Goal: Task Accomplishment & Management: Manage account settings

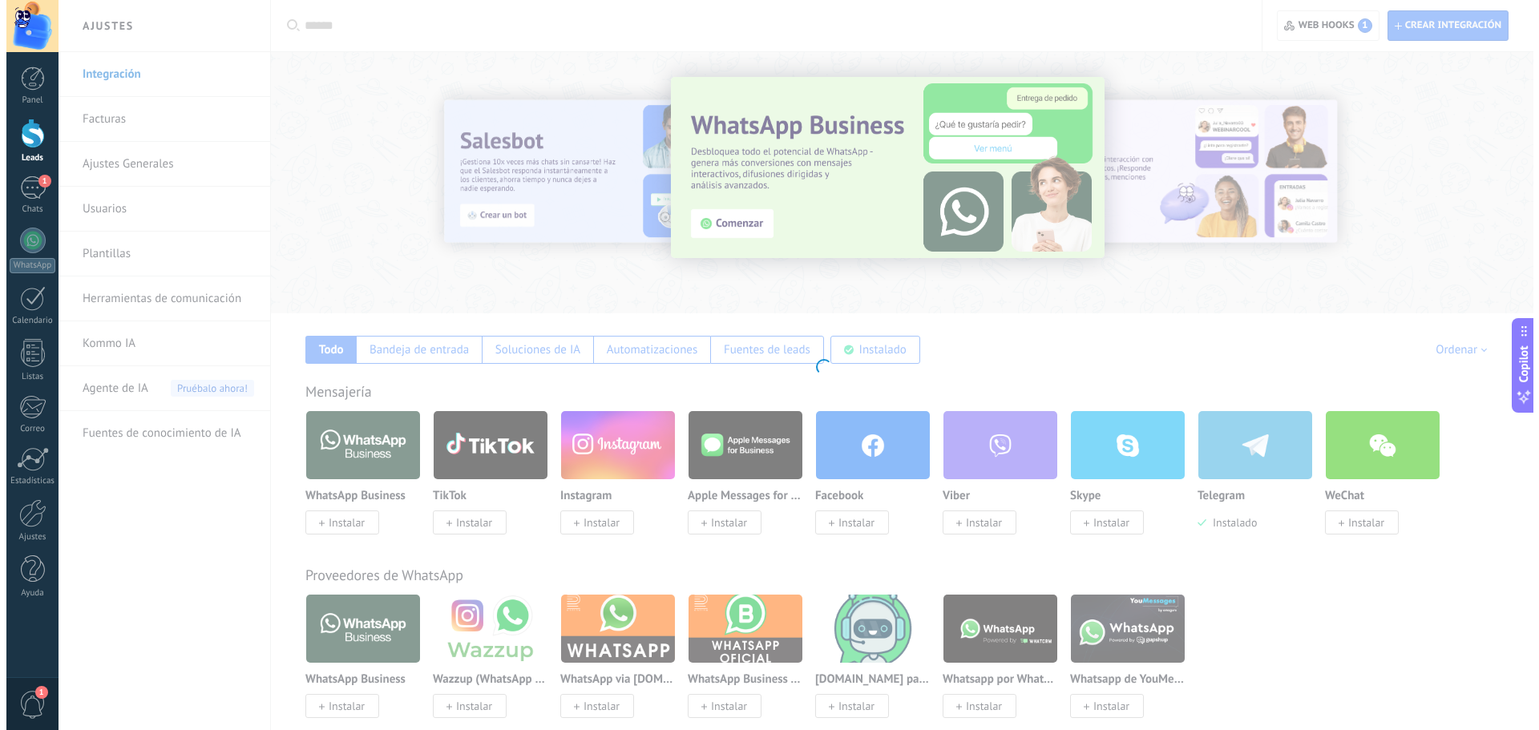
scroll to position [15, 0]
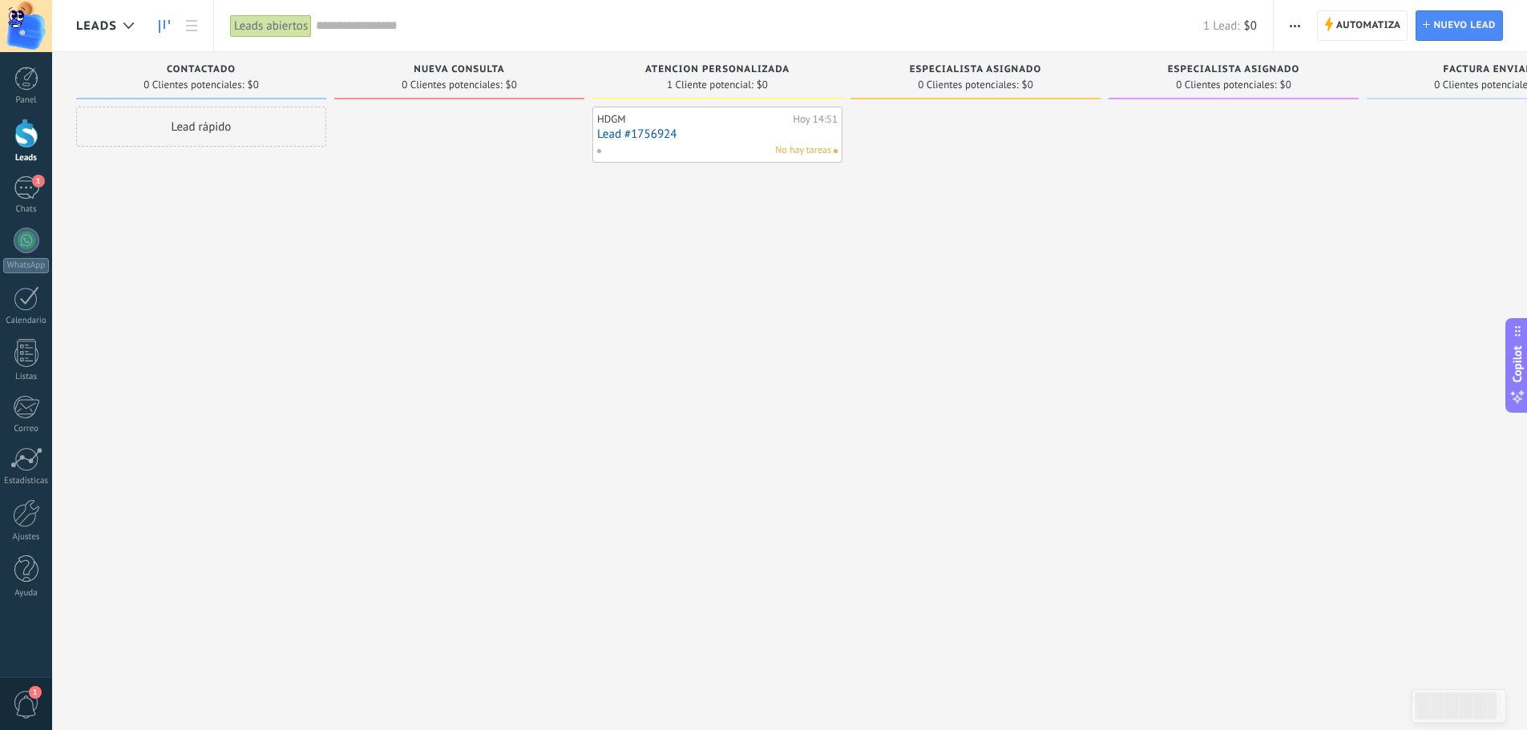
click at [670, 131] on link "Lead #1756924" at bounding box center [717, 134] width 240 height 14
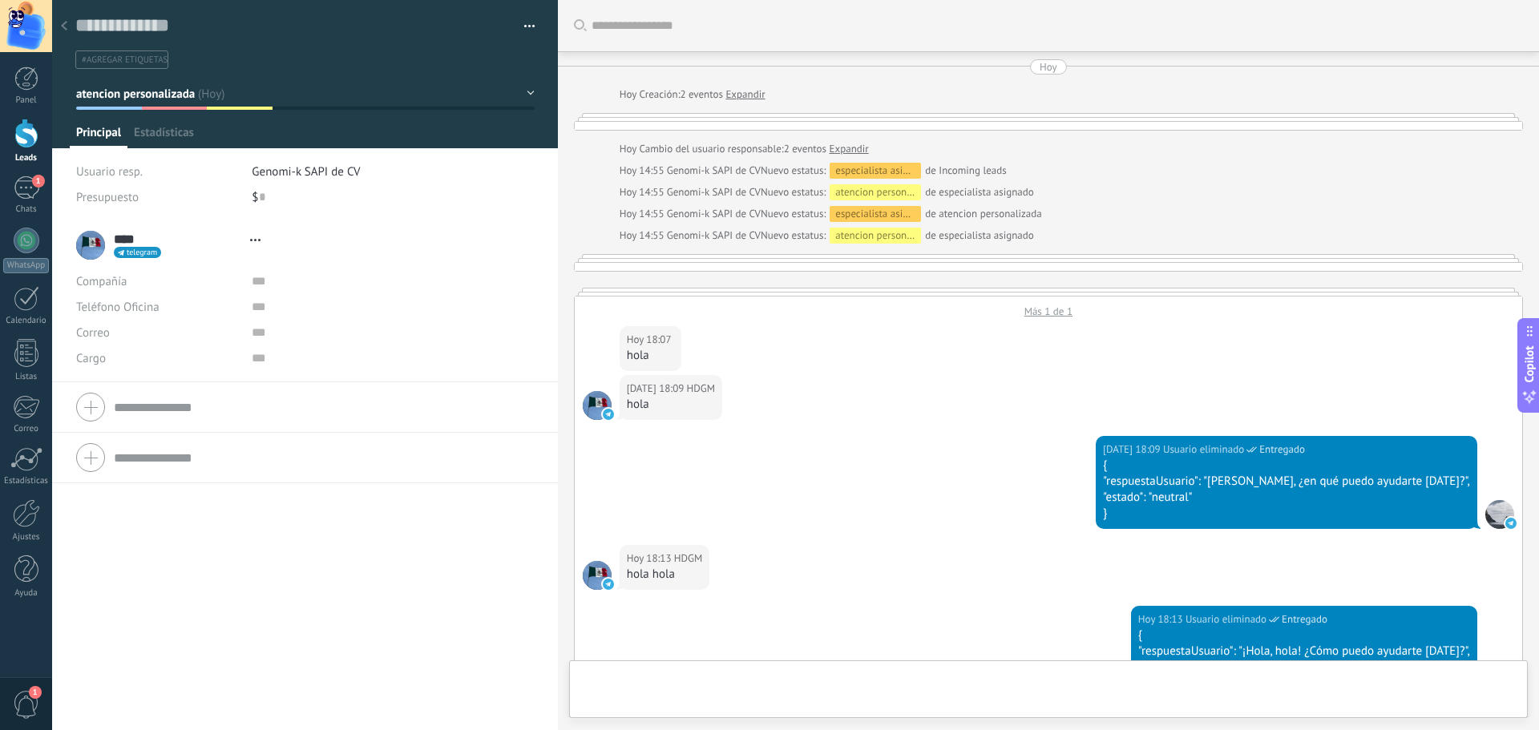
type textarea "**********"
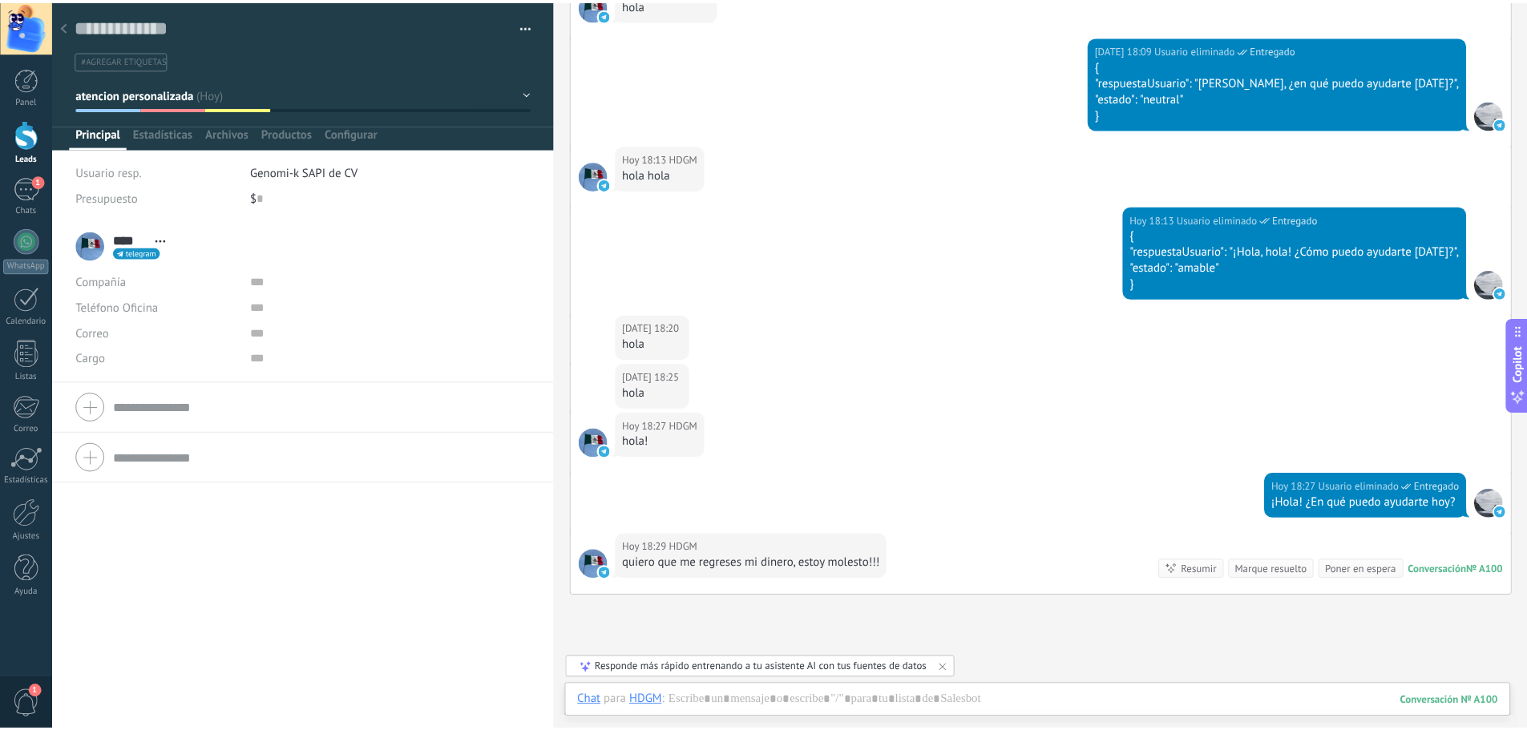
scroll to position [1508, 0]
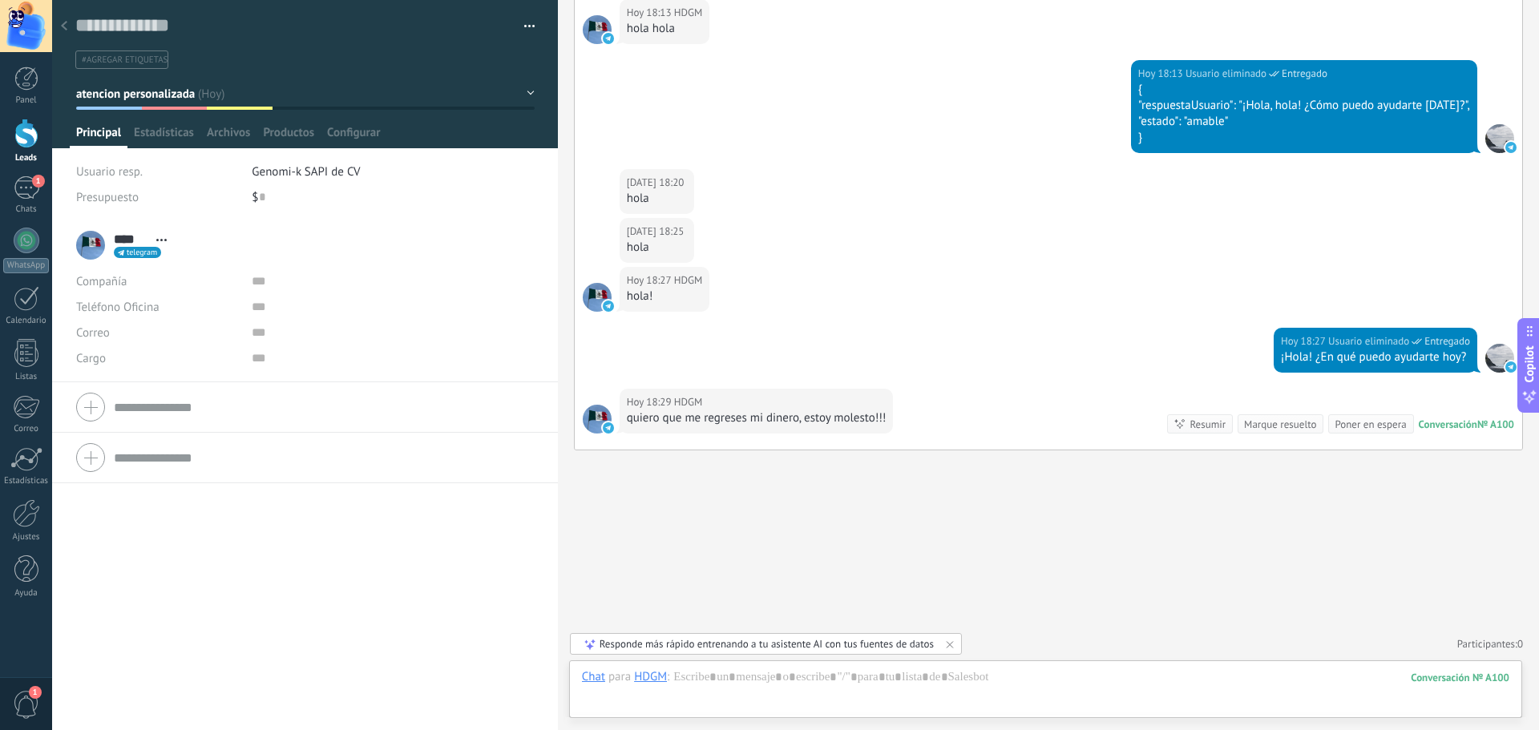
click at [35, 130] on div at bounding box center [26, 134] width 24 height 30
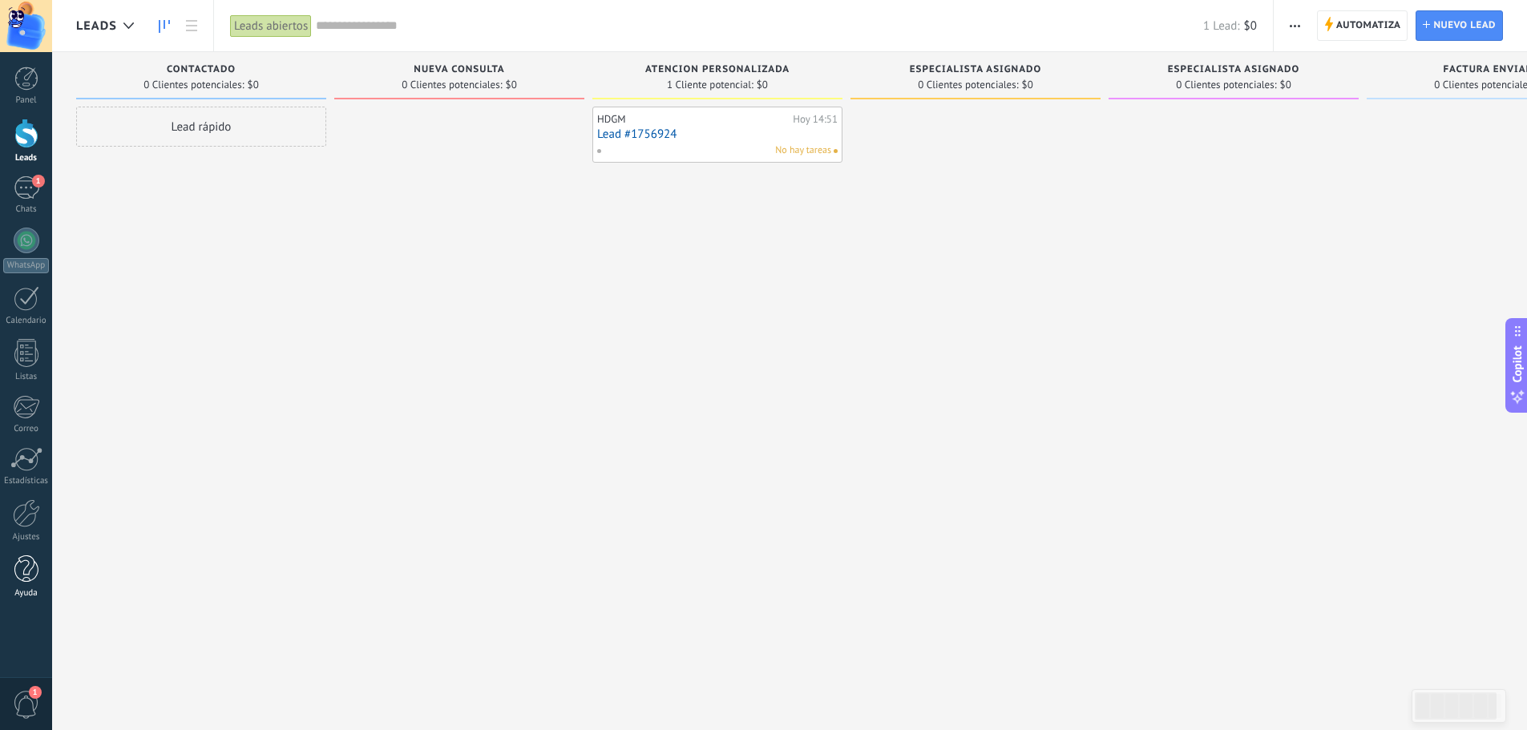
click at [22, 575] on div at bounding box center [26, 569] width 24 height 28
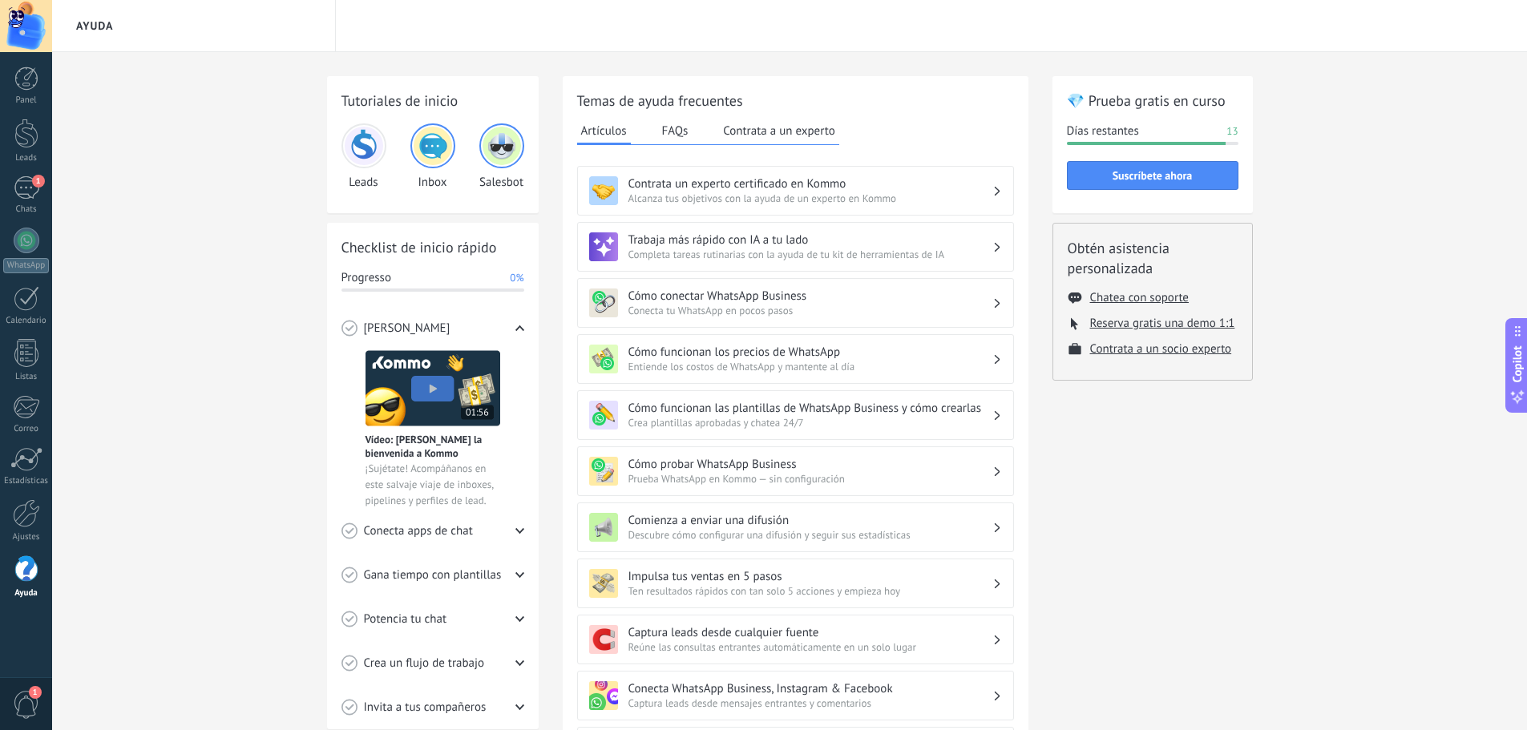
click at [365, 151] on img at bounding box center [364, 146] width 38 height 38
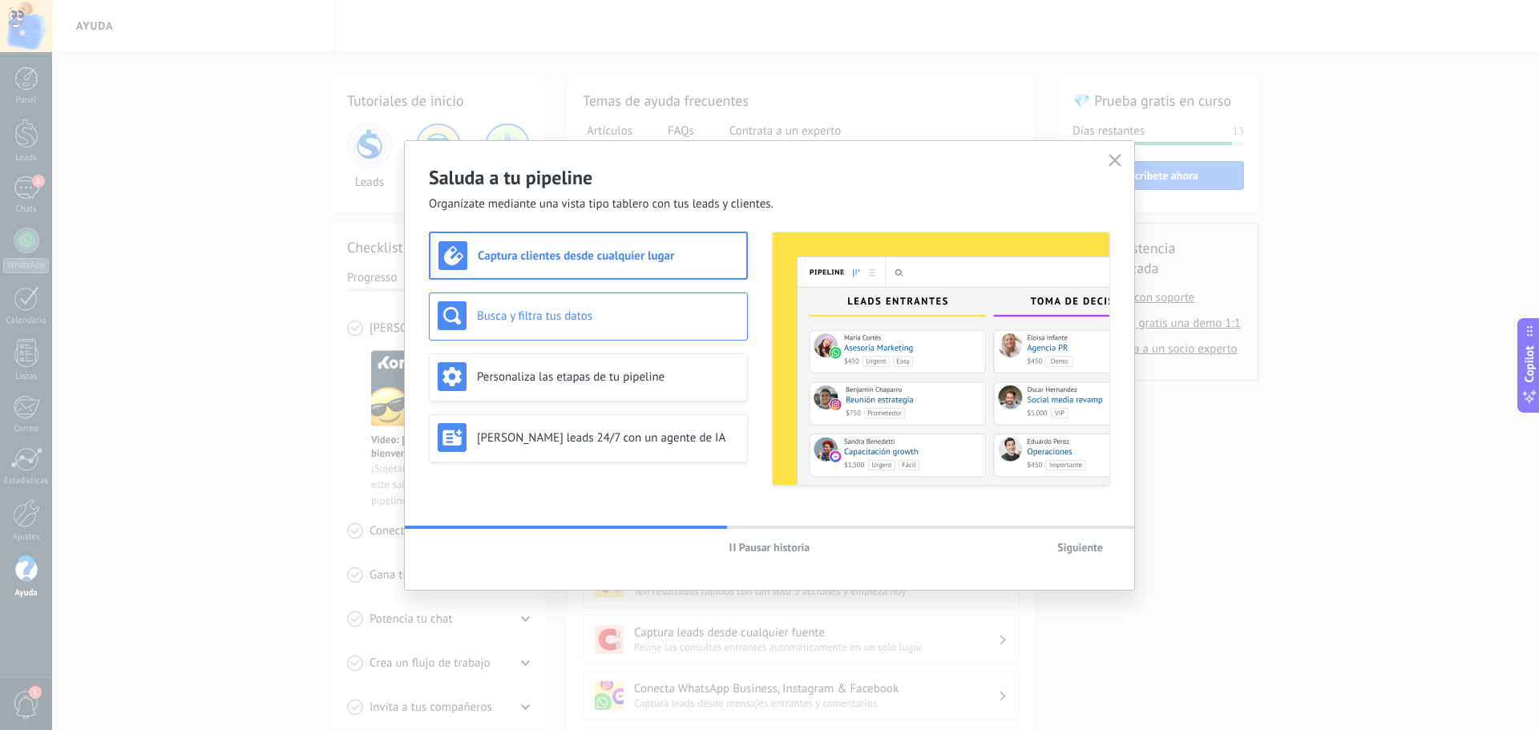
click at [549, 316] on h3 "Busca y filtra tus datos" at bounding box center [608, 316] width 262 height 15
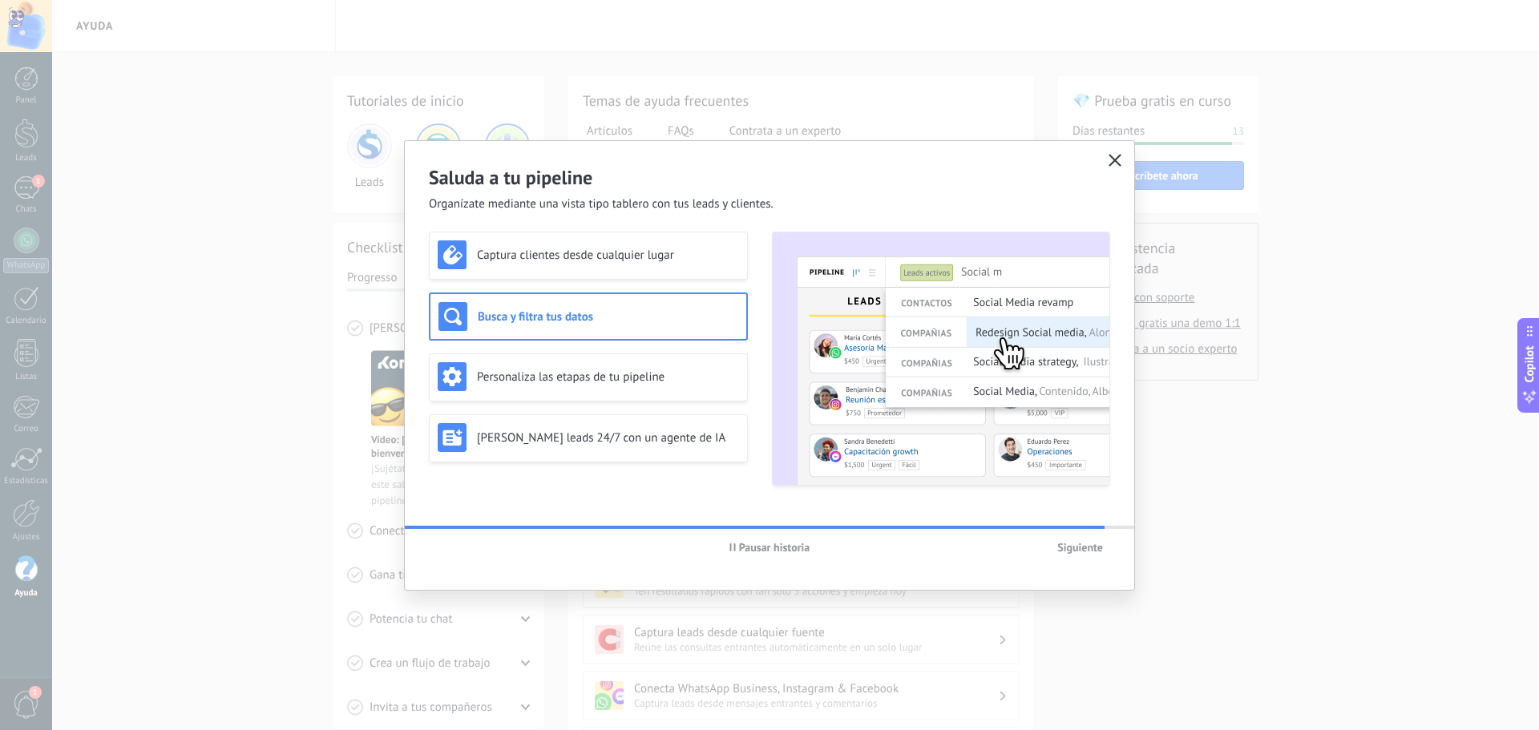
click at [1106, 163] on button "button" at bounding box center [1114, 161] width 21 height 22
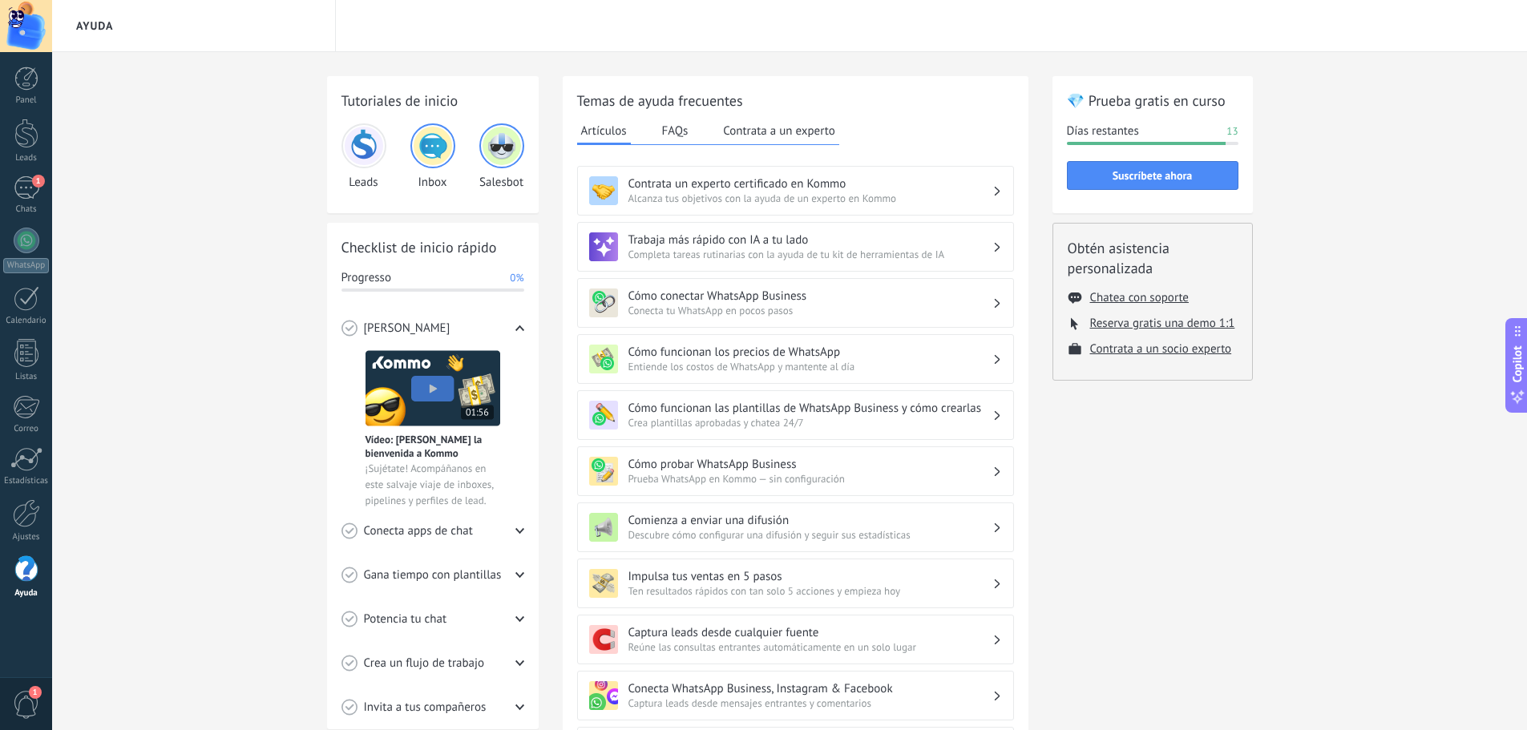
click at [672, 133] on button "FAQs" at bounding box center [675, 131] width 34 height 24
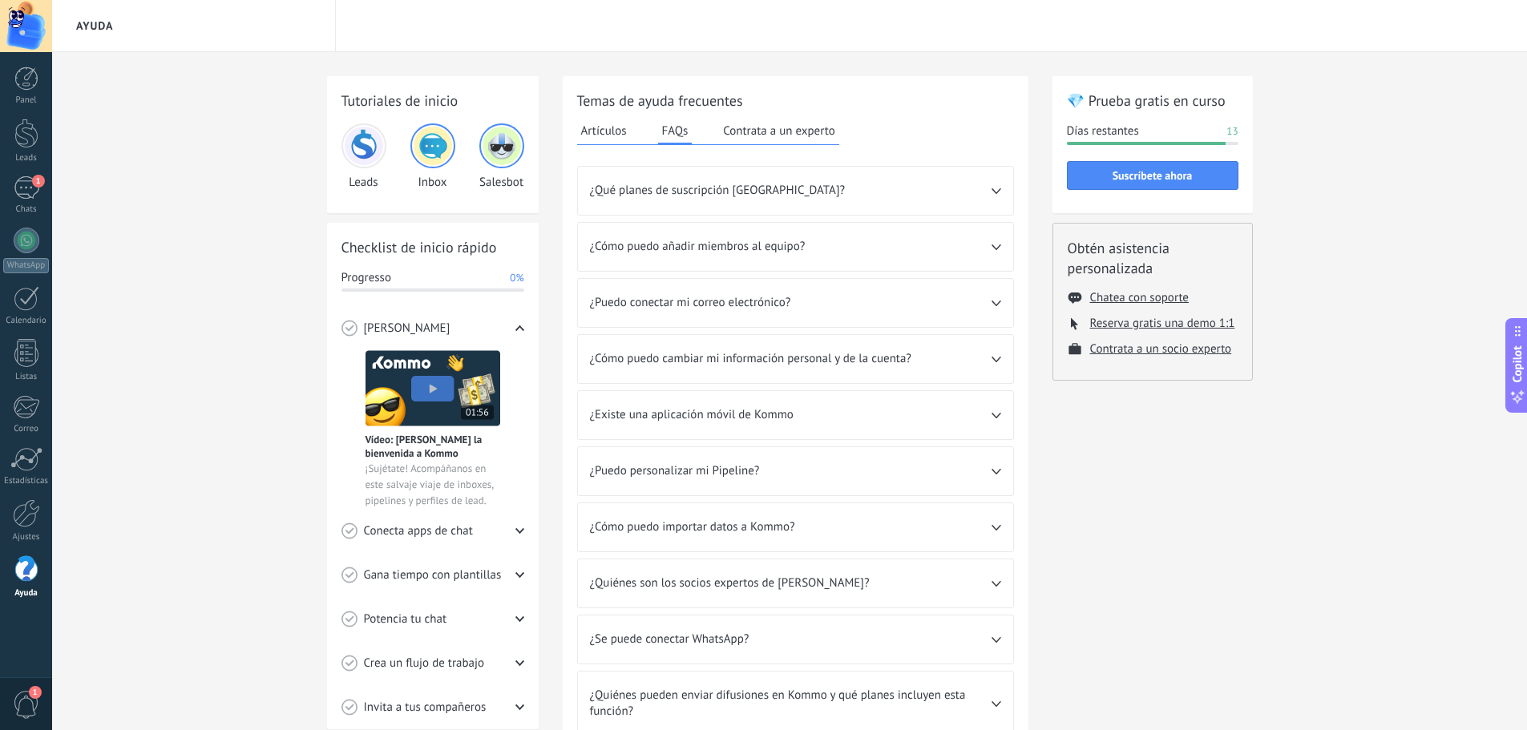
click at [764, 138] on button "Contrata a un experto" at bounding box center [778, 131] width 119 height 24
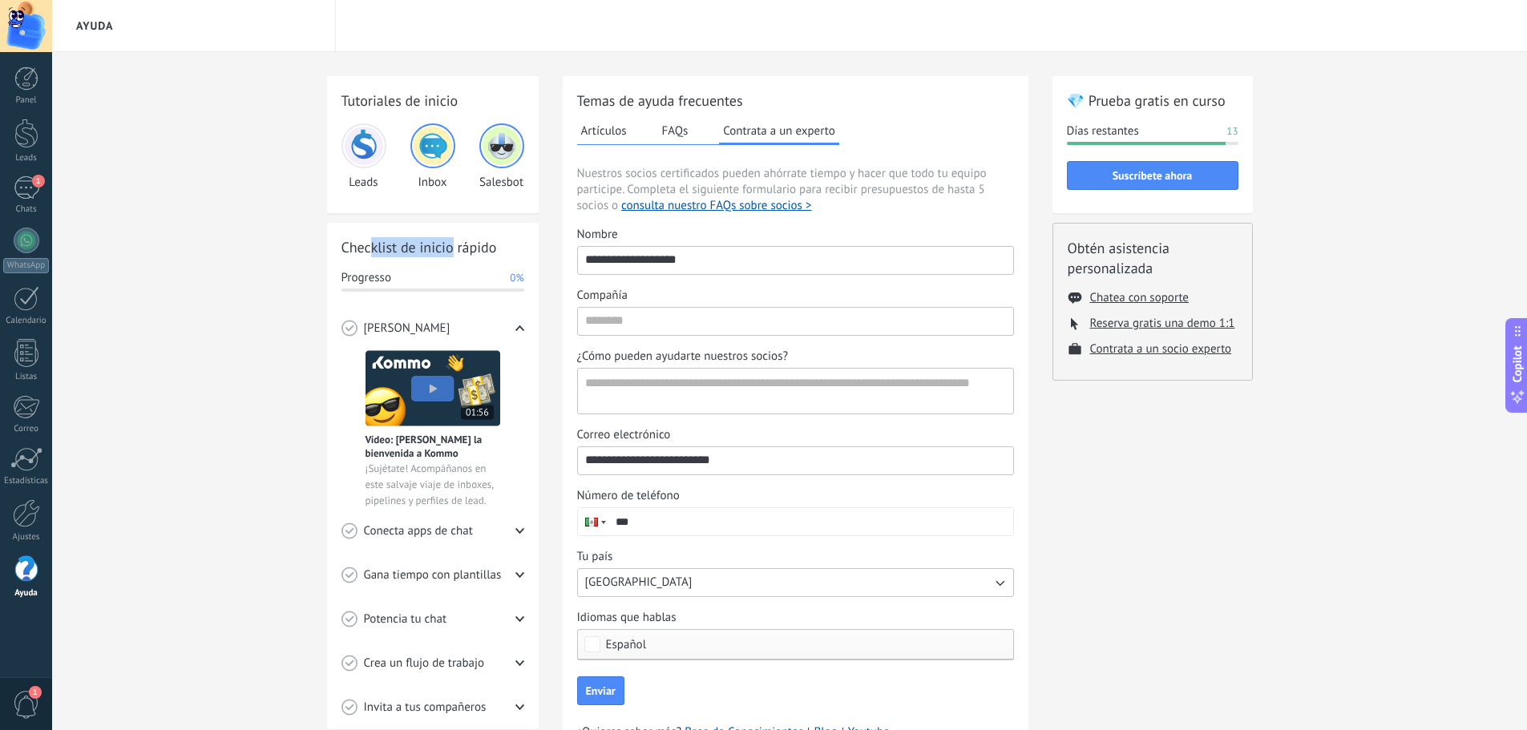
drag, startPoint x: 369, startPoint y: 247, endPoint x: 453, endPoint y: 247, distance: 83.4
click at [453, 247] on h2 "Checklist de inicio rápido" at bounding box center [432, 247] width 183 height 20
click at [365, 141] on img at bounding box center [364, 146] width 38 height 38
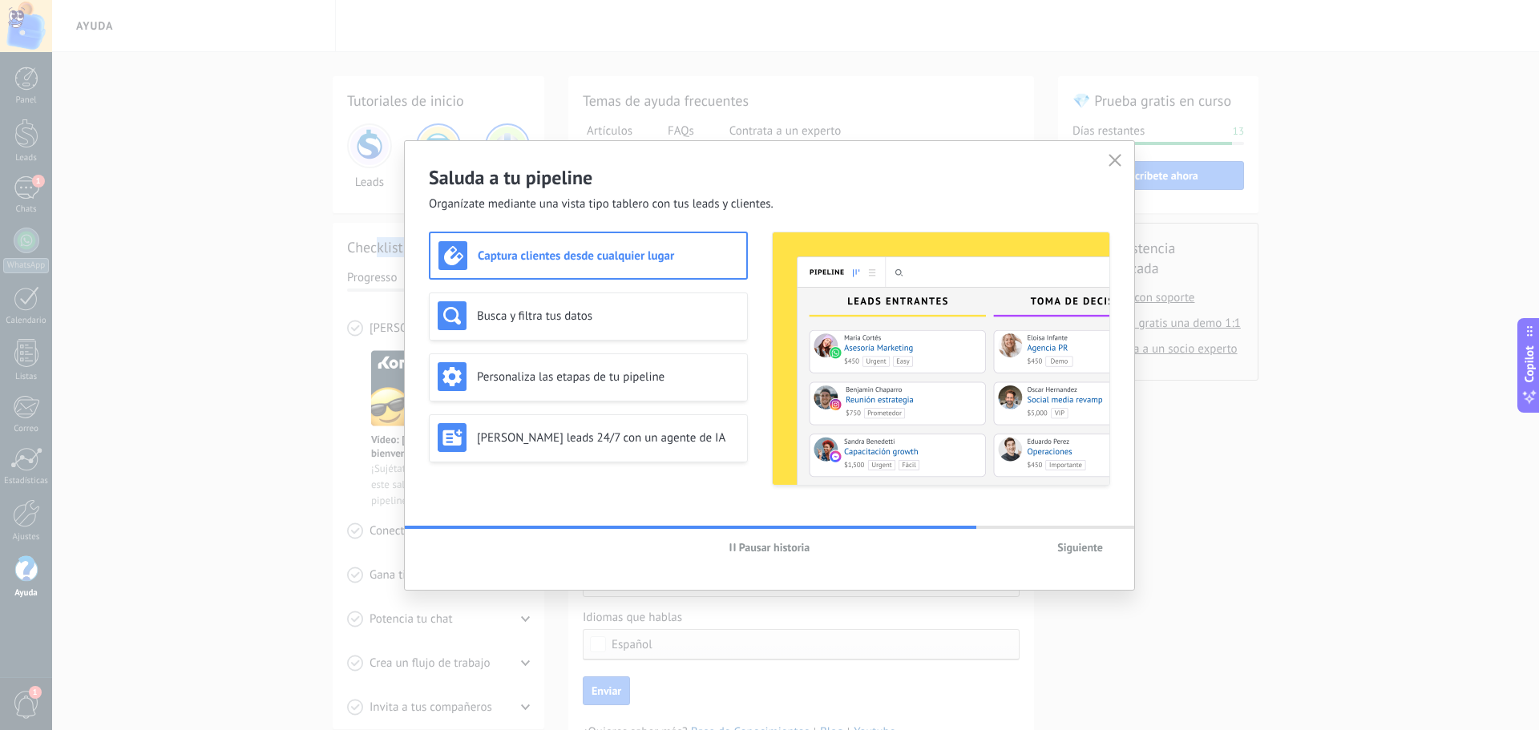
click at [219, 237] on div "Saluda a tu pipeline Organízate mediante una vista tipo tablero con tus leads y…" at bounding box center [769, 365] width 1539 height 730
click at [1116, 161] on use "button" at bounding box center [1115, 160] width 12 height 12
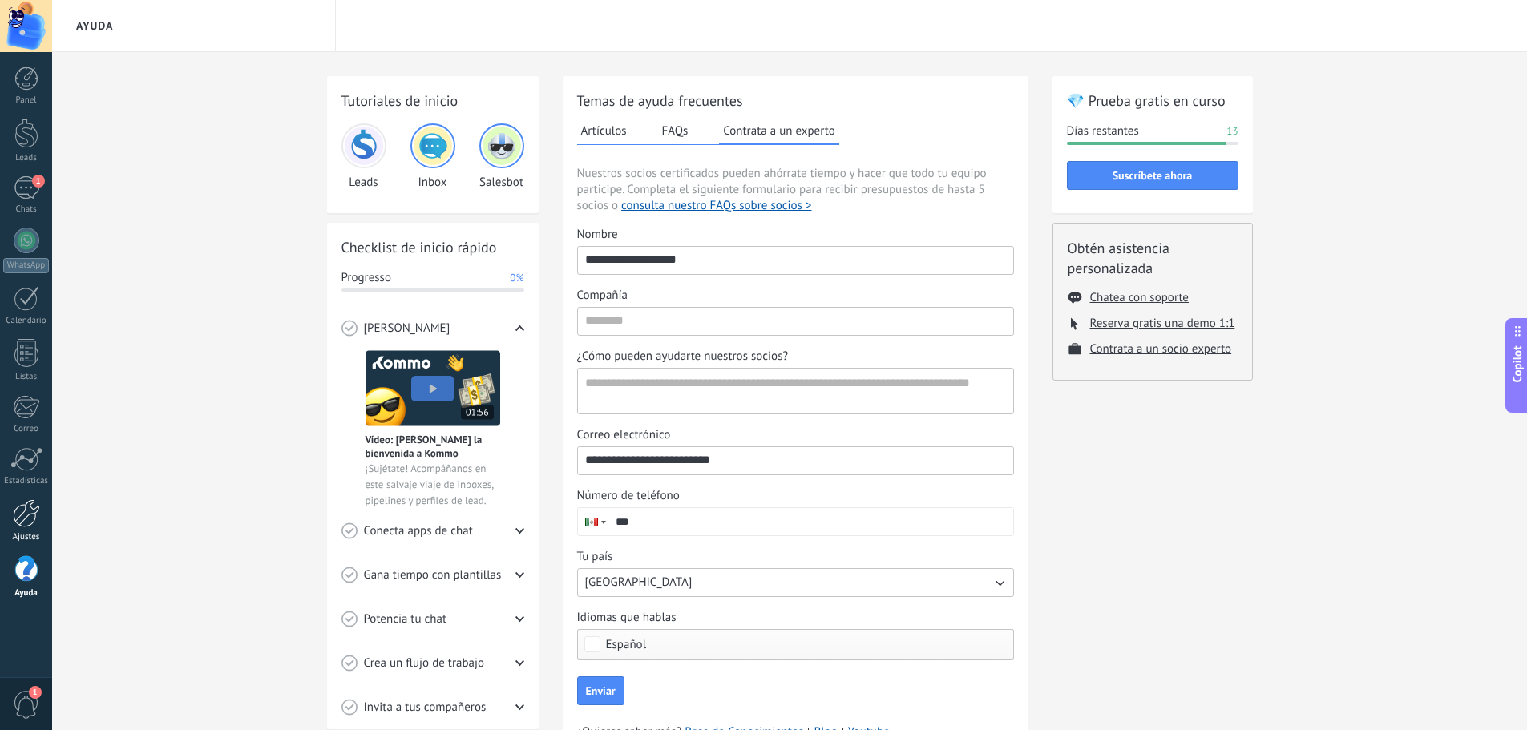
click at [30, 527] on div at bounding box center [26, 513] width 27 height 28
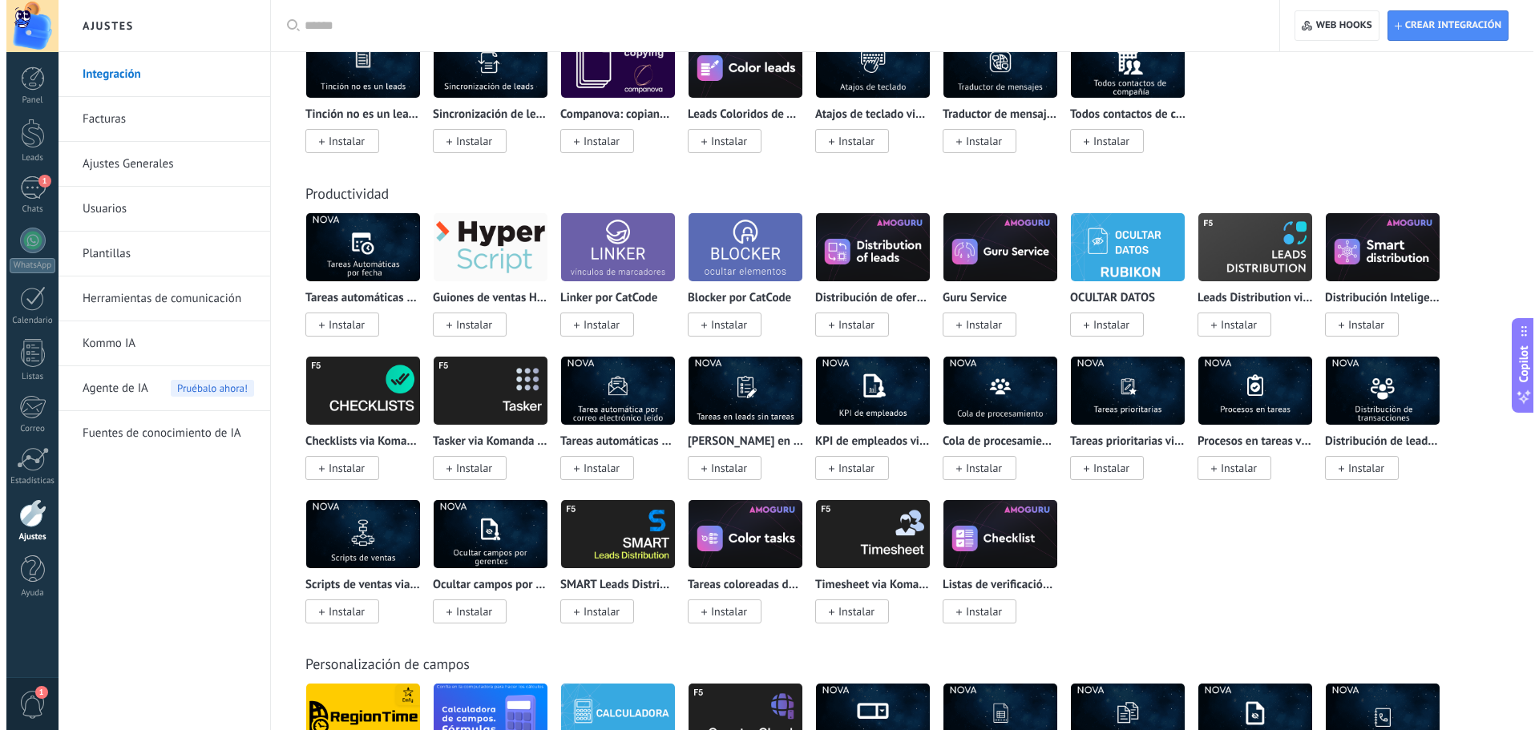
scroll to position [5196, 0]
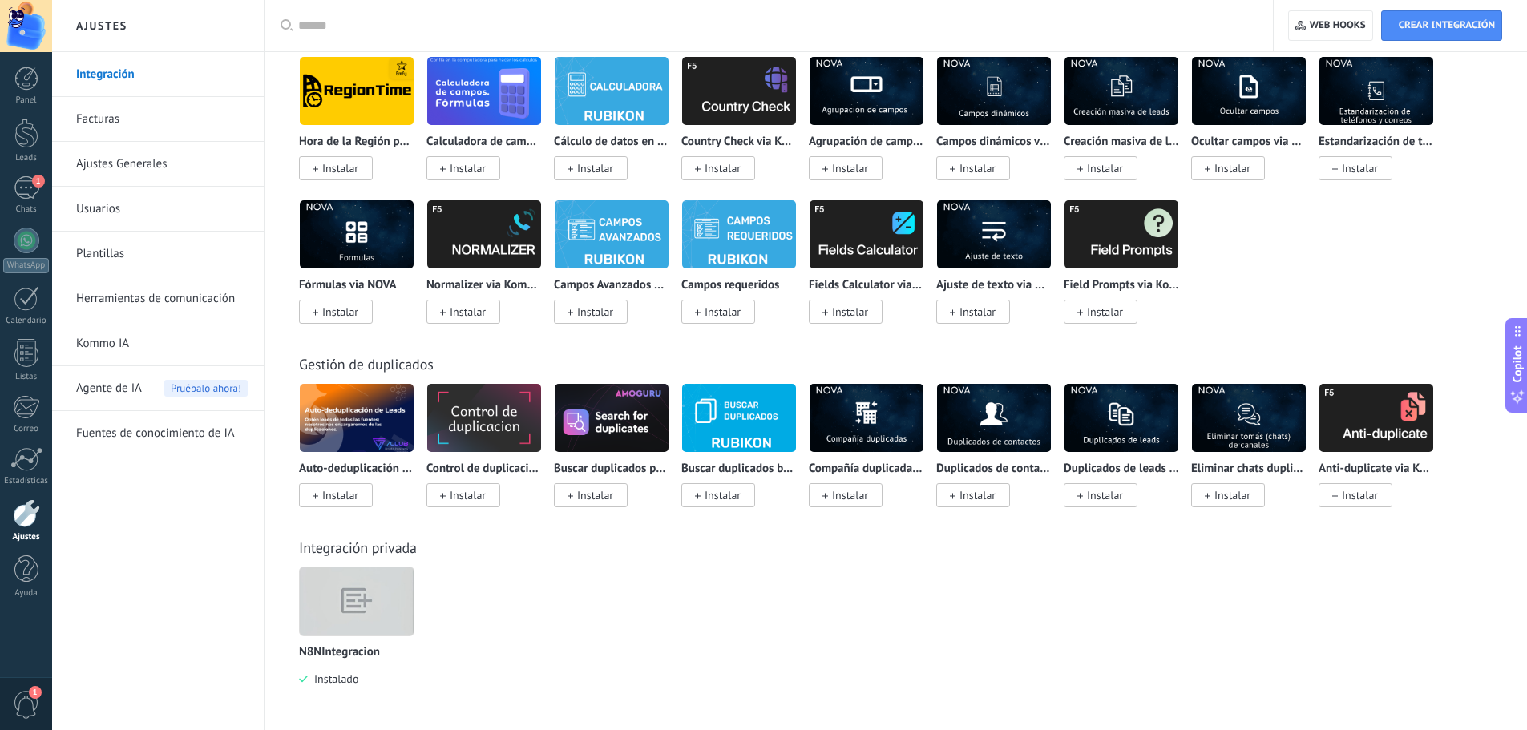
click at [349, 584] on img at bounding box center [357, 601] width 114 height 87
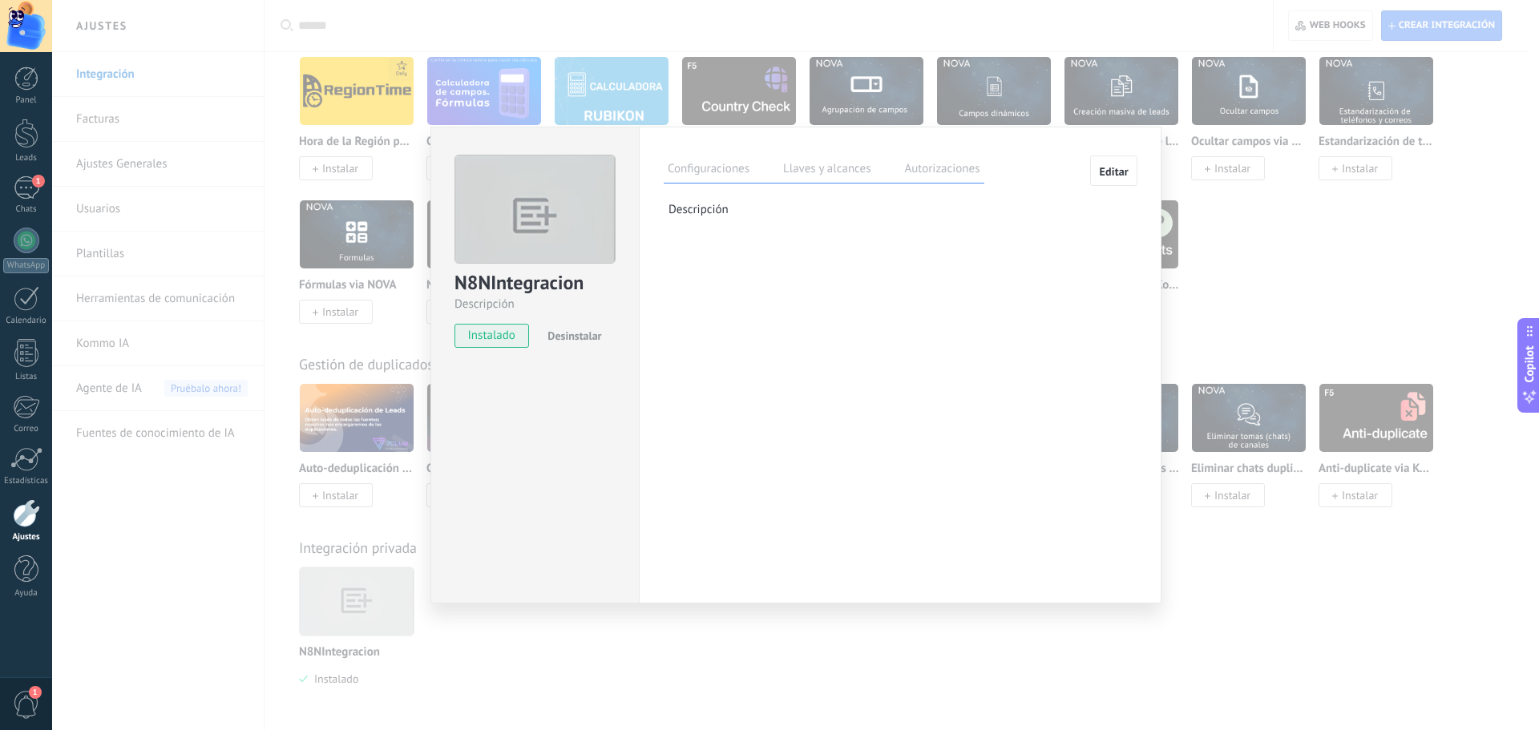
click at [811, 171] on label "Llaves y alcances" at bounding box center [826, 170] width 95 height 23
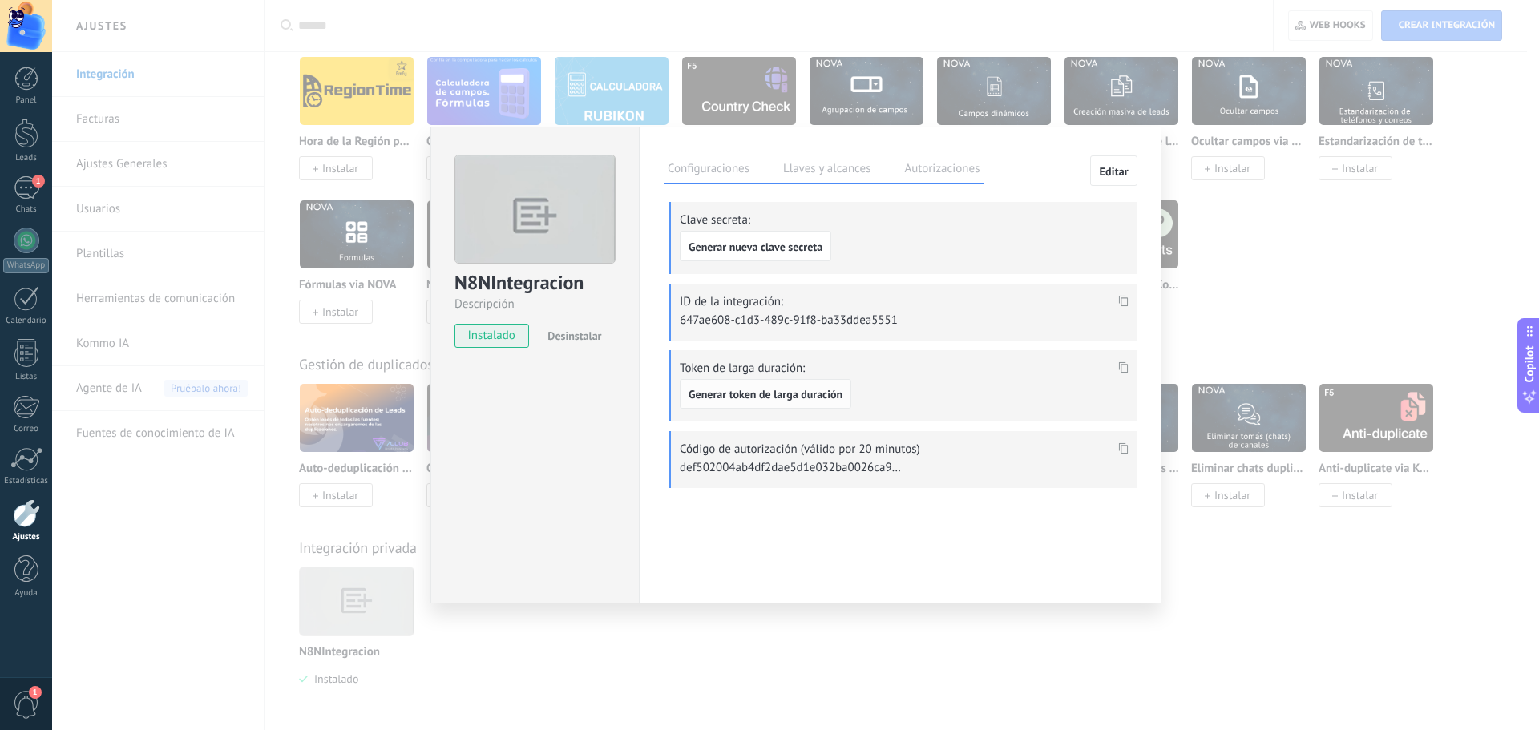
click at [769, 390] on span "Generar token de larga duración" at bounding box center [765, 394] width 154 height 11
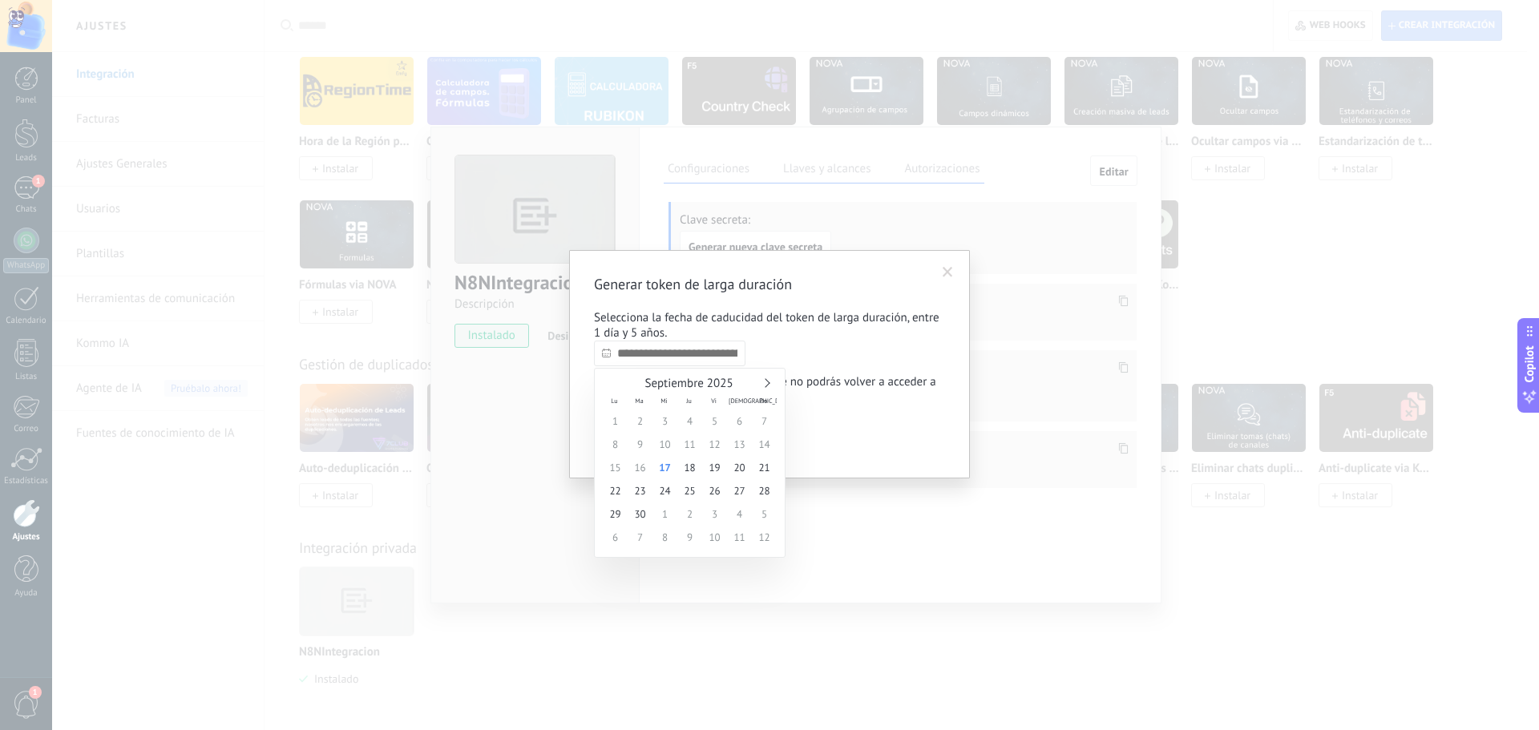
click at [650, 357] on input "text" at bounding box center [669, 354] width 151 height 26
click at [766, 384] on link at bounding box center [765, 382] width 9 height 9
click at [767, 383] on link at bounding box center [765, 382] width 9 height 9
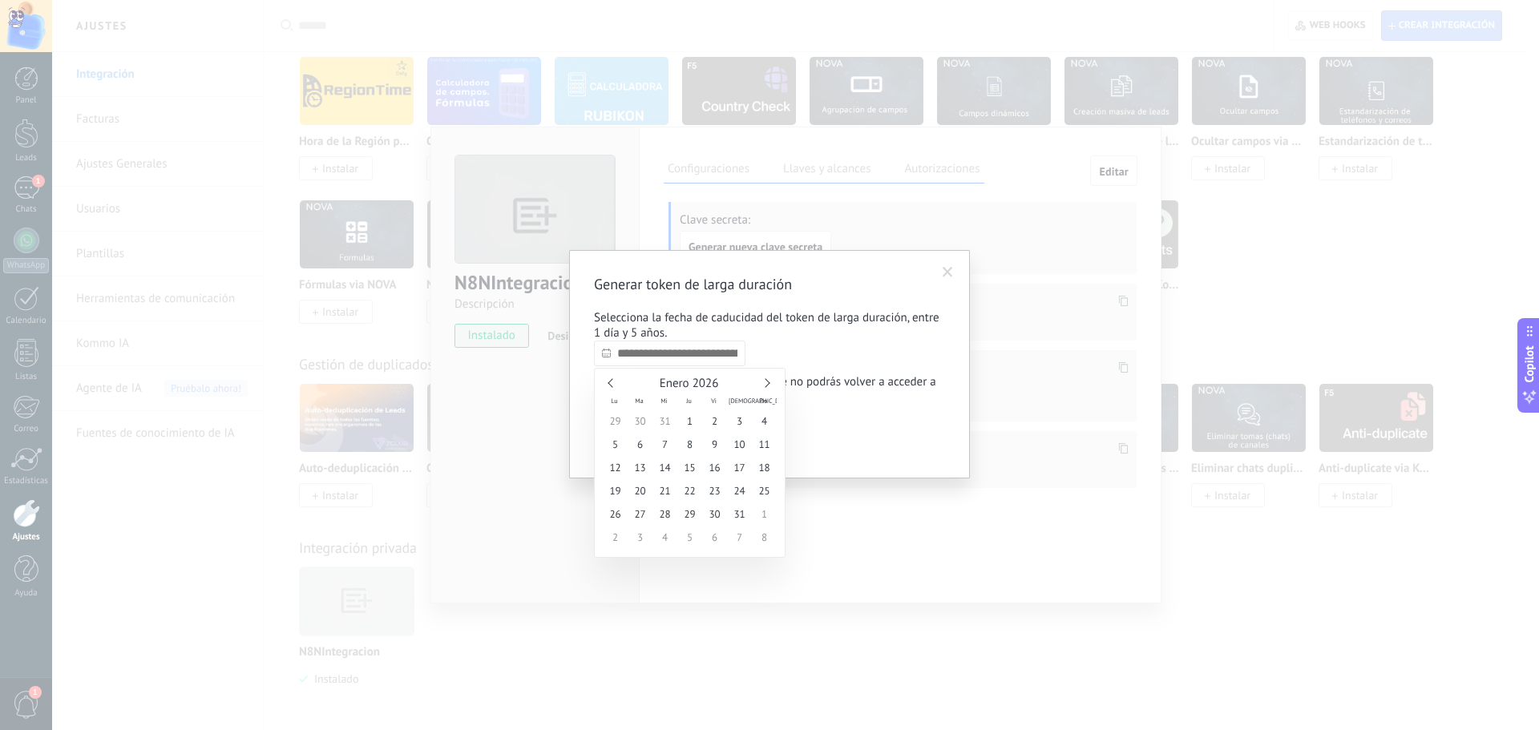
click at [767, 383] on link at bounding box center [765, 382] width 9 height 9
click at [704, 378] on span "Febrero 2026" at bounding box center [689, 383] width 34 height 15
click at [700, 386] on span "Febrero 2026" at bounding box center [689, 383] width 34 height 15
click at [763, 384] on link at bounding box center [765, 382] width 9 height 9
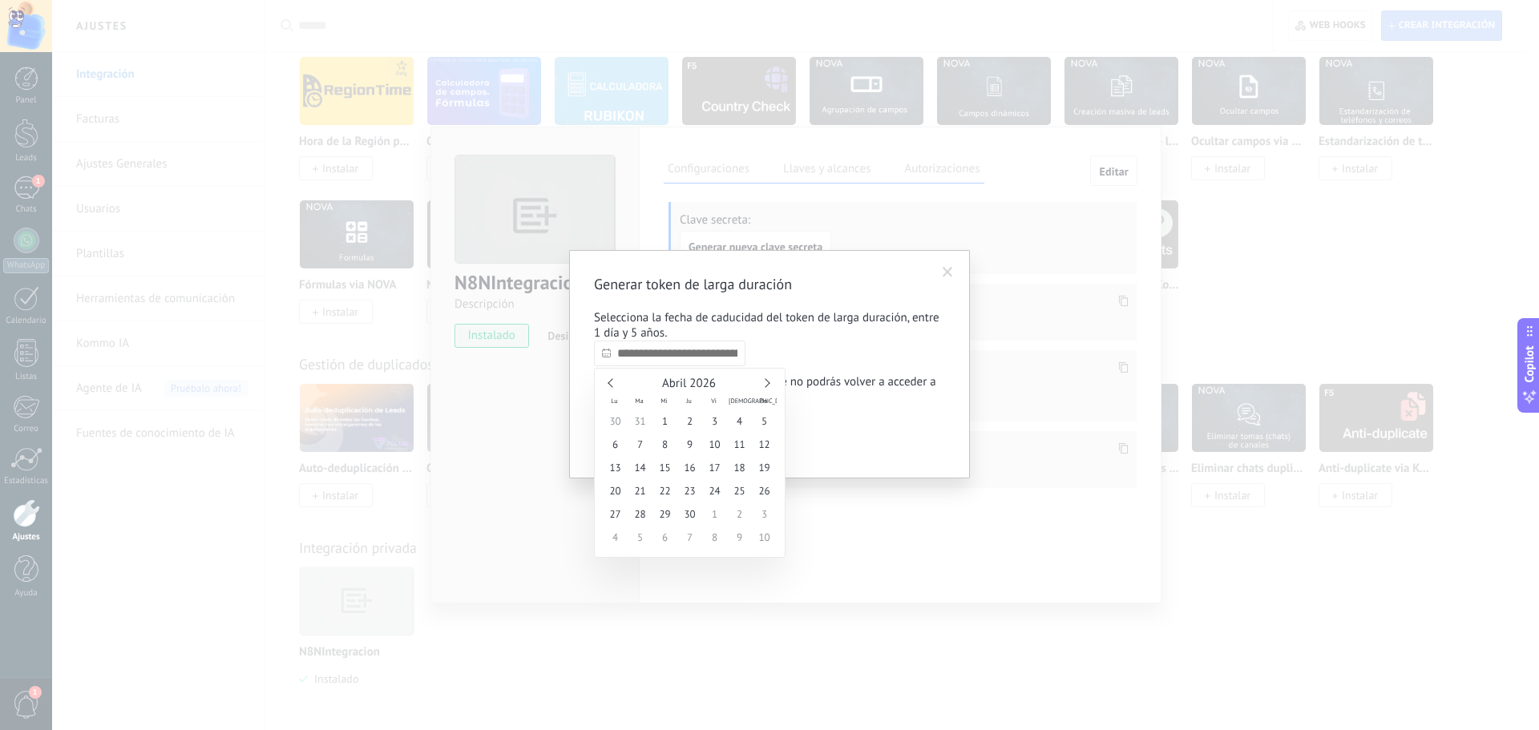
click at [763, 384] on link at bounding box center [765, 382] width 9 height 9
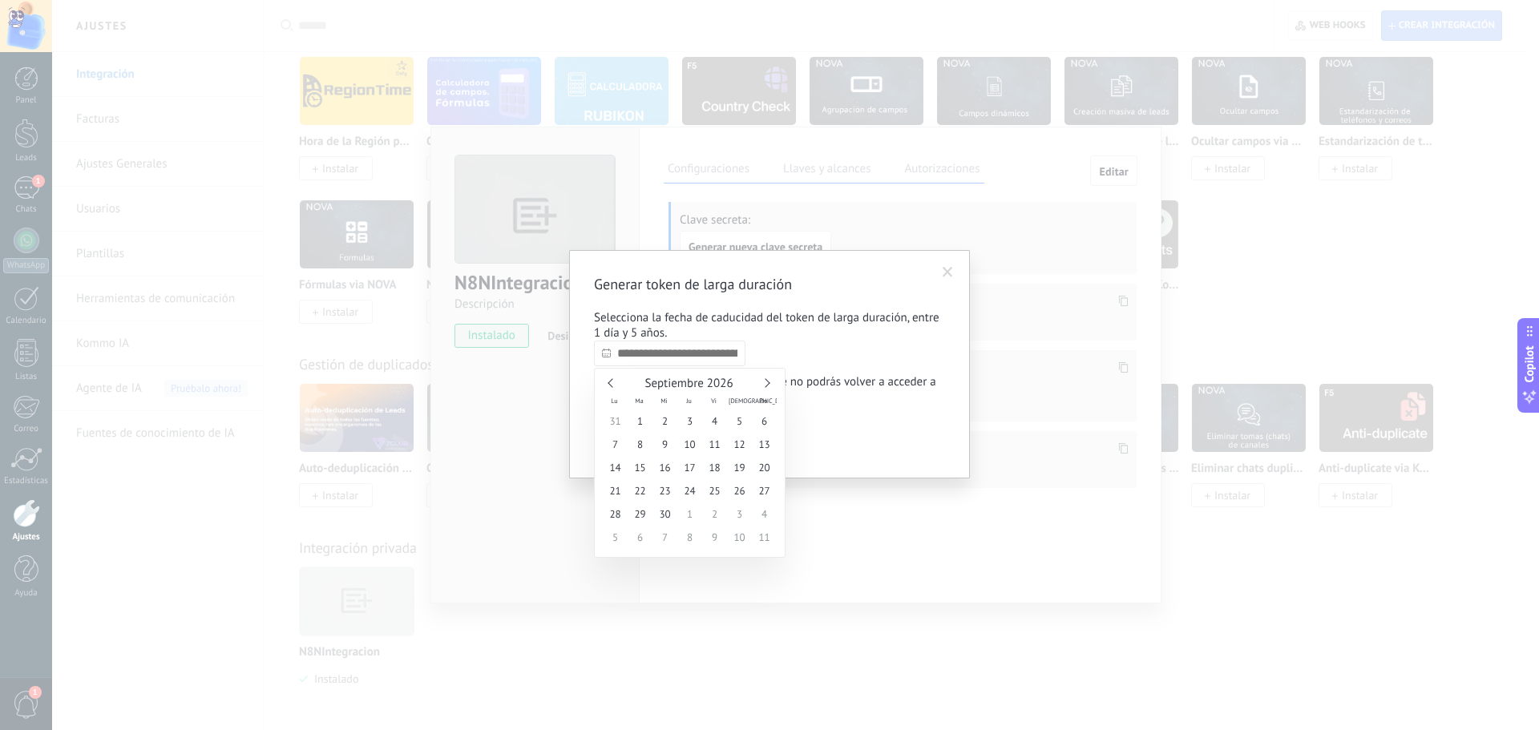
click at [763, 384] on link at bounding box center [765, 382] width 9 height 9
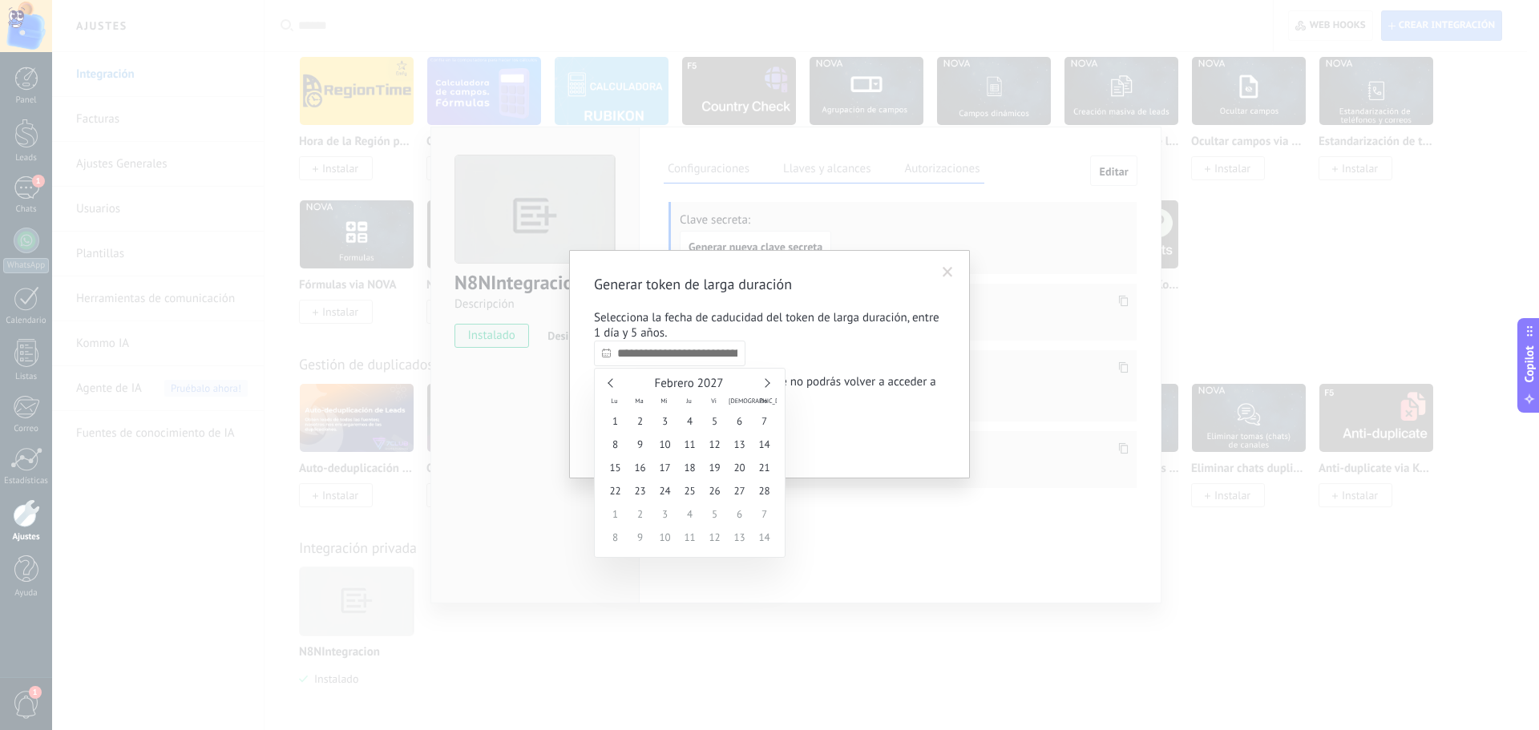
click at [763, 384] on link at bounding box center [765, 382] width 9 height 9
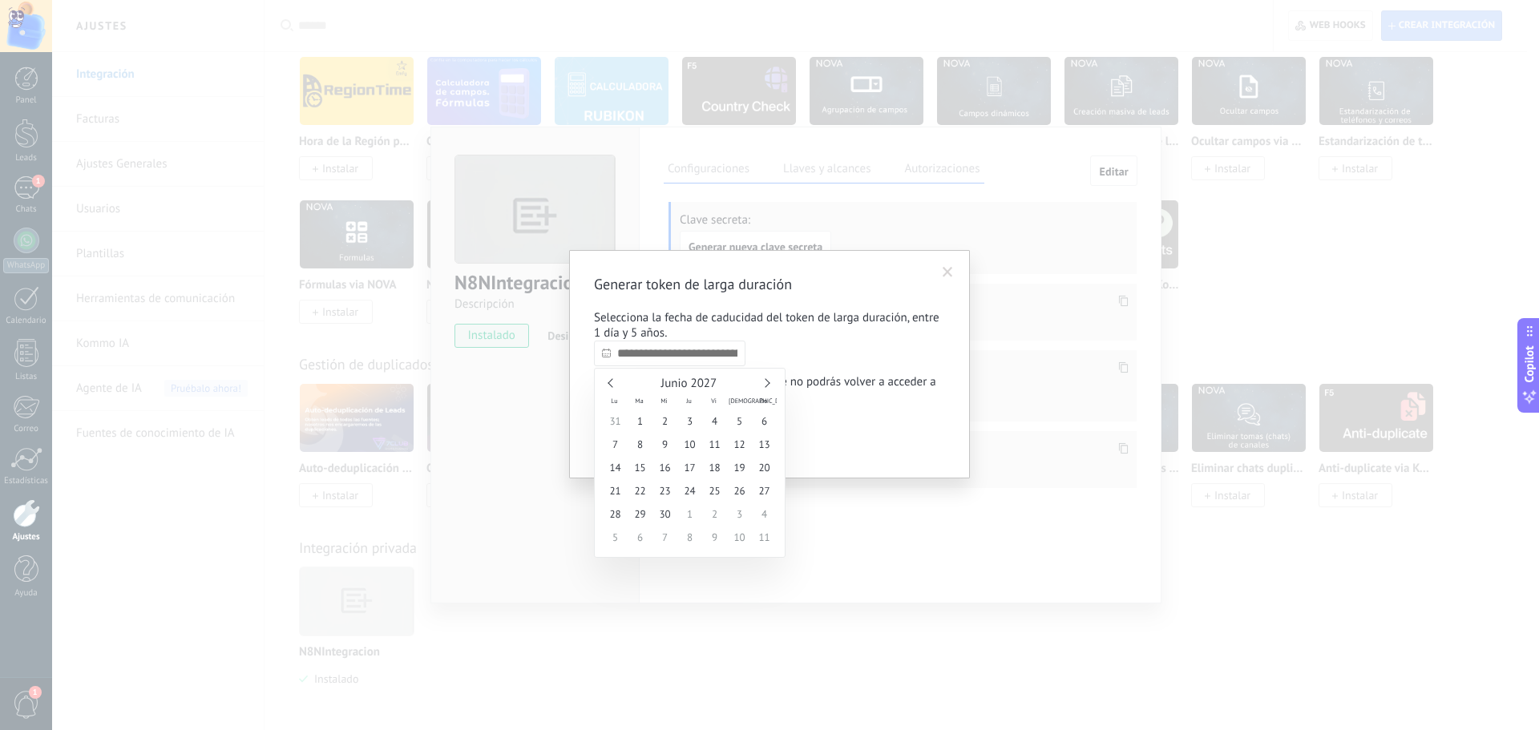
click at [763, 384] on link at bounding box center [765, 382] width 9 height 9
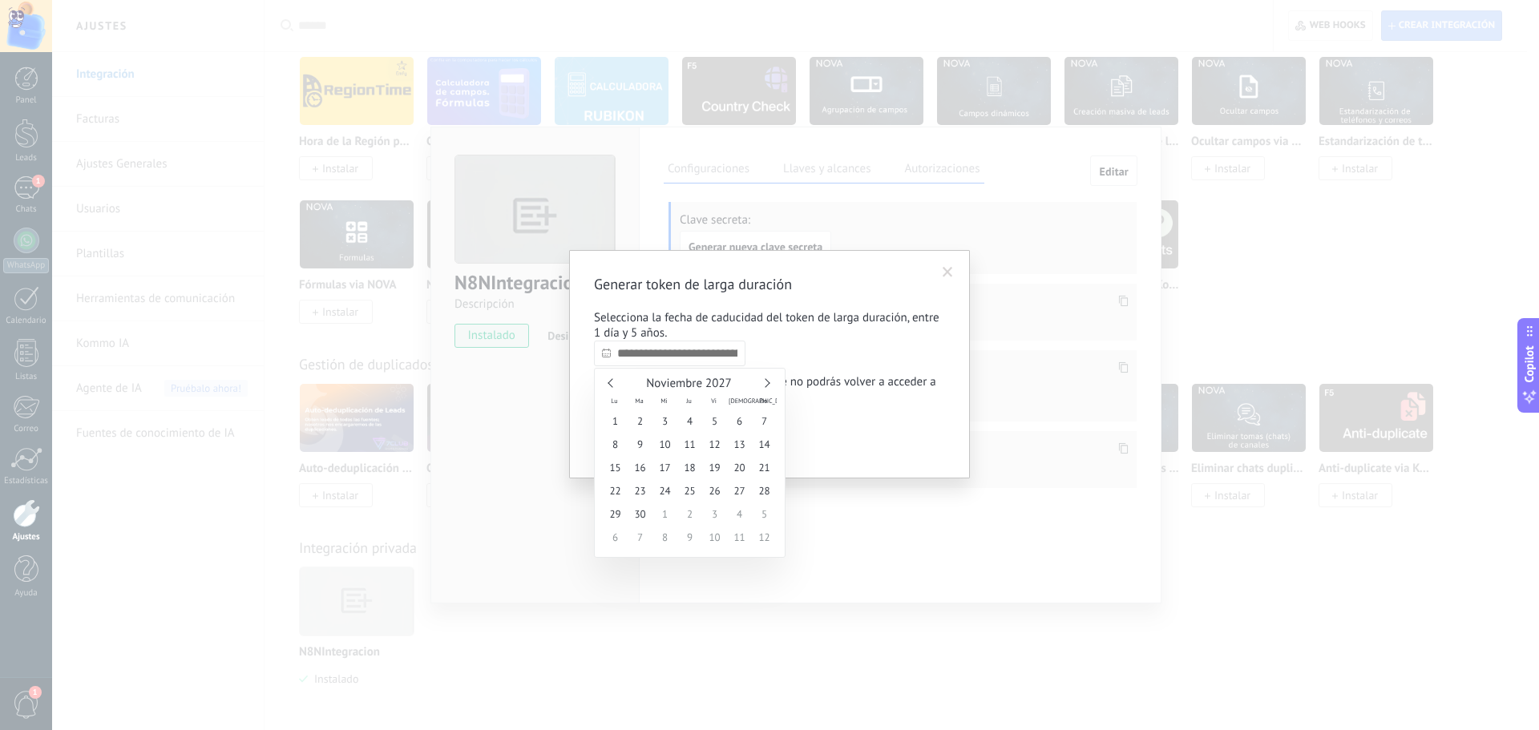
click at [763, 384] on link at bounding box center [765, 382] width 9 height 9
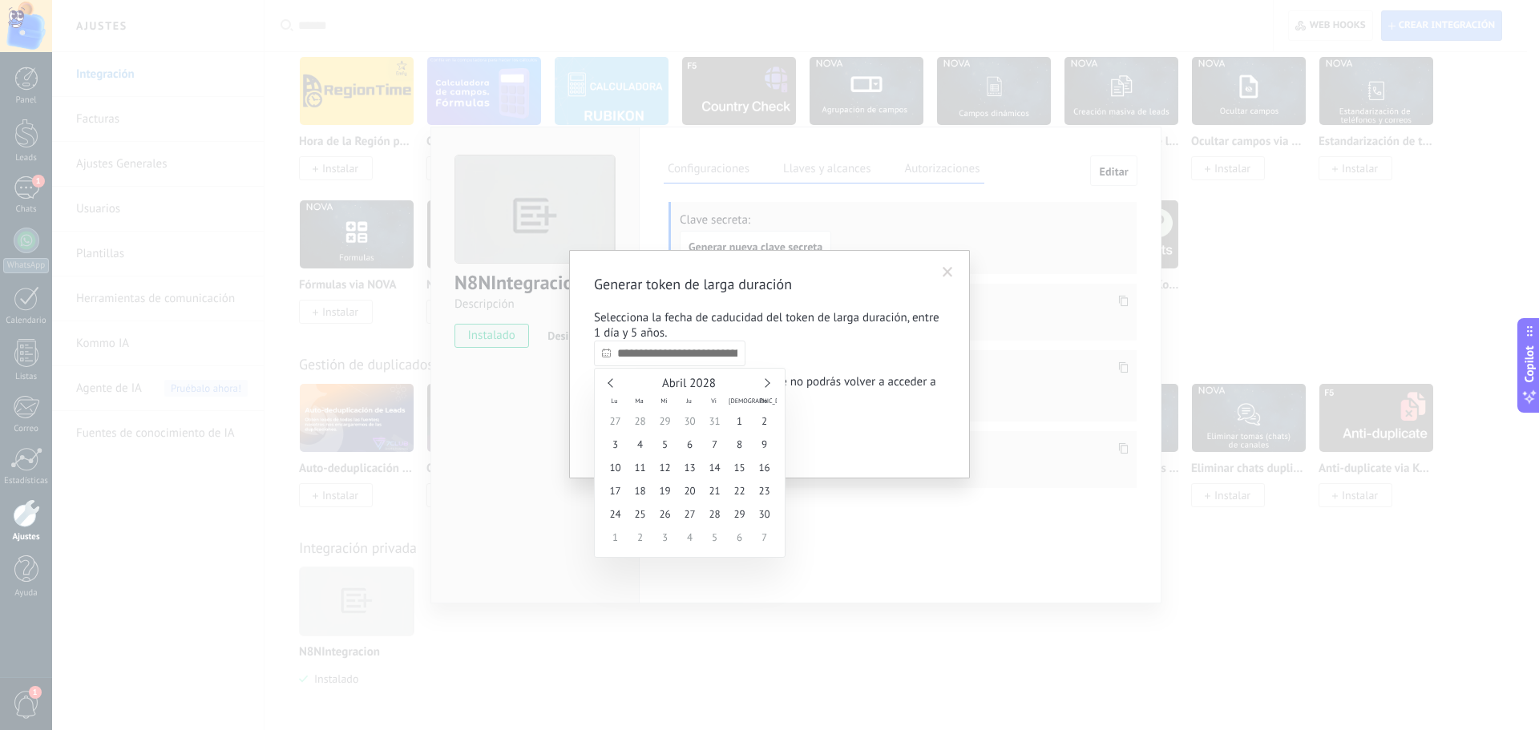
click at [763, 384] on link at bounding box center [765, 382] width 9 height 9
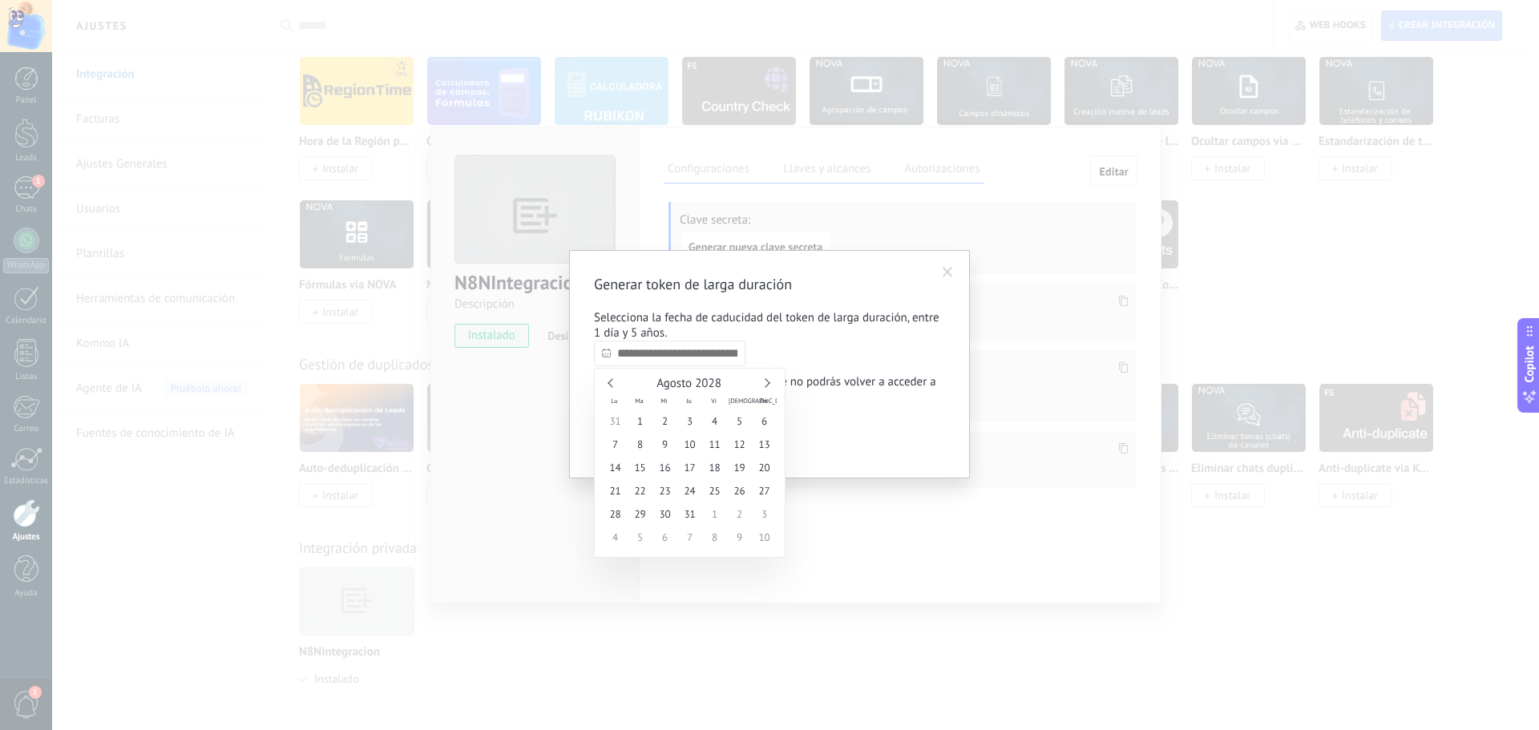
click at [763, 384] on link at bounding box center [765, 382] width 9 height 9
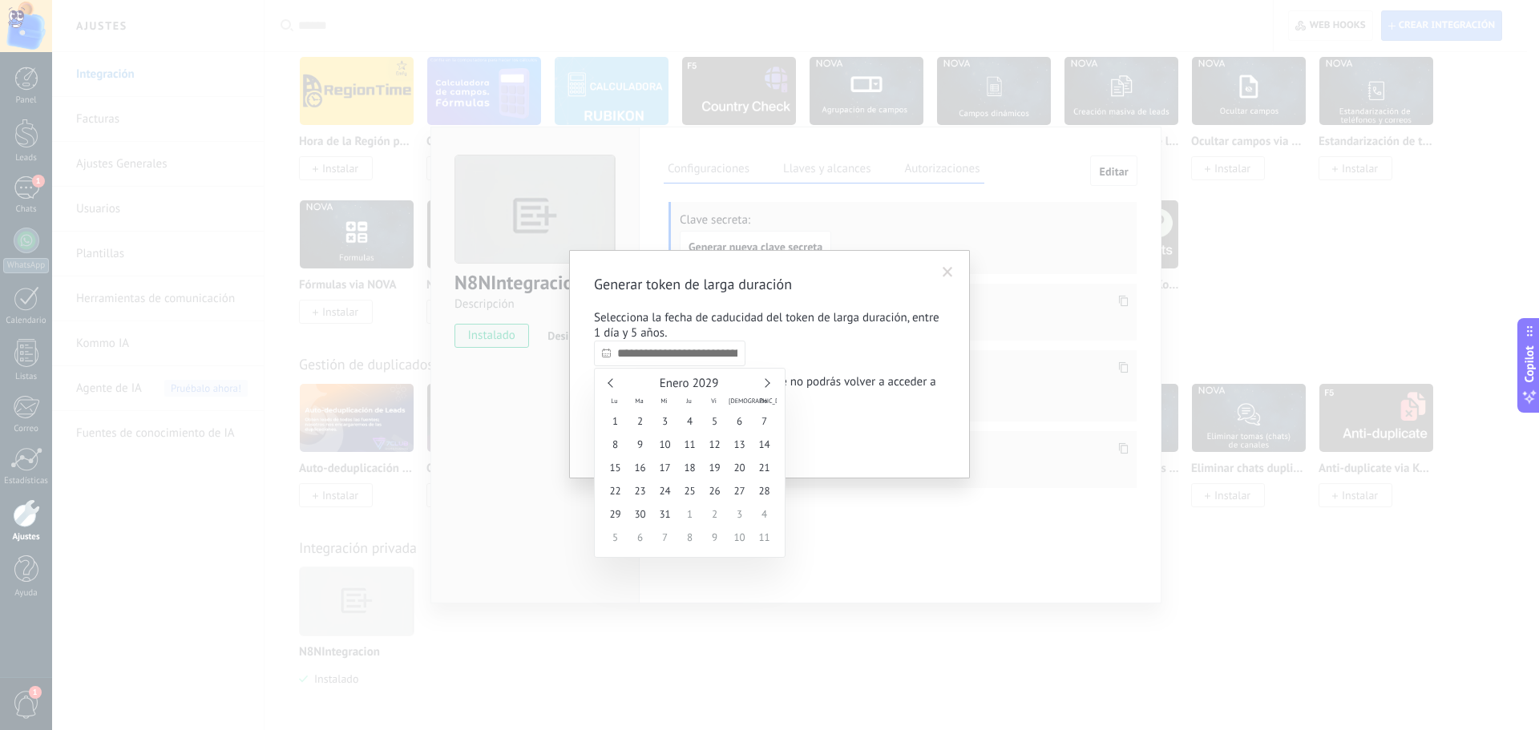
click at [763, 384] on link at bounding box center [765, 382] width 9 height 9
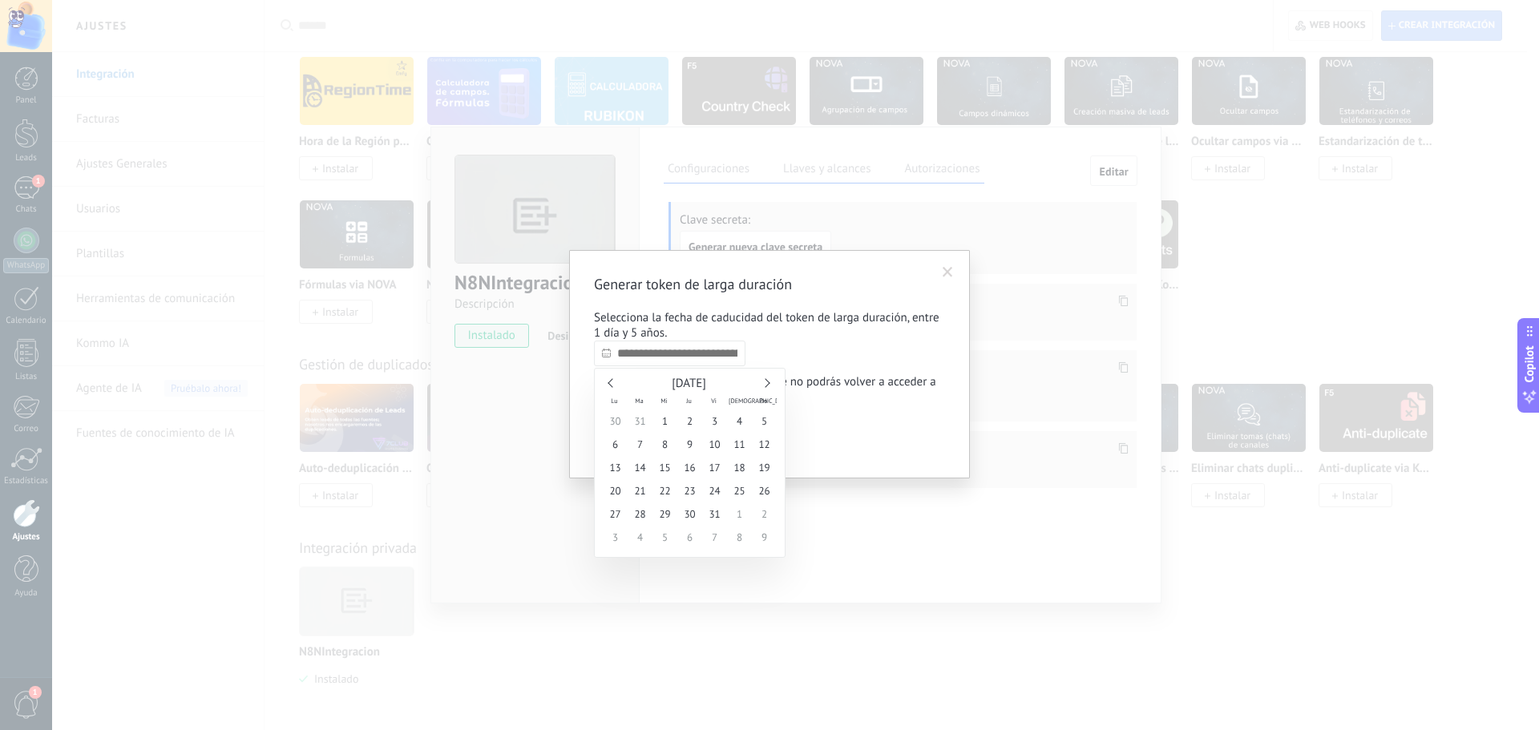
click at [763, 384] on link at bounding box center [765, 382] width 9 height 9
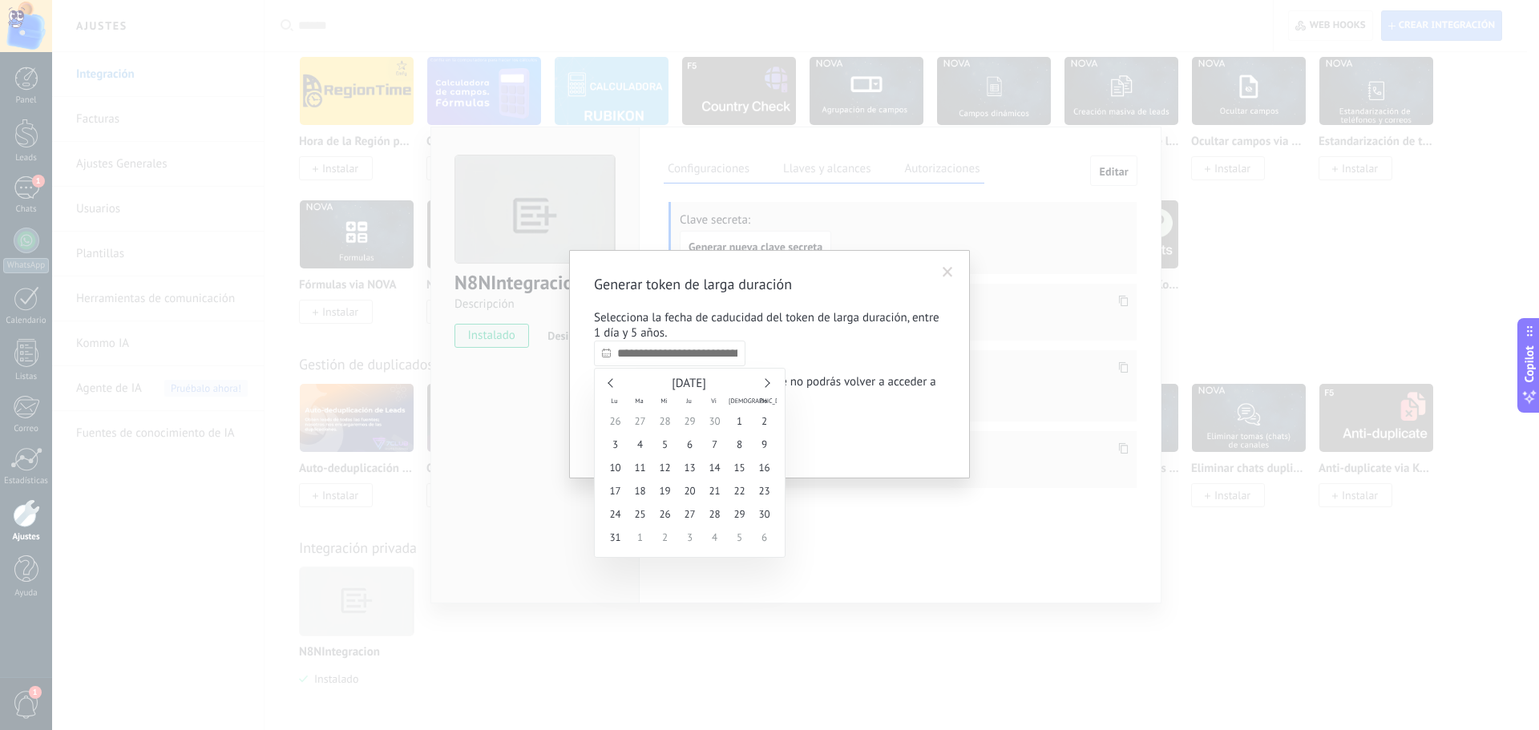
click at [763, 384] on link at bounding box center [765, 382] width 9 height 9
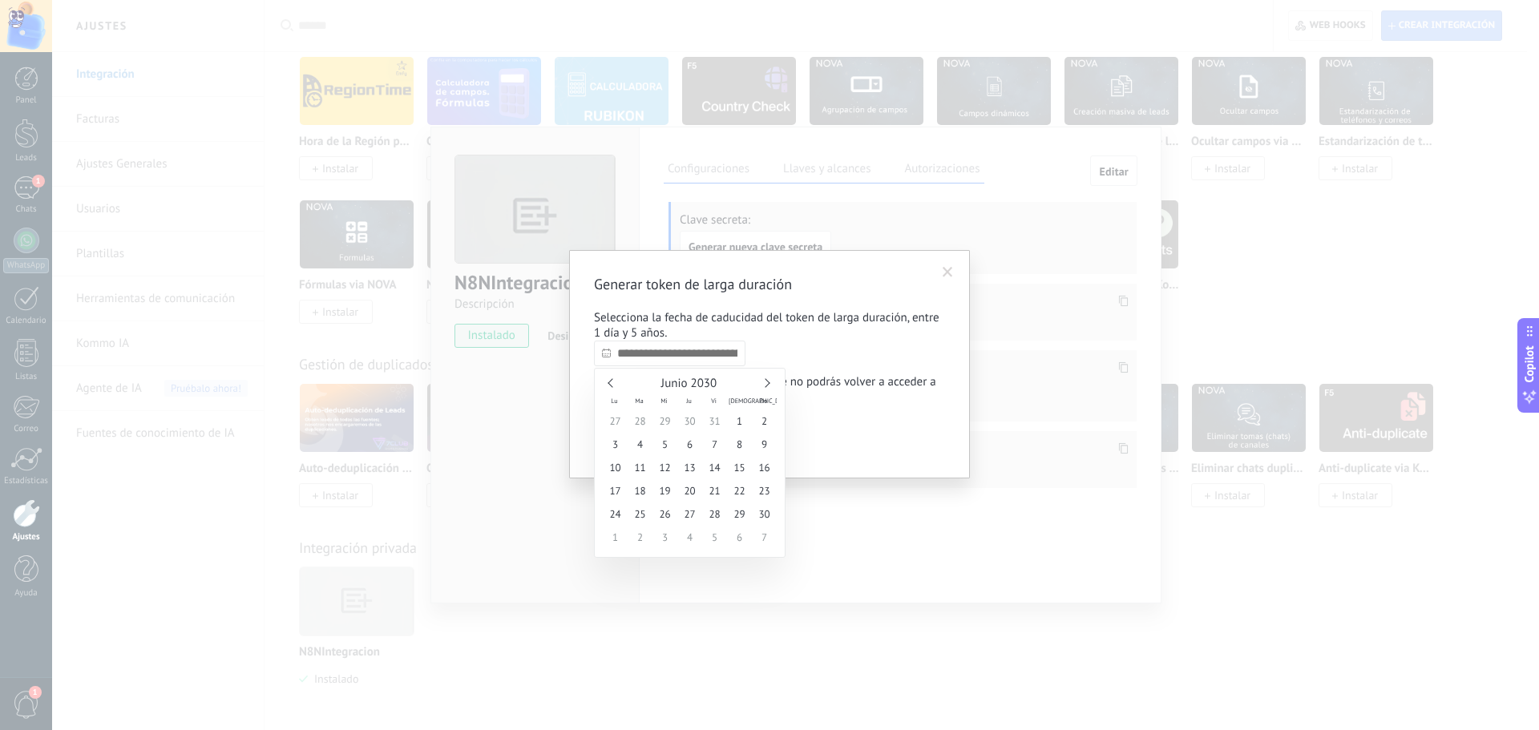
click at [763, 384] on link at bounding box center [765, 382] width 9 height 9
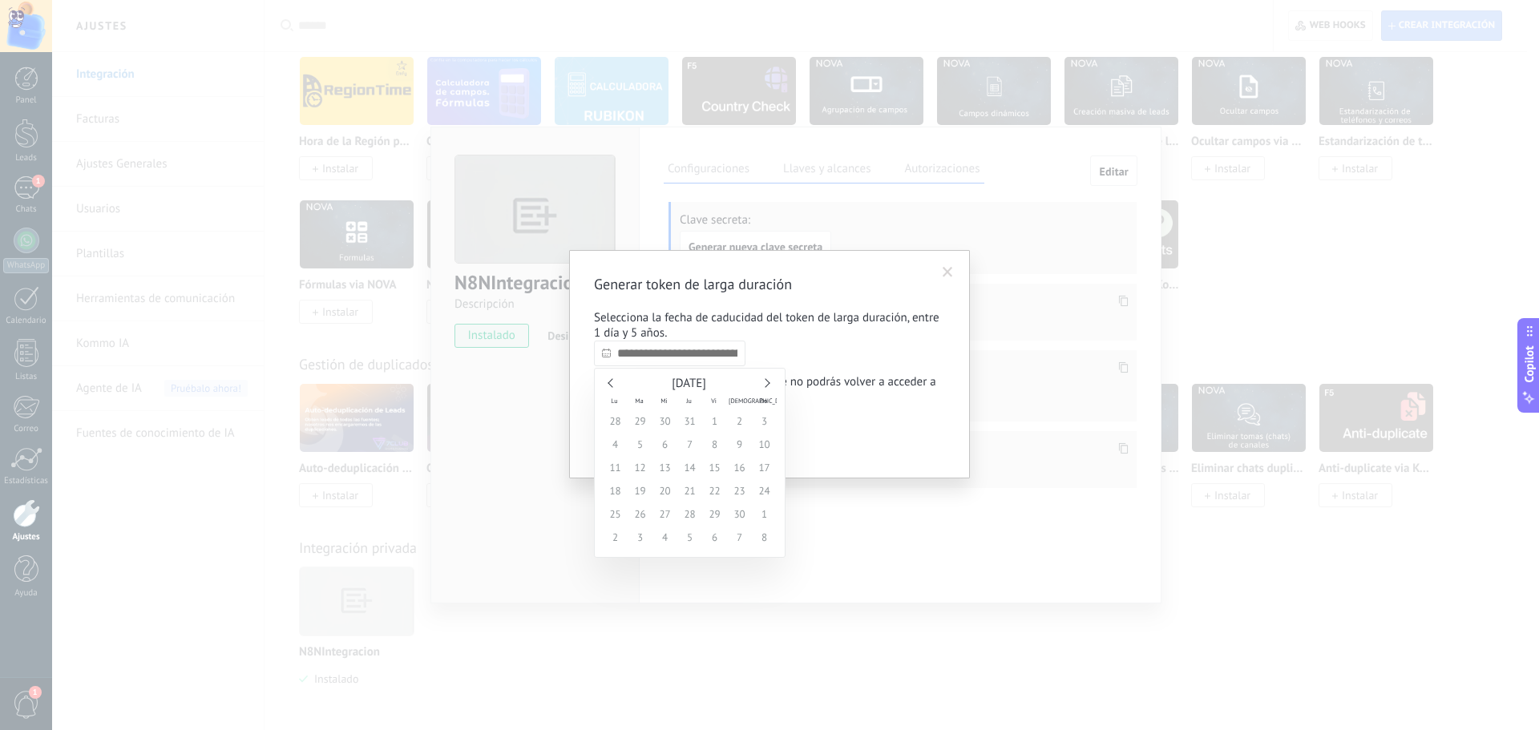
click at [763, 384] on link at bounding box center [765, 382] width 9 height 9
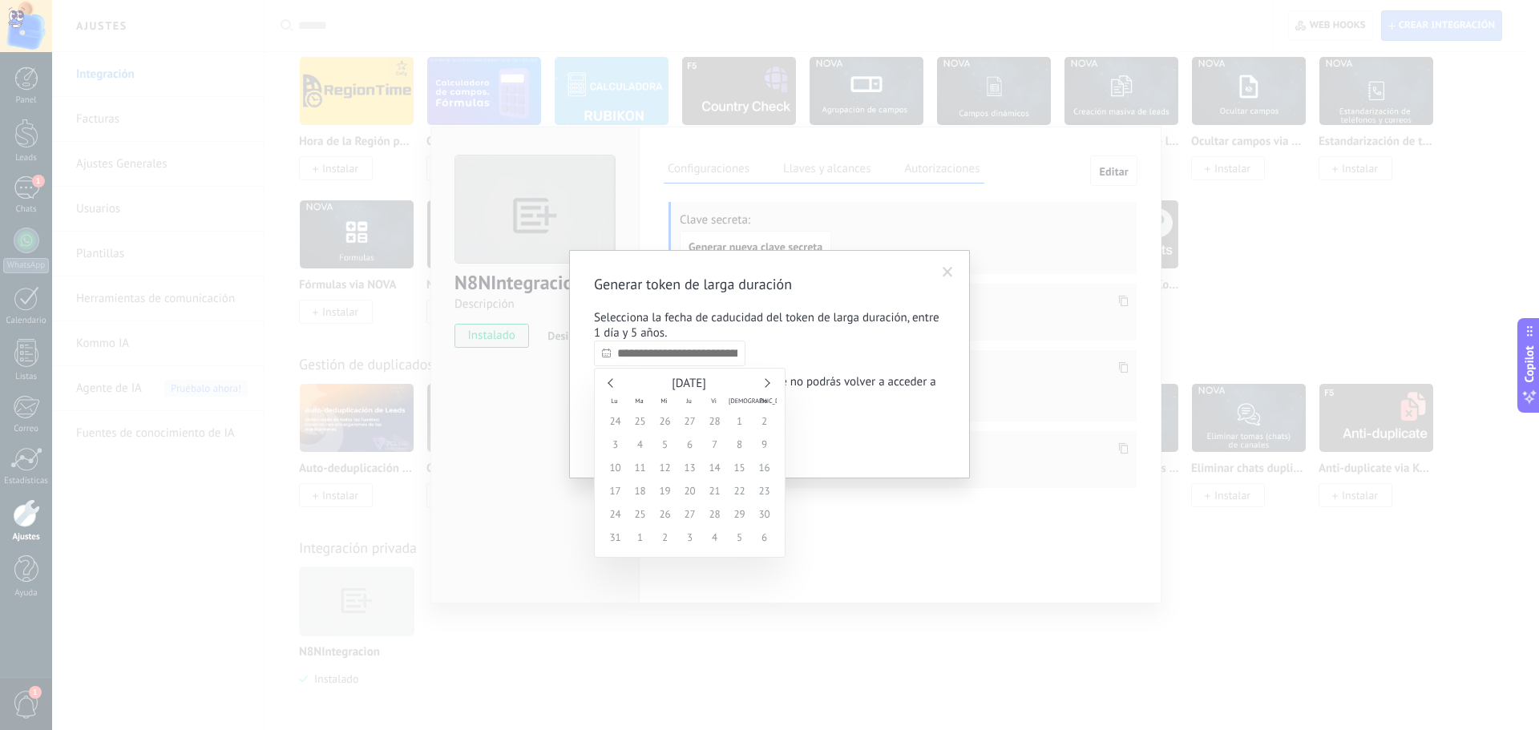
click at [763, 384] on link at bounding box center [765, 382] width 9 height 9
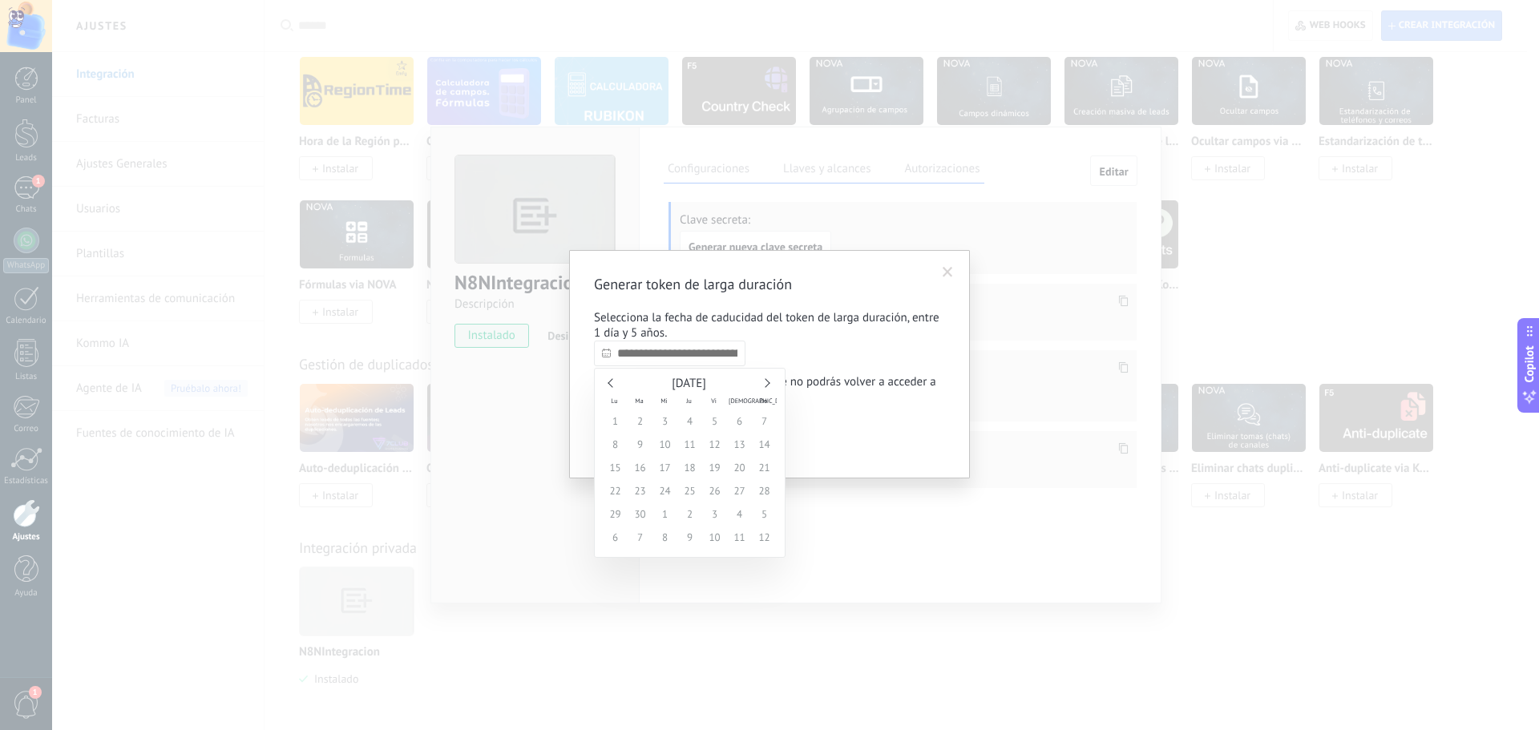
click at [763, 384] on link at bounding box center [765, 382] width 9 height 9
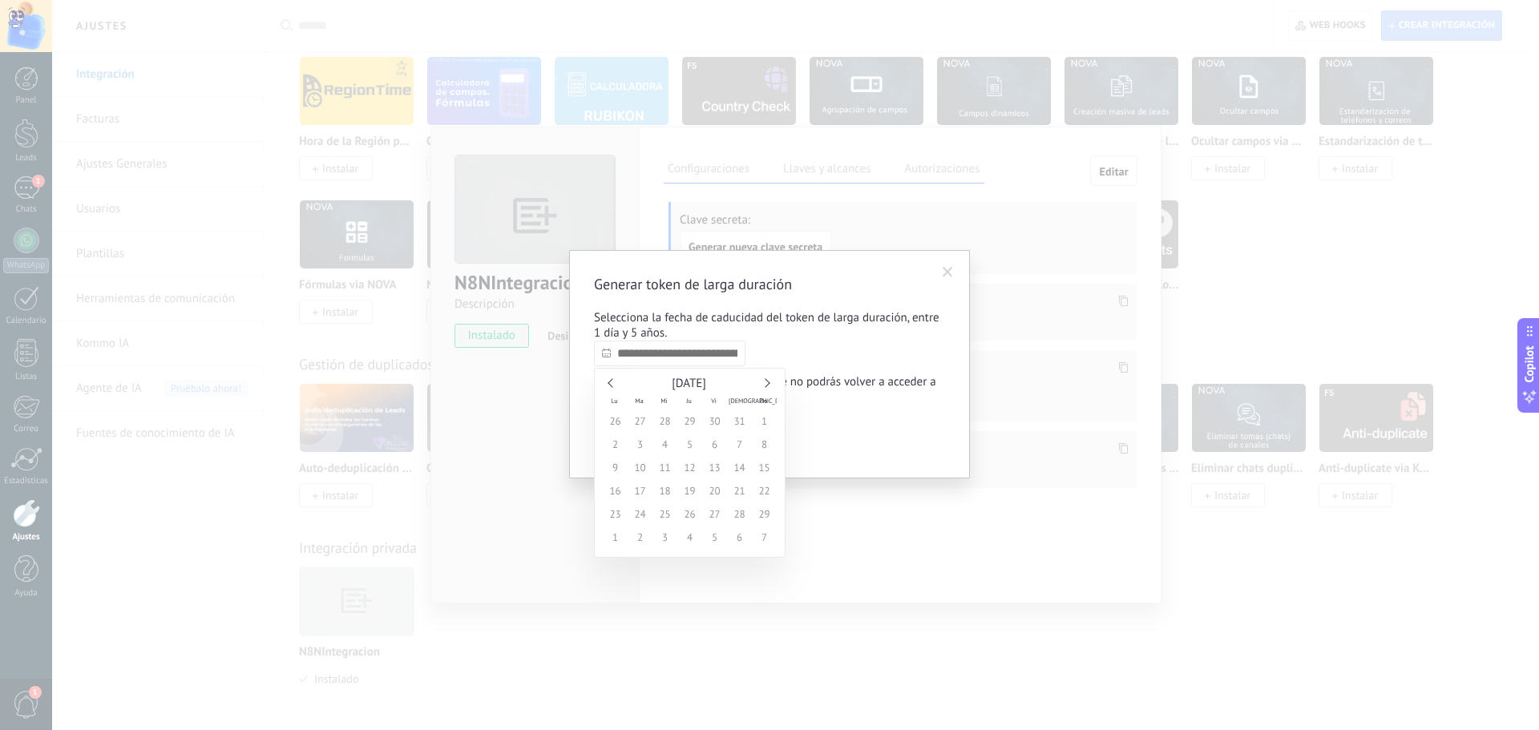
click at [763, 384] on link at bounding box center [765, 382] width 9 height 9
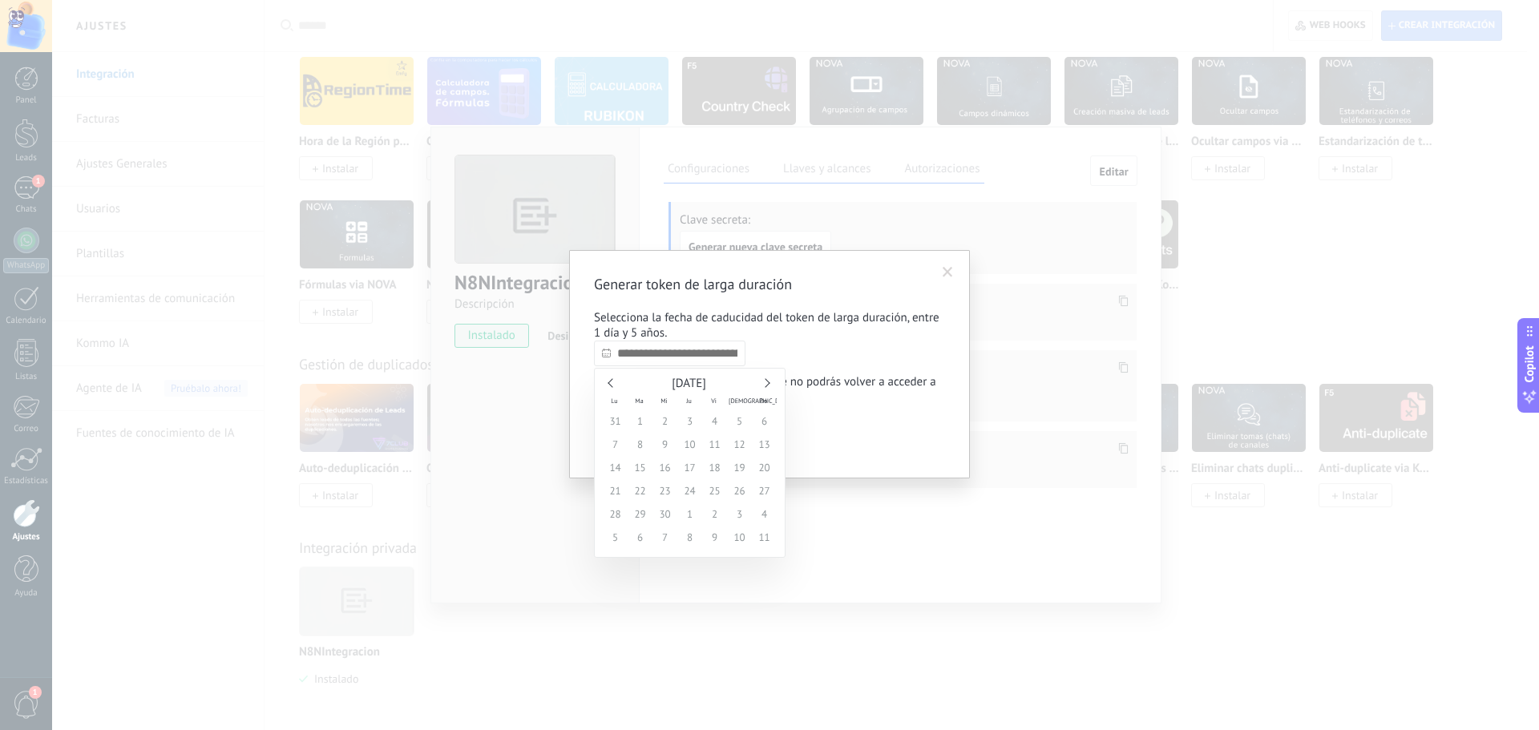
click at [763, 384] on link at bounding box center [765, 382] width 9 height 9
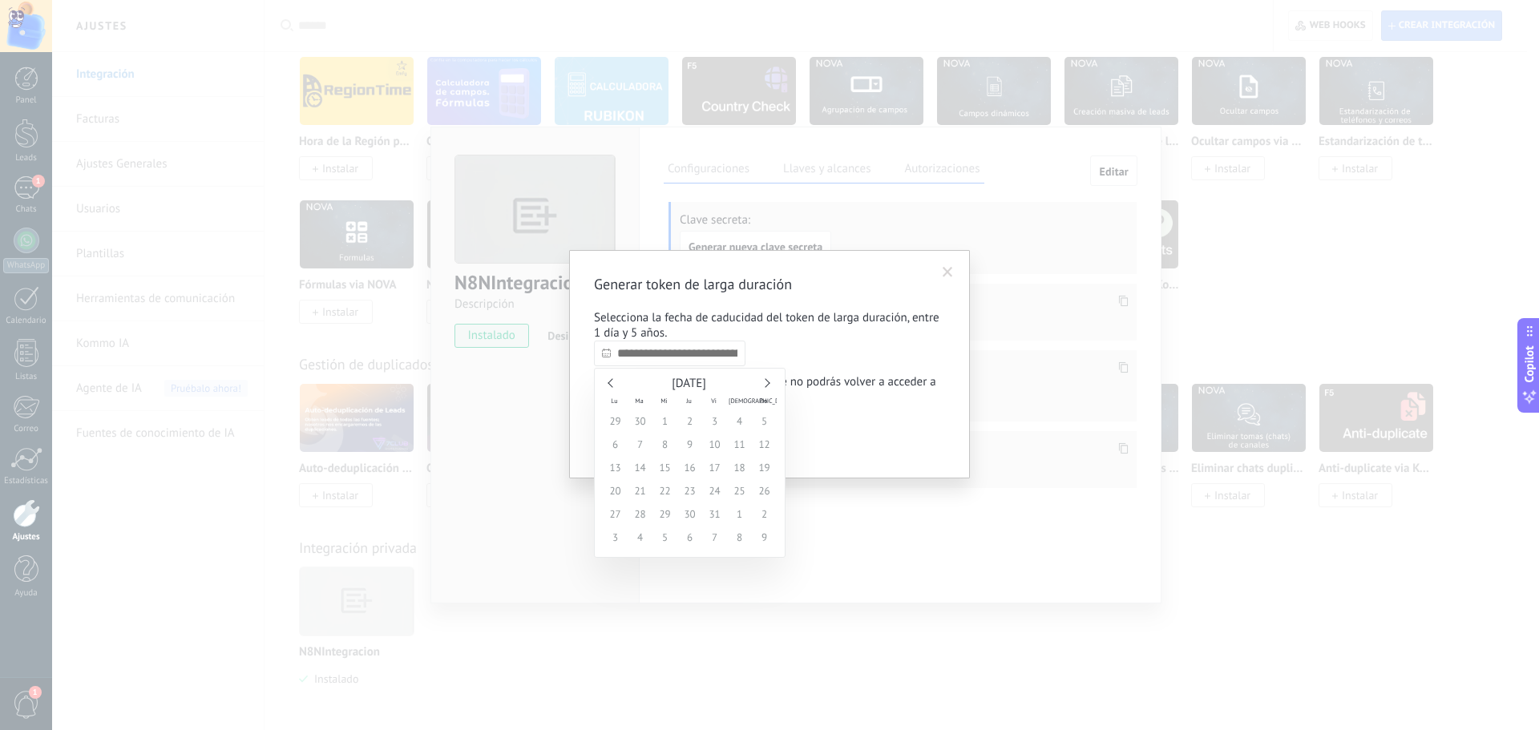
click at [763, 384] on link at bounding box center [765, 382] width 9 height 9
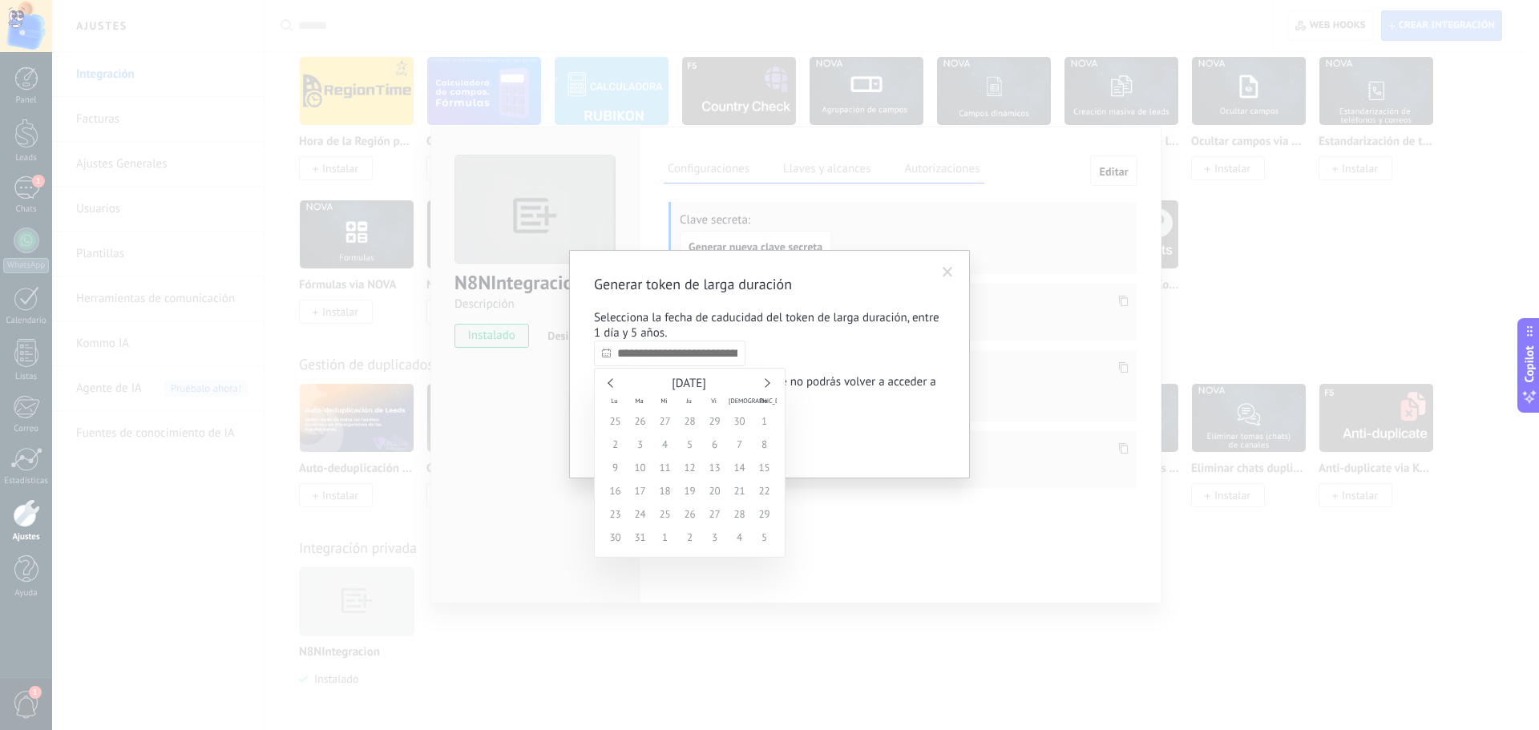
click at [763, 384] on link at bounding box center [765, 382] width 9 height 9
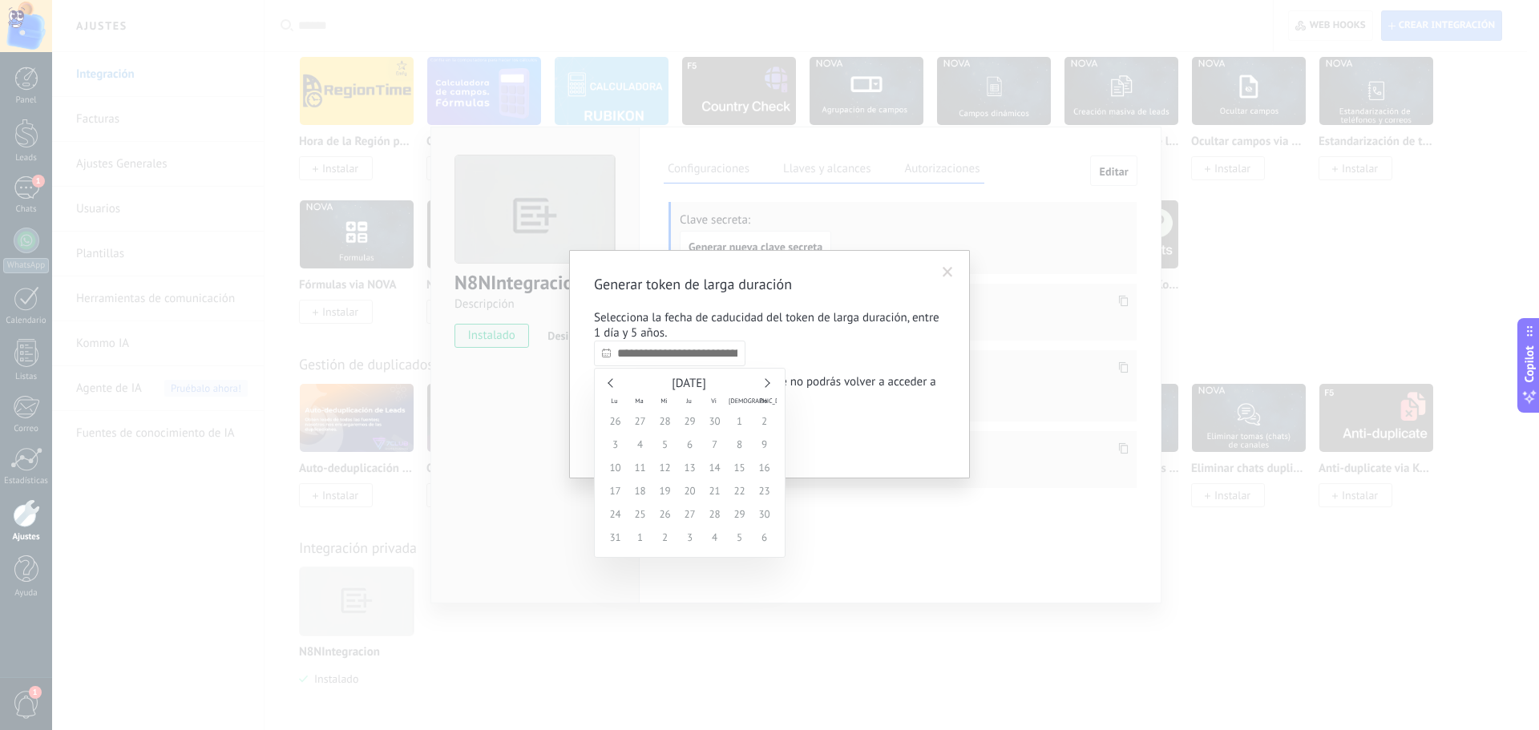
click at [763, 384] on link at bounding box center [765, 382] width 9 height 9
click at [745, 509] on span "29" at bounding box center [739, 514] width 25 height 23
click at [741, 511] on span "29" at bounding box center [739, 514] width 25 height 23
click at [615, 381] on link at bounding box center [612, 382] width 9 height 9
click at [613, 381] on link at bounding box center [612, 382] width 9 height 9
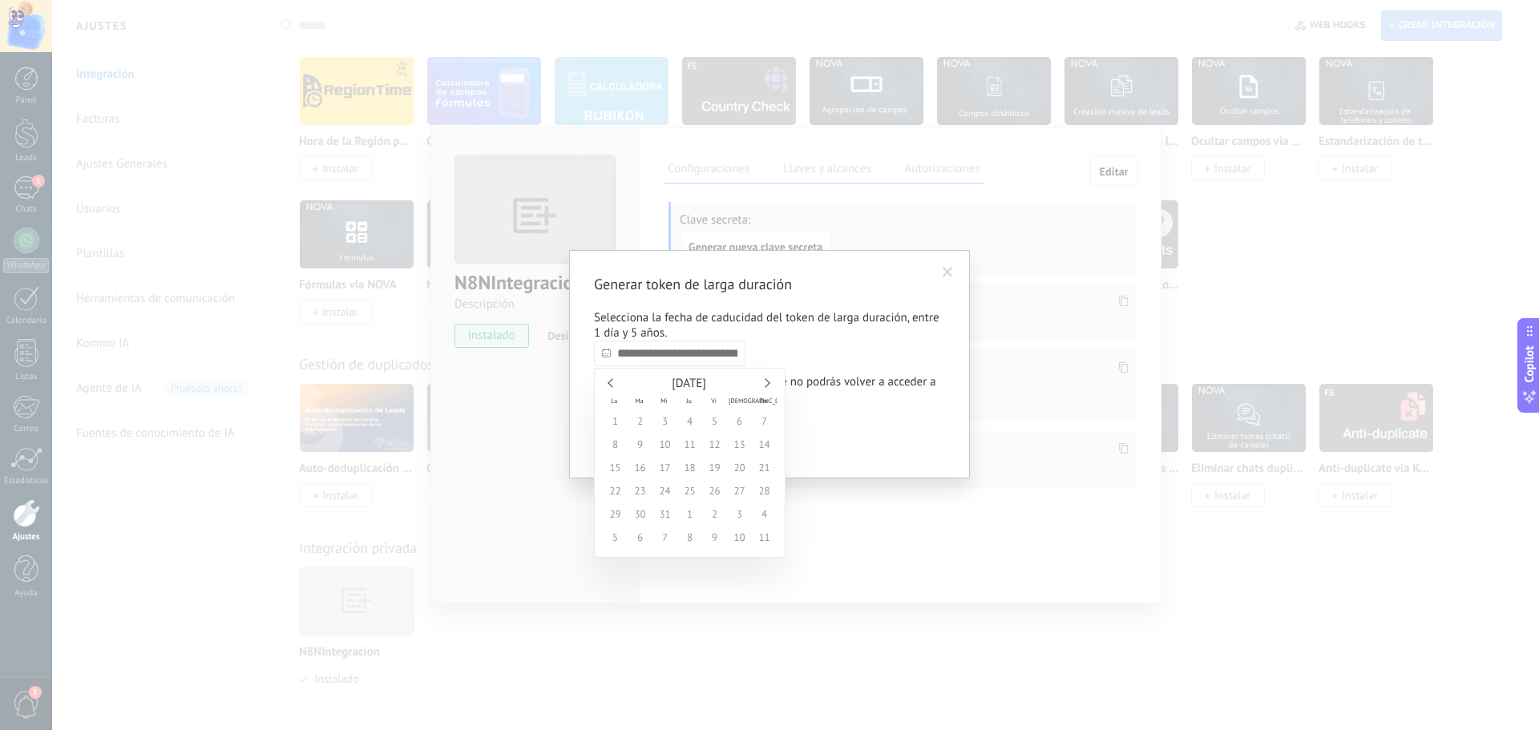
click at [613, 381] on link at bounding box center [612, 382] width 9 height 9
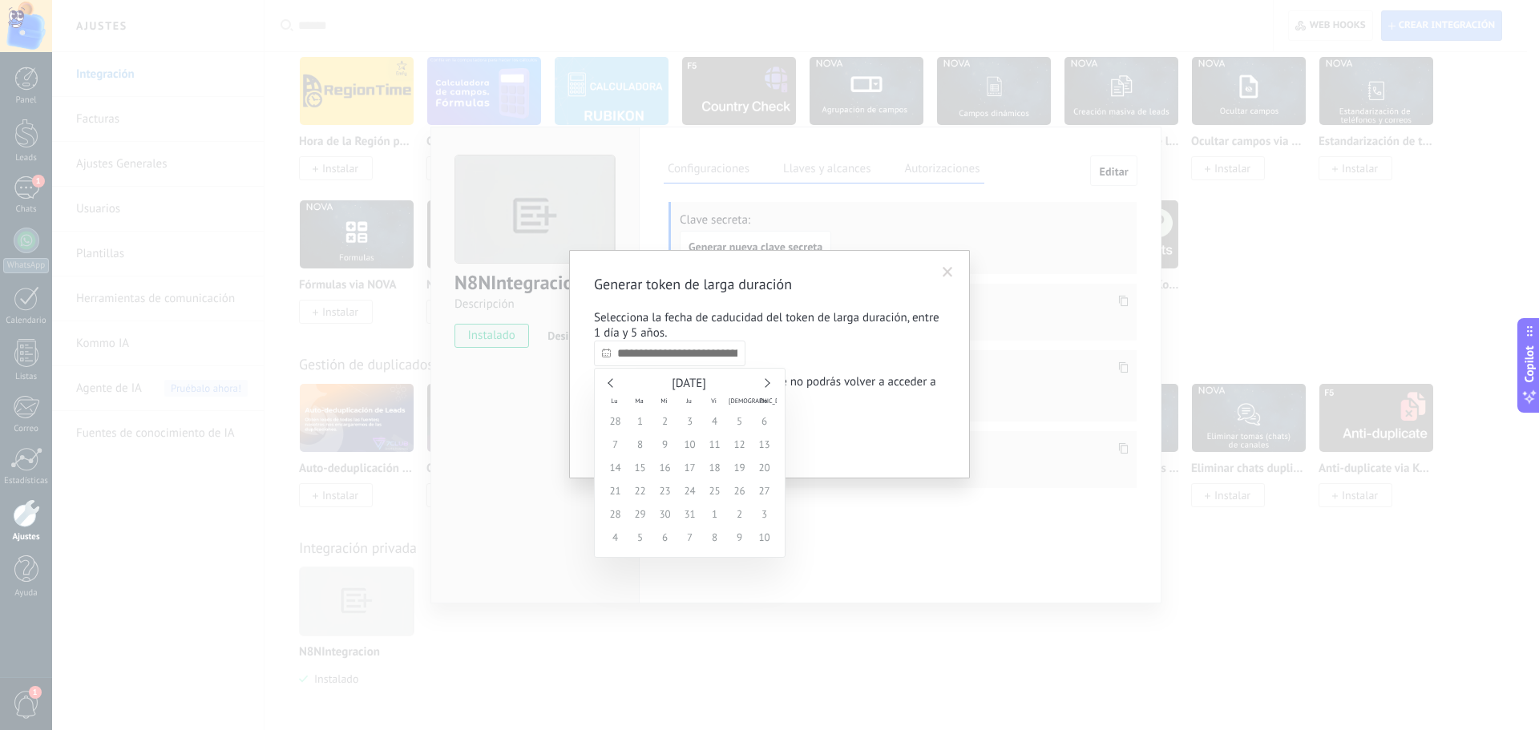
click at [613, 381] on link at bounding box center [612, 382] width 9 height 9
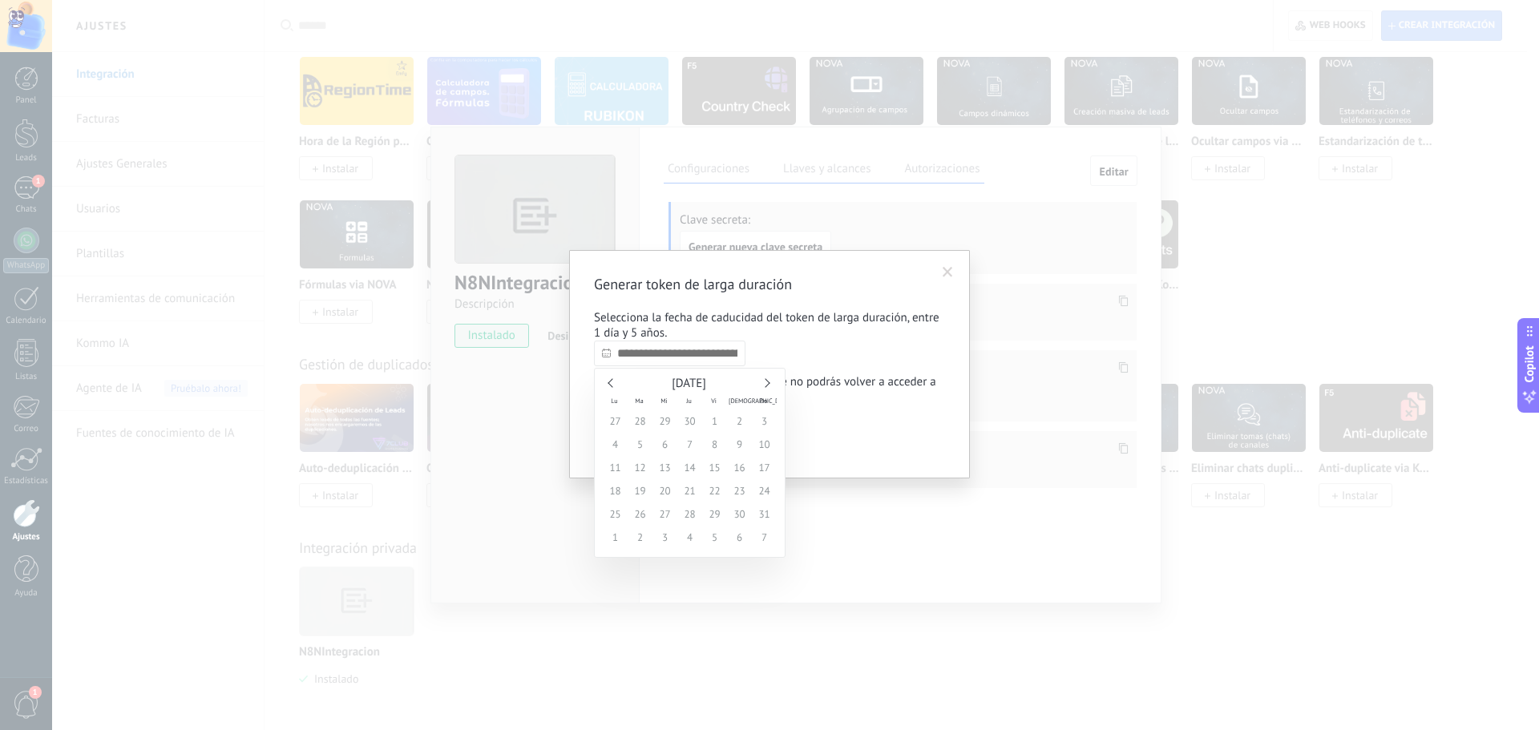
click at [613, 381] on link at bounding box center [612, 382] width 9 height 9
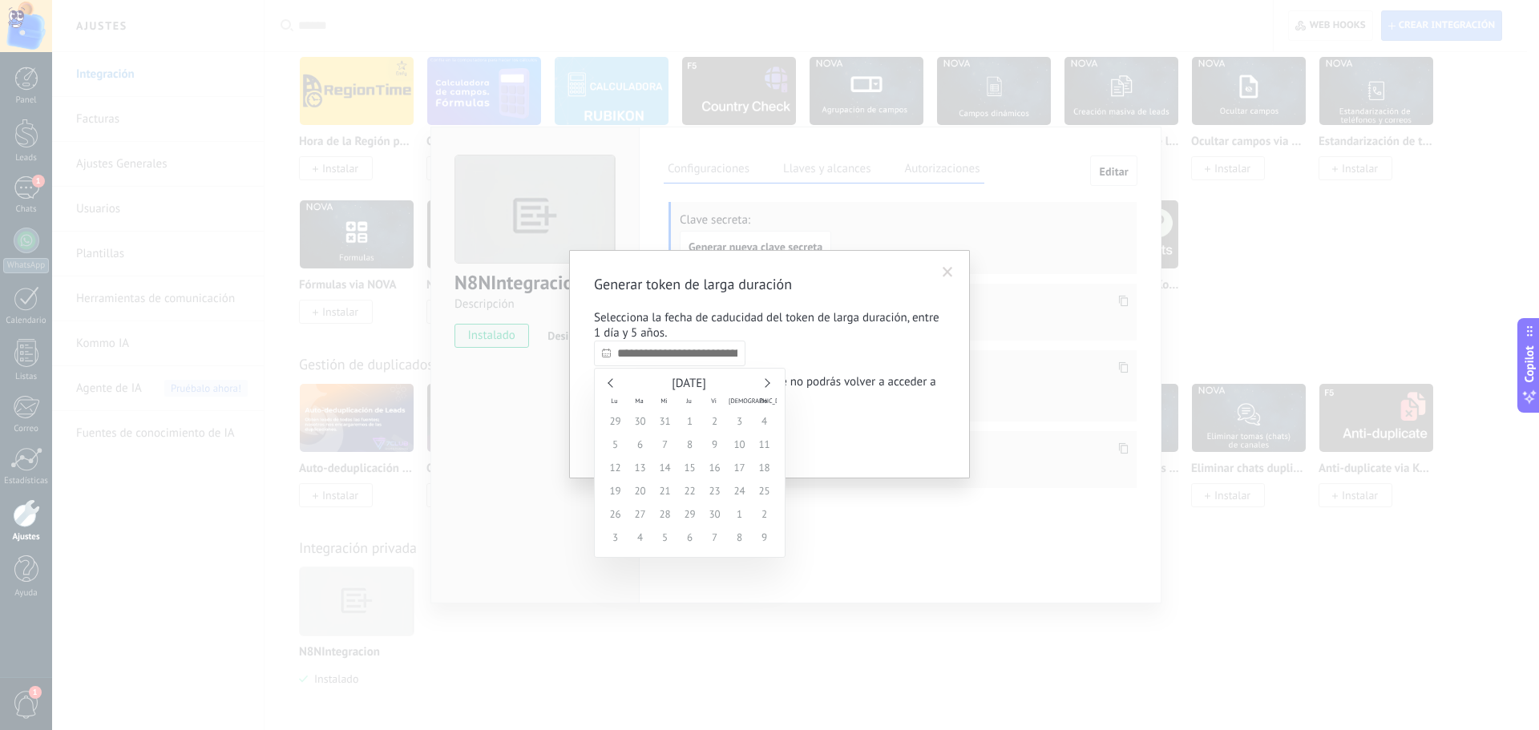
click at [613, 381] on link at bounding box center [612, 382] width 9 height 9
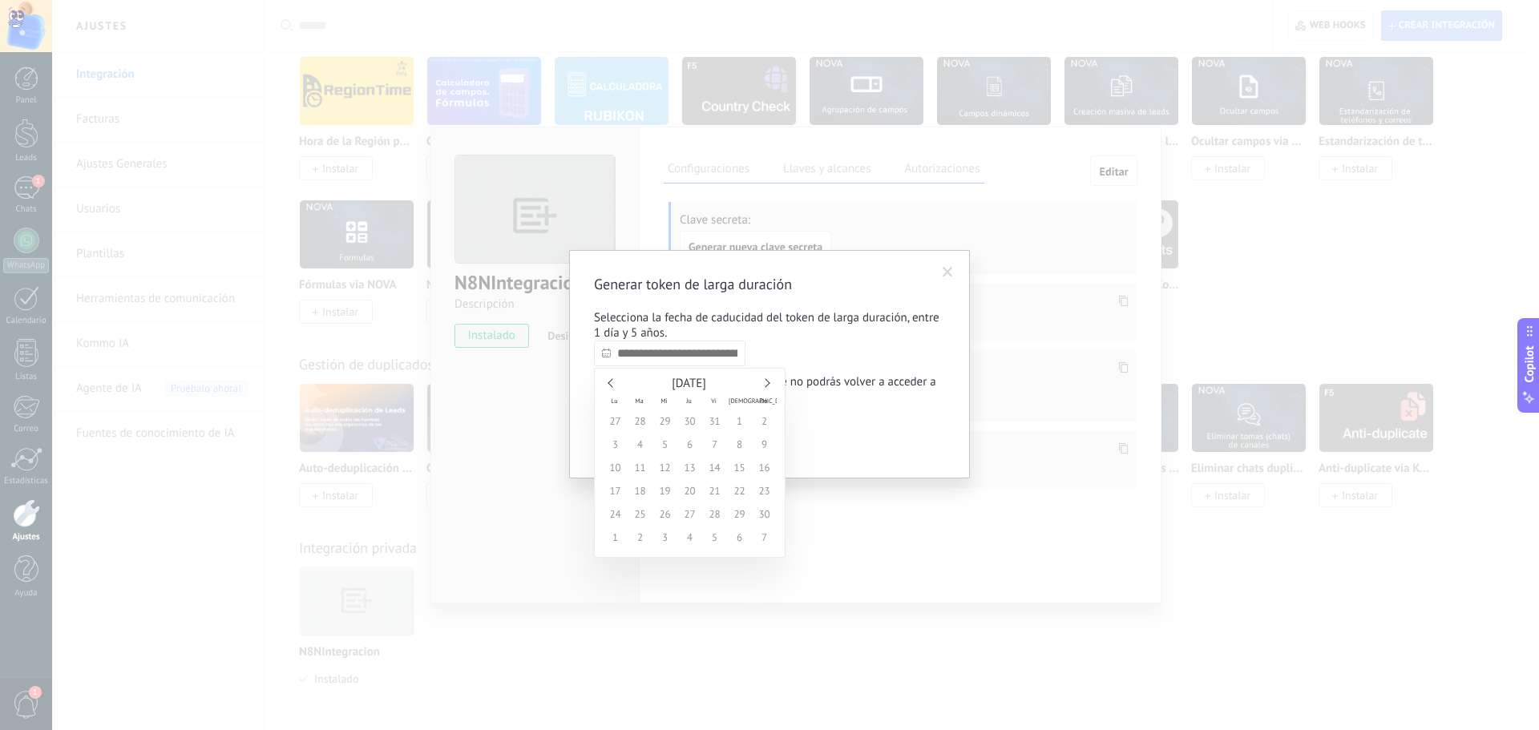
click at [611, 381] on link at bounding box center [612, 382] width 9 height 9
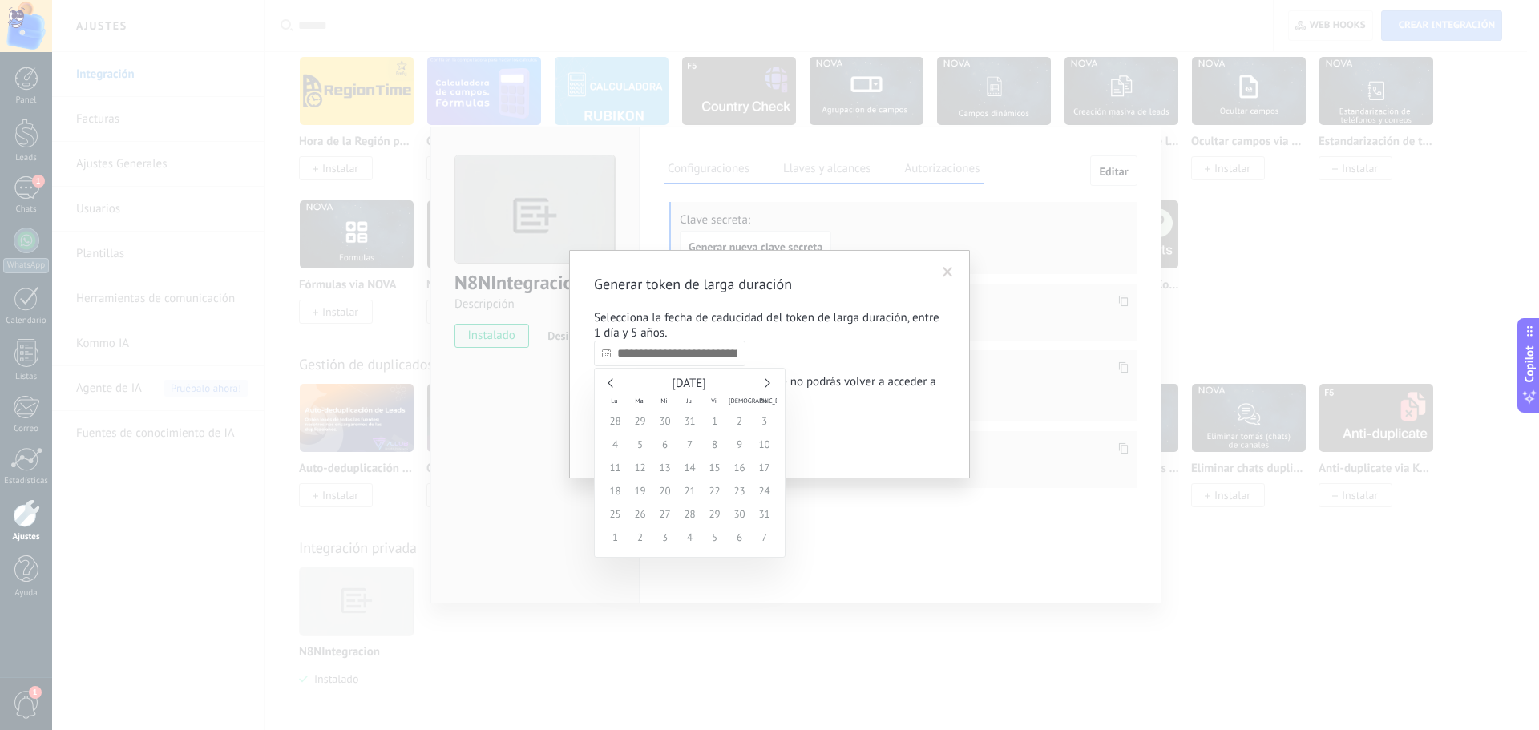
click at [611, 381] on link at bounding box center [612, 382] width 9 height 9
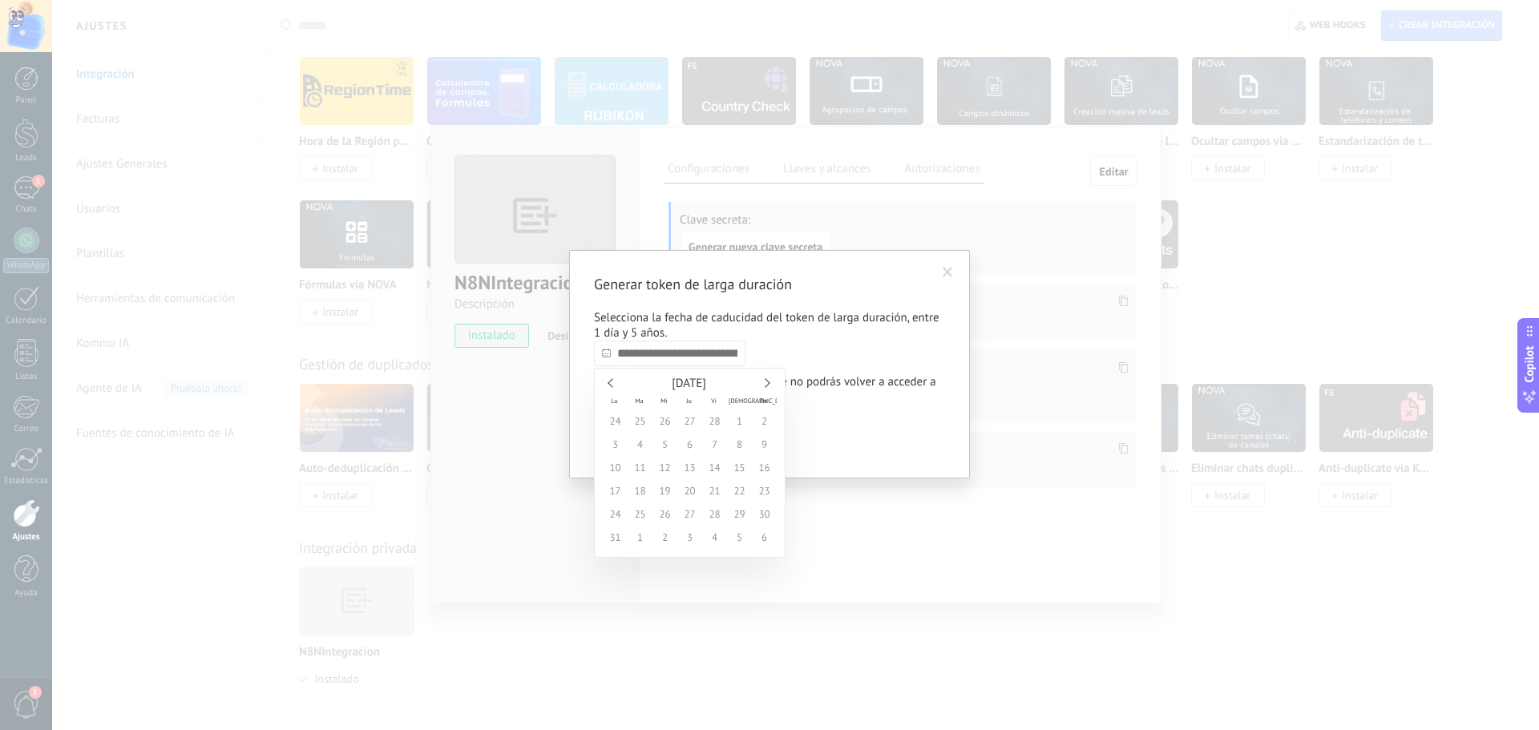
click at [611, 381] on link at bounding box center [612, 382] width 9 height 9
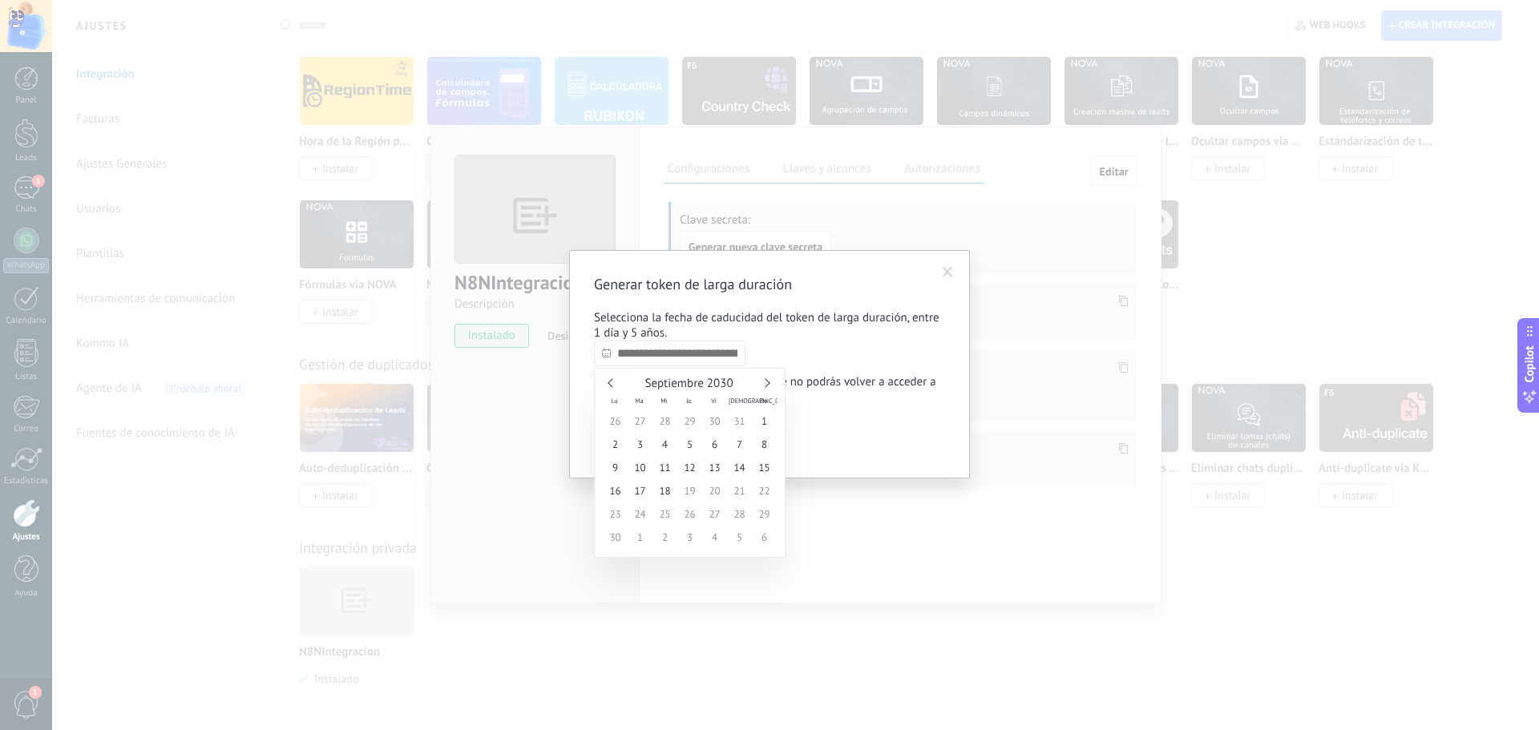
click at [611, 381] on link at bounding box center [612, 382] width 9 height 9
type input "**********"
click at [739, 512] on span "31" at bounding box center [739, 514] width 25 height 23
click at [638, 445] on span "Confirmar" at bounding box center [634, 439] width 46 height 11
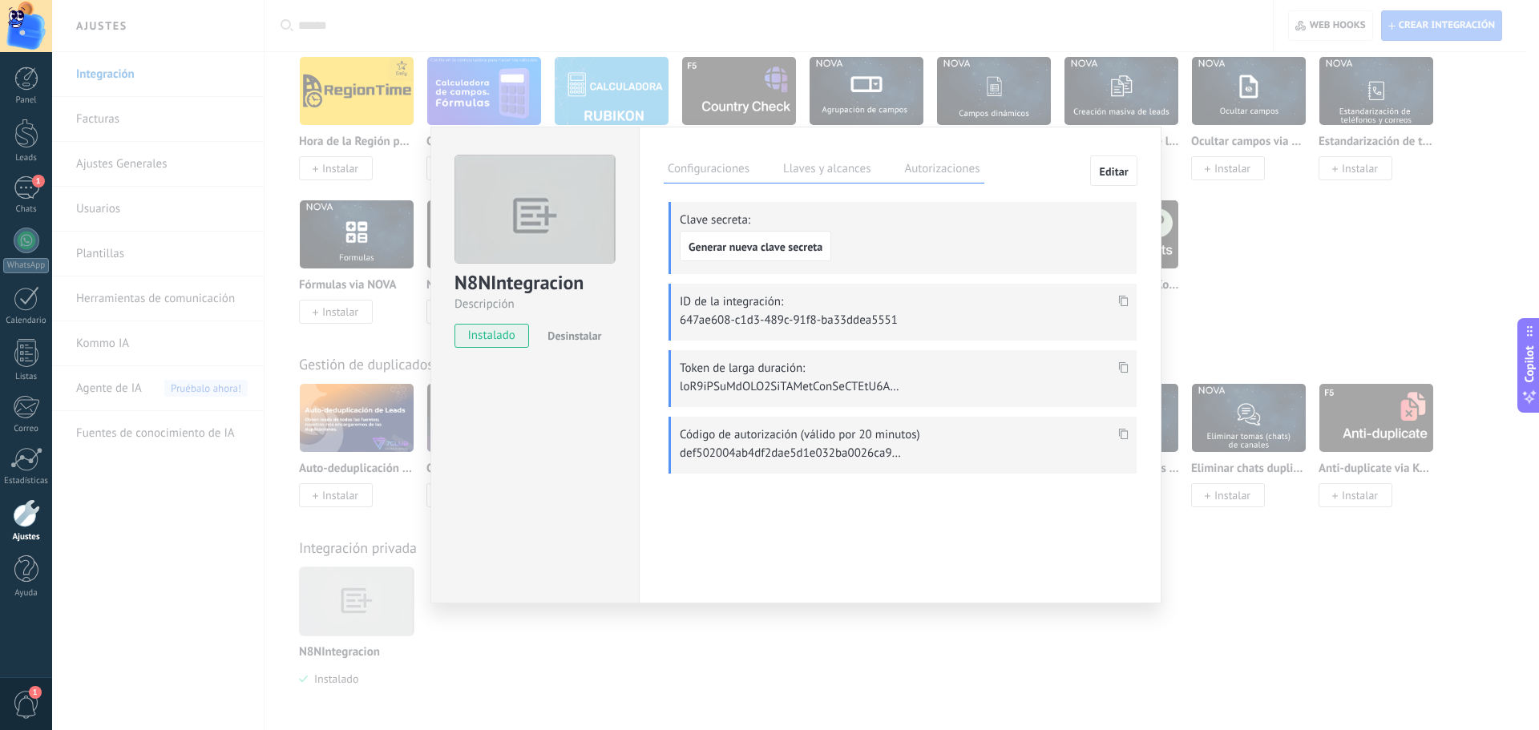
click at [1120, 365] on icon at bounding box center [1124, 366] width 10 height 11
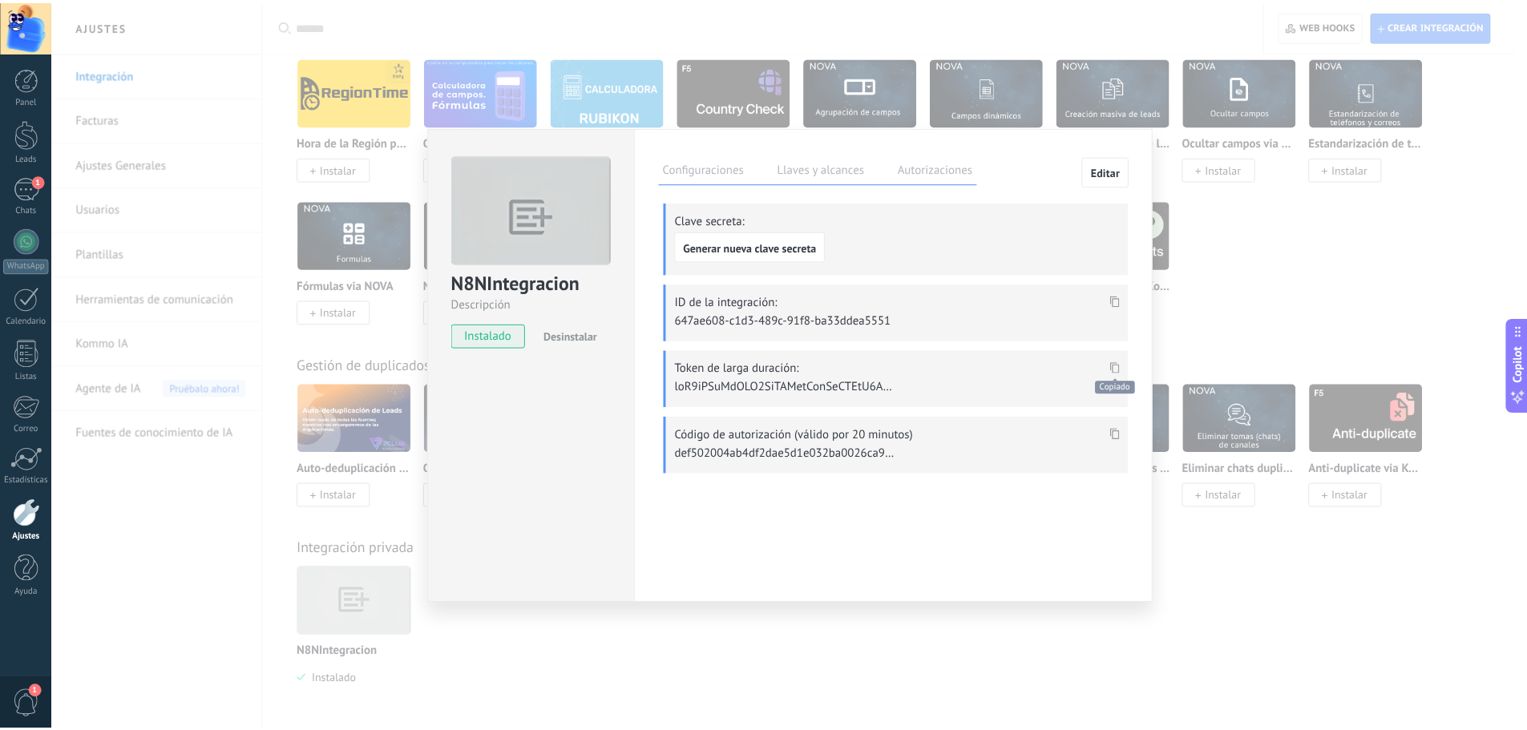
scroll to position [946, 0]
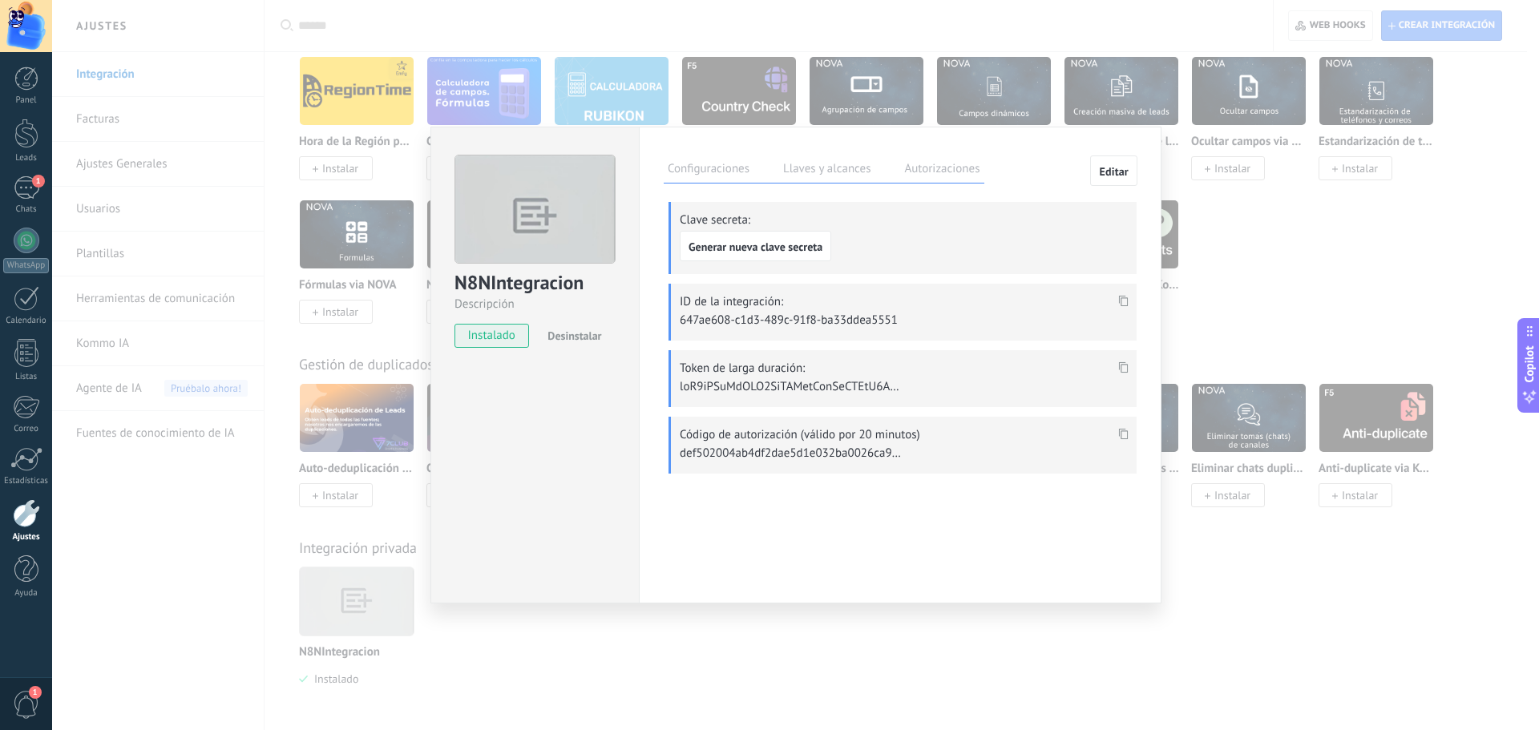
click at [731, 40] on div "N8NIntegracion Descripción instalado Desinstalar Configuraciones Llaves y alcan…" at bounding box center [795, 365] width 1487 height 730
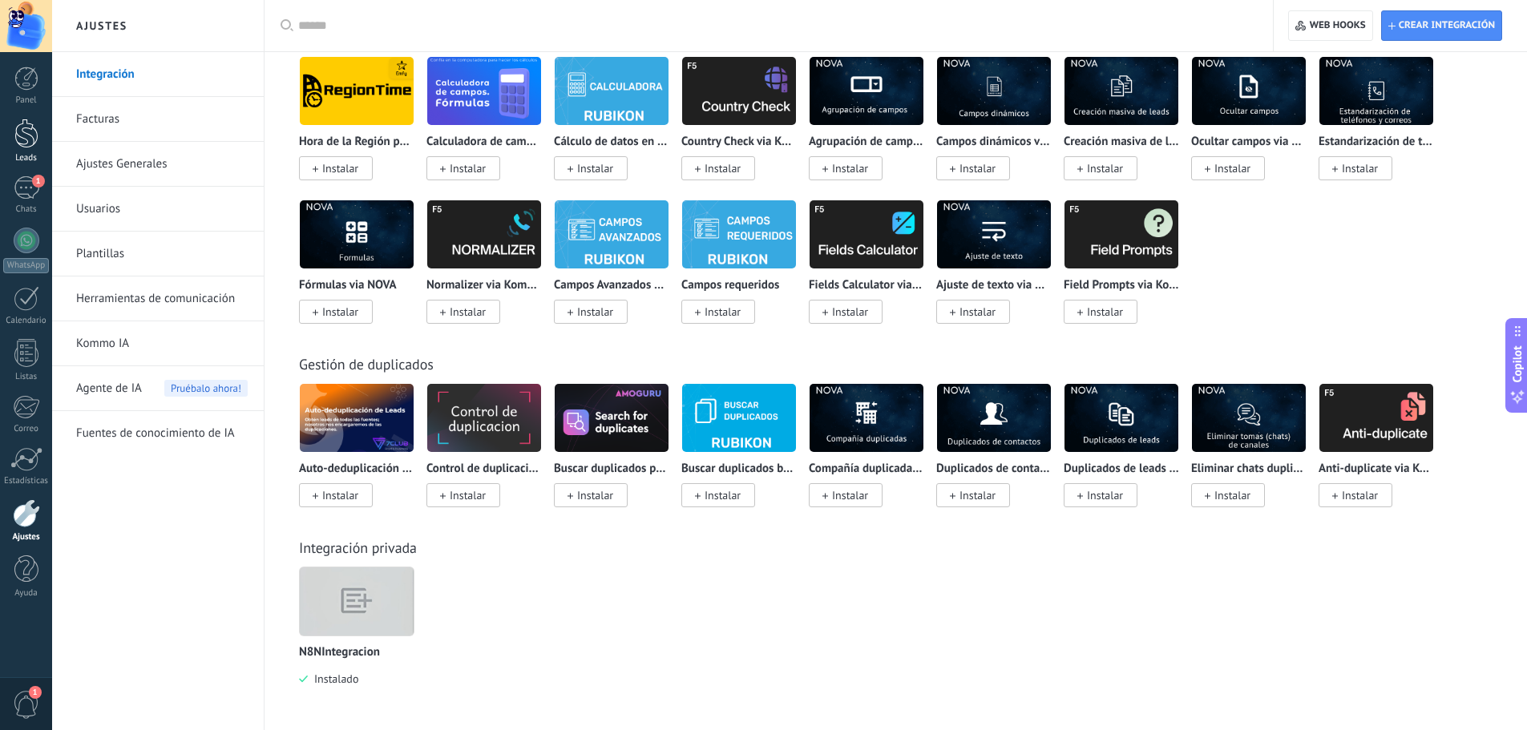
click at [29, 143] on div at bounding box center [26, 134] width 24 height 30
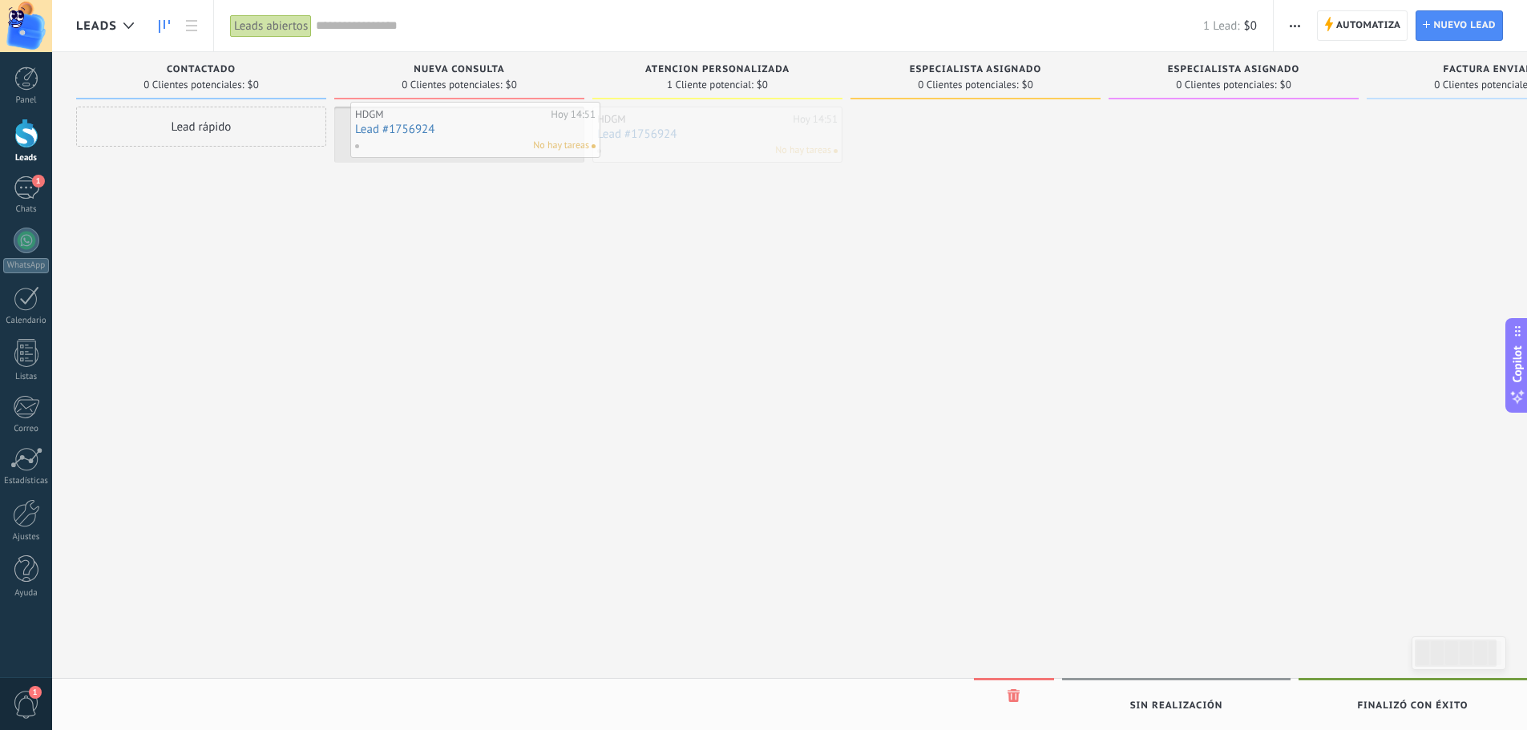
drag, startPoint x: 708, startPoint y: 133, endPoint x: 466, endPoint y: 128, distance: 242.1
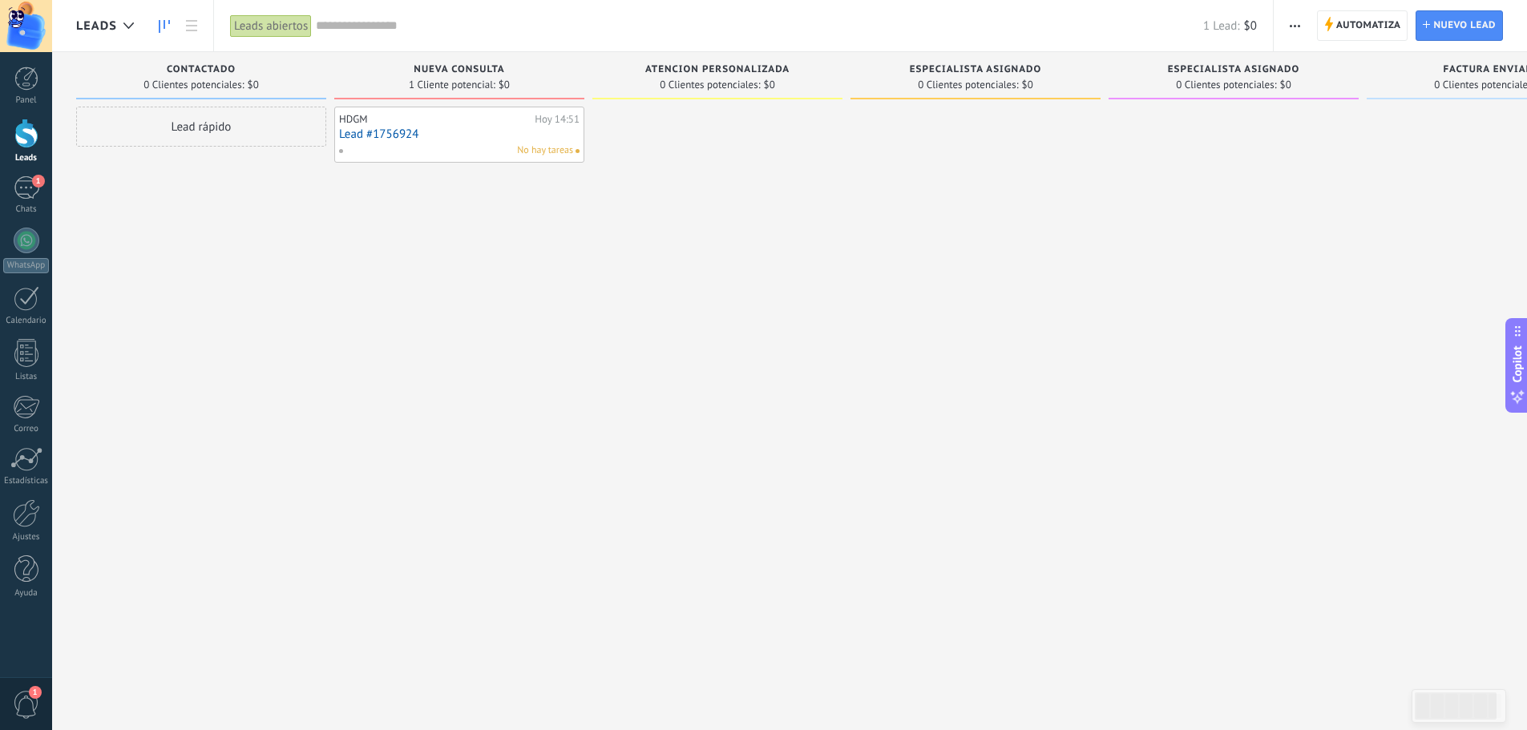
click at [714, 63] on div "atencion personalizada 0 Clientes potenciales: $0" at bounding box center [717, 75] width 250 height 47
click at [692, 66] on span "atencion personalizada" at bounding box center [717, 69] width 144 height 11
type textarea "**********"
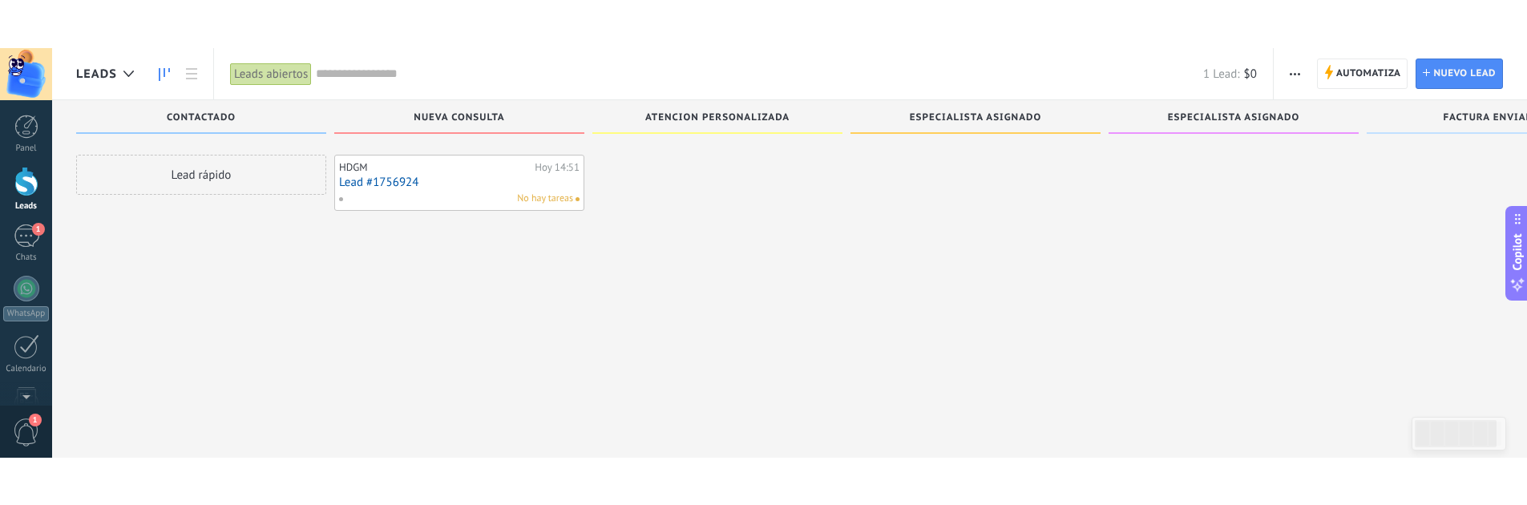
scroll to position [27, 0]
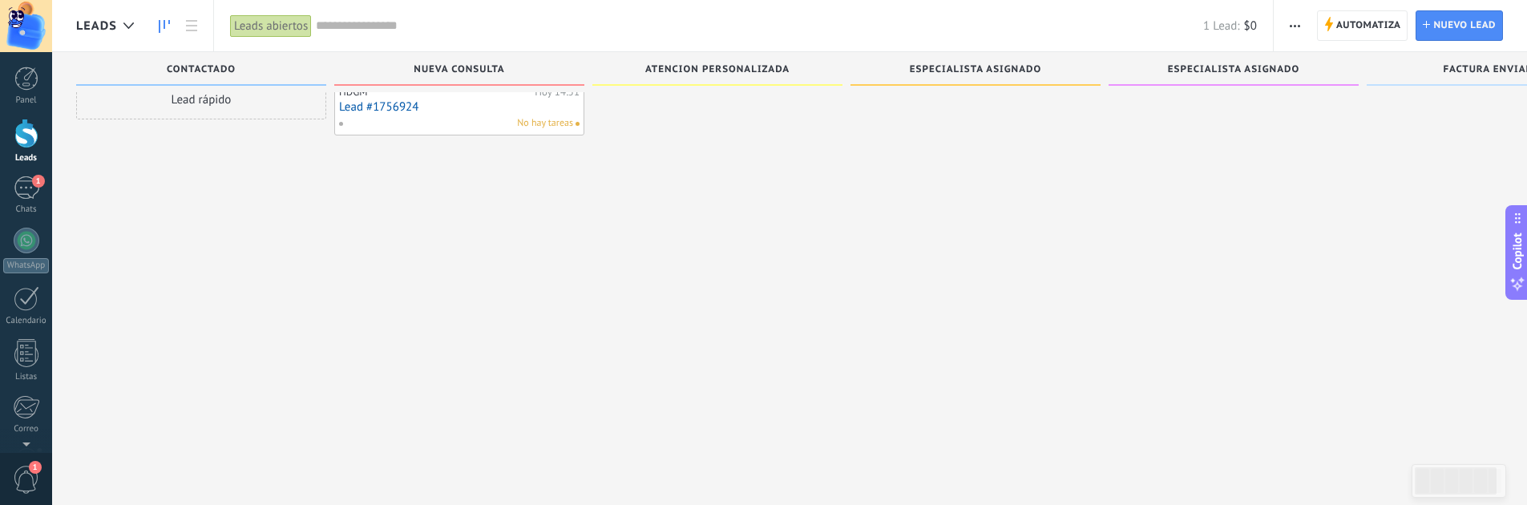
click at [688, 66] on span "atencion personalizada" at bounding box center [717, 69] width 144 height 11
click at [688, 66] on div "Leads Leads abiertos Aplicar 1 Lead: $0 Leads abiertos Mis leads Leads ganados …" at bounding box center [789, 239] width 1475 height 532
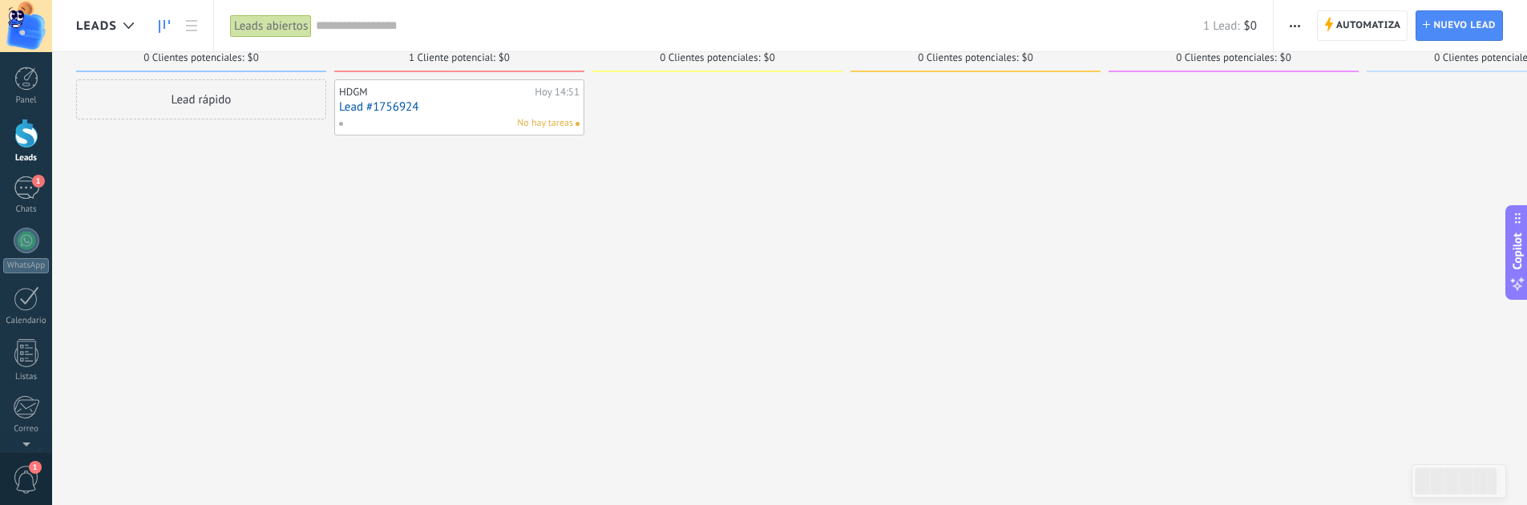
click at [688, 48] on span "atencion personalizada" at bounding box center [717, 42] width 144 height 11
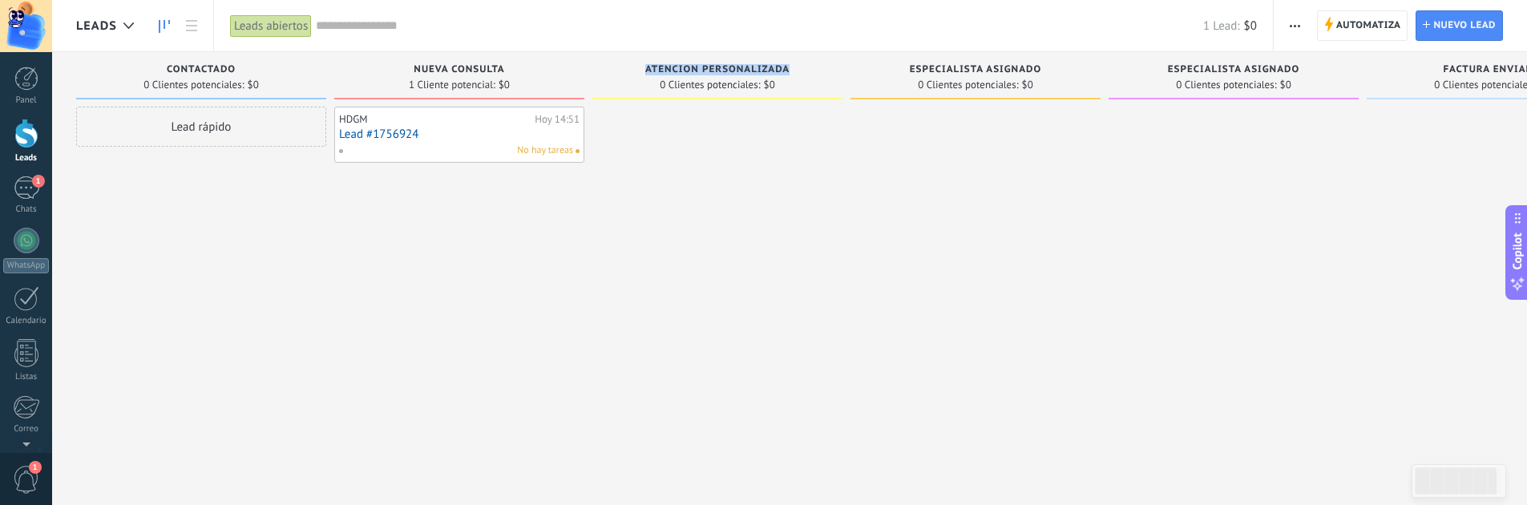
drag, startPoint x: 628, startPoint y: 224, endPoint x: 479, endPoint y: 236, distance: 149.6
click at [628, 224] on div at bounding box center [717, 255] width 250 height 296
click at [495, 229] on div "HDGM [DATE] 14:51 Lead #1756924 No hay tareas" at bounding box center [459, 255] width 250 height 296
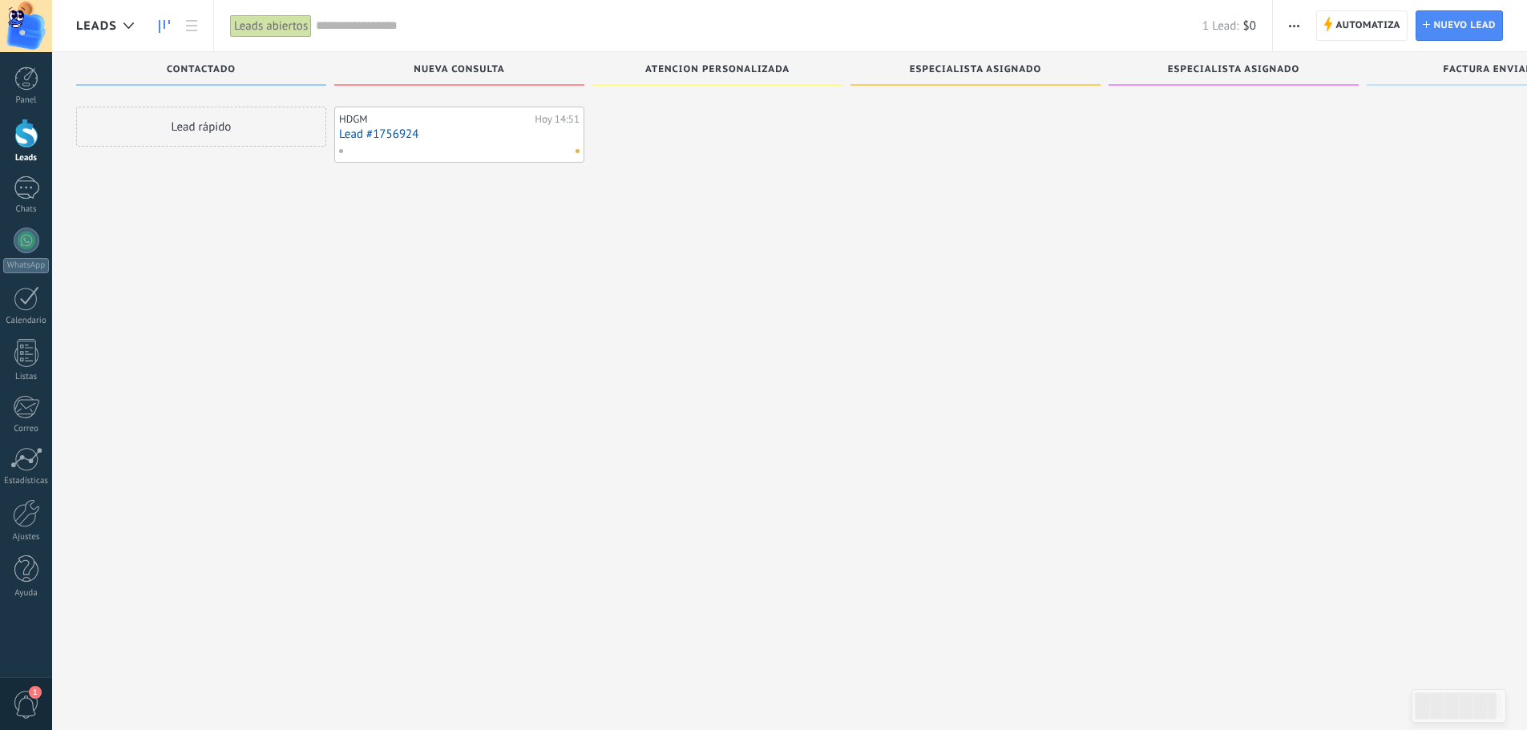
scroll to position [27, 0]
drag, startPoint x: 228, startPoint y: 451, endPoint x: 74, endPoint y: 505, distance: 163.7
click at [228, 451] on div "Lead rápido" at bounding box center [201, 339] width 250 height 521
click at [22, 524] on div at bounding box center [26, 513] width 27 height 28
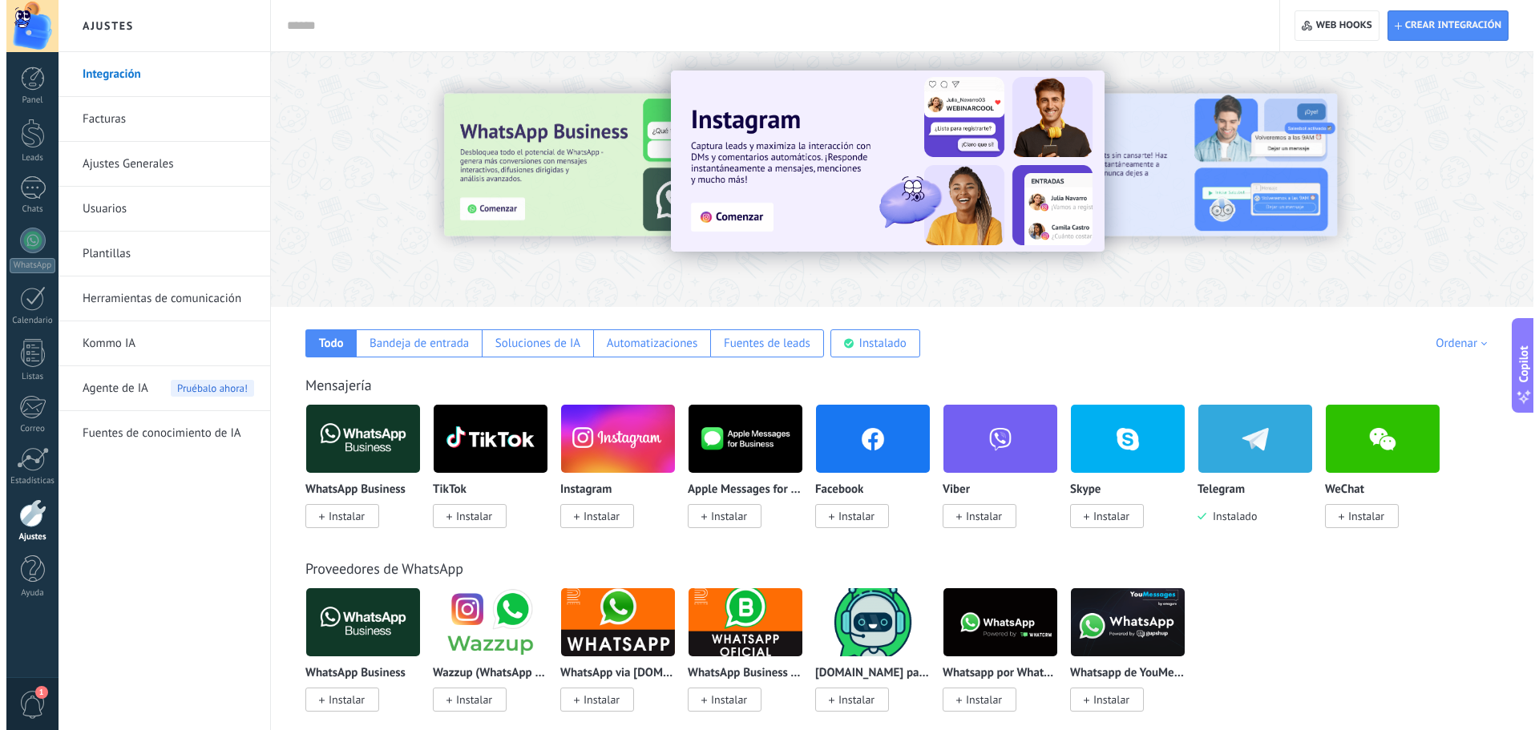
scroll to position [5196, 0]
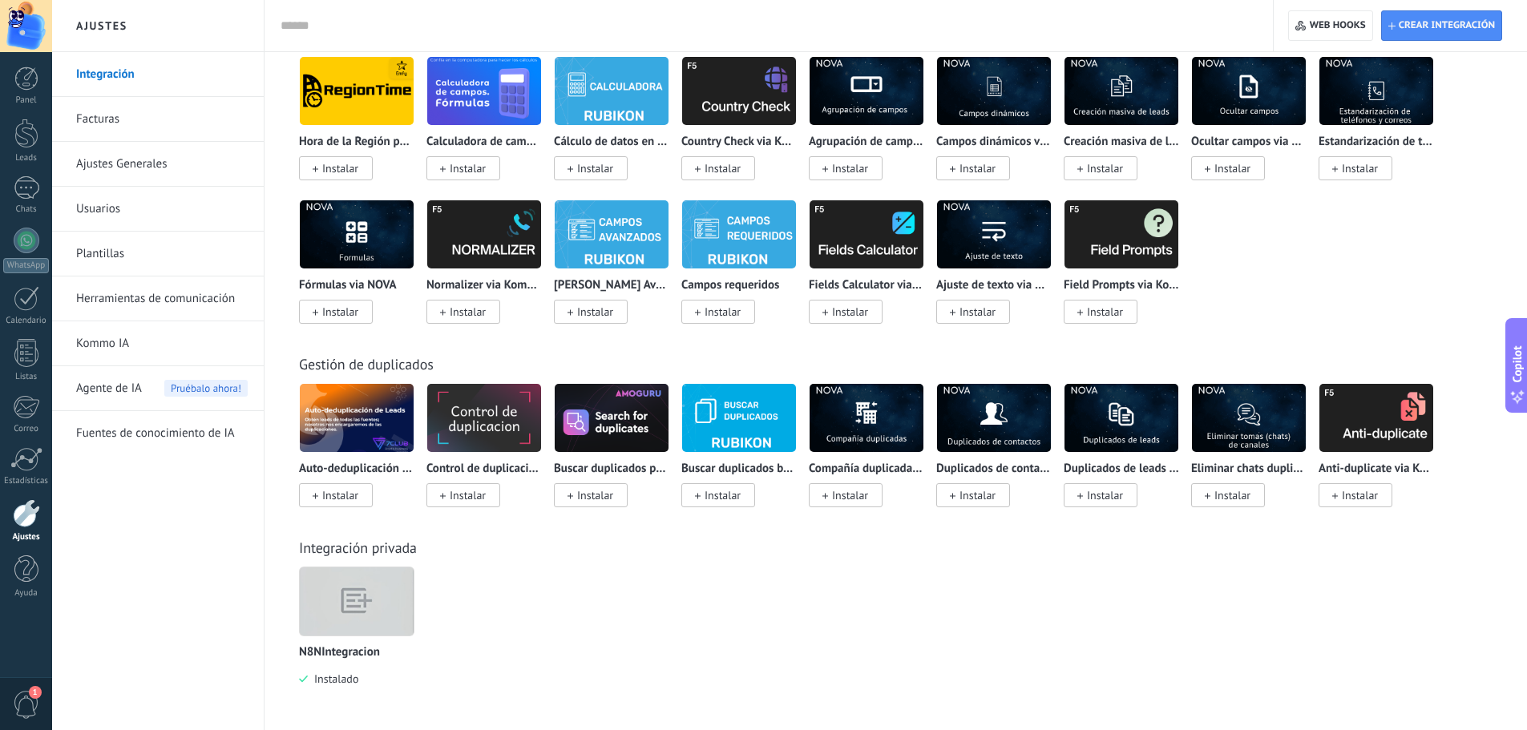
click at [357, 596] on div at bounding box center [356, 602] width 115 height 70
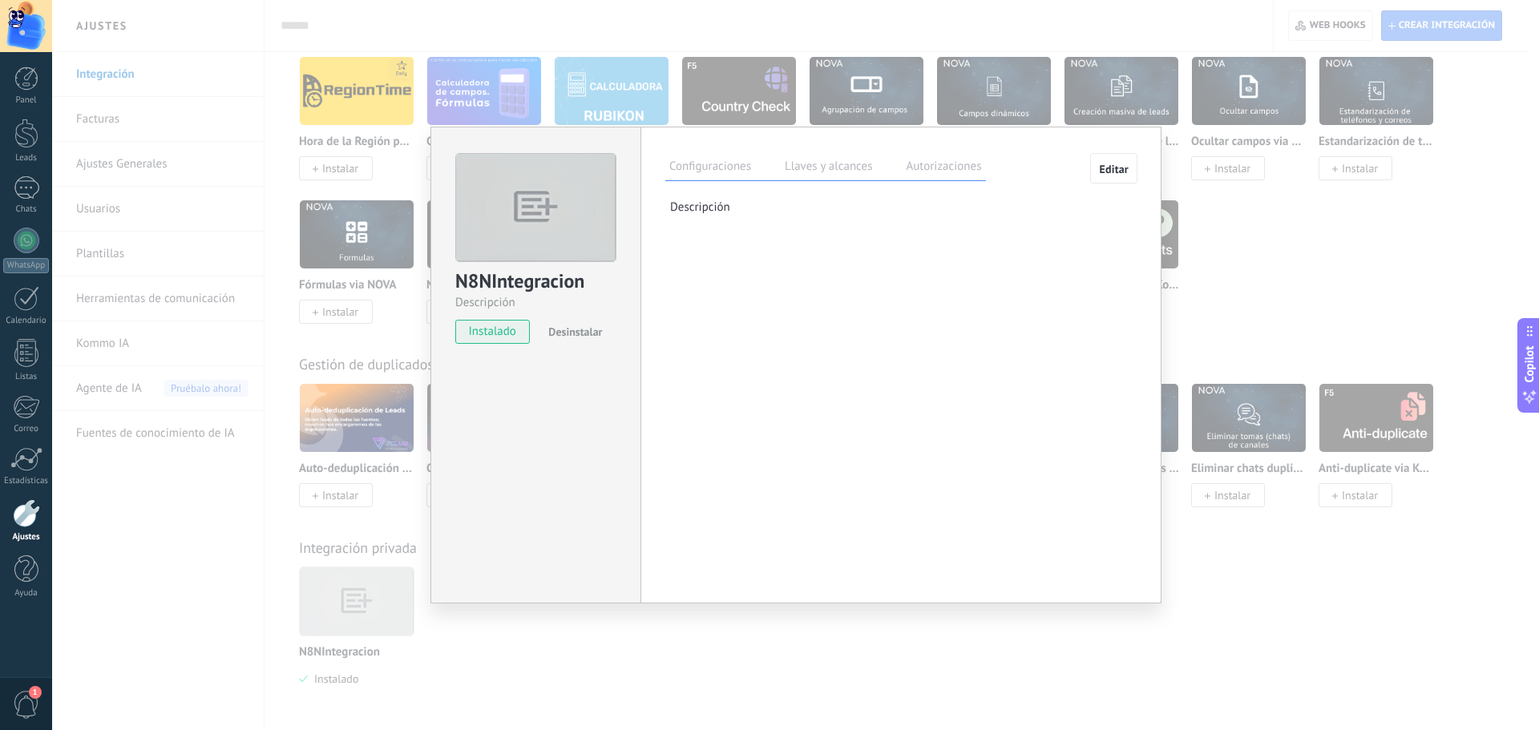
click at [835, 162] on label "Llaves y alcances" at bounding box center [828, 168] width 95 height 23
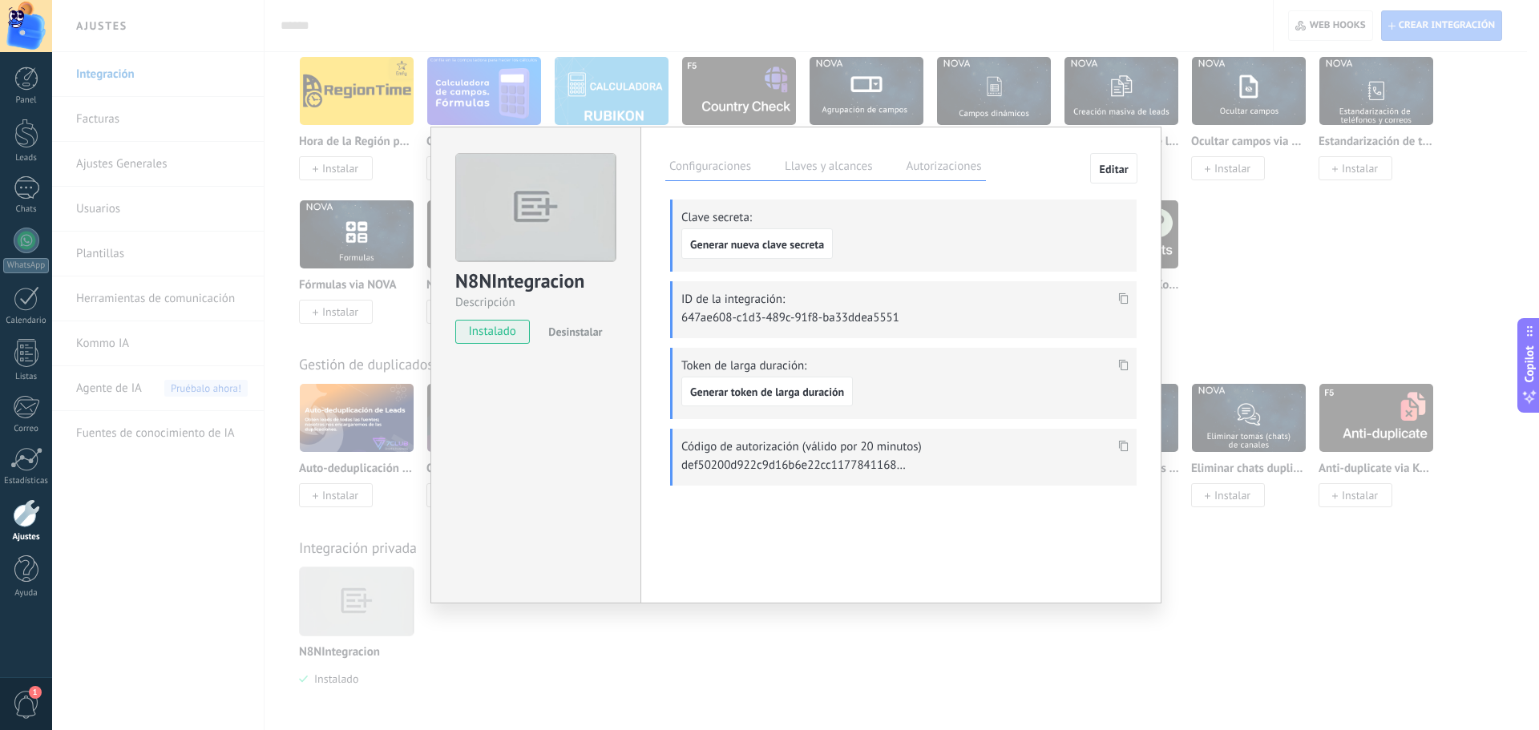
click at [1124, 363] on icon at bounding box center [1124, 364] width 10 height 11
click at [777, 390] on span "Generar token de larga duración" at bounding box center [767, 391] width 154 height 11
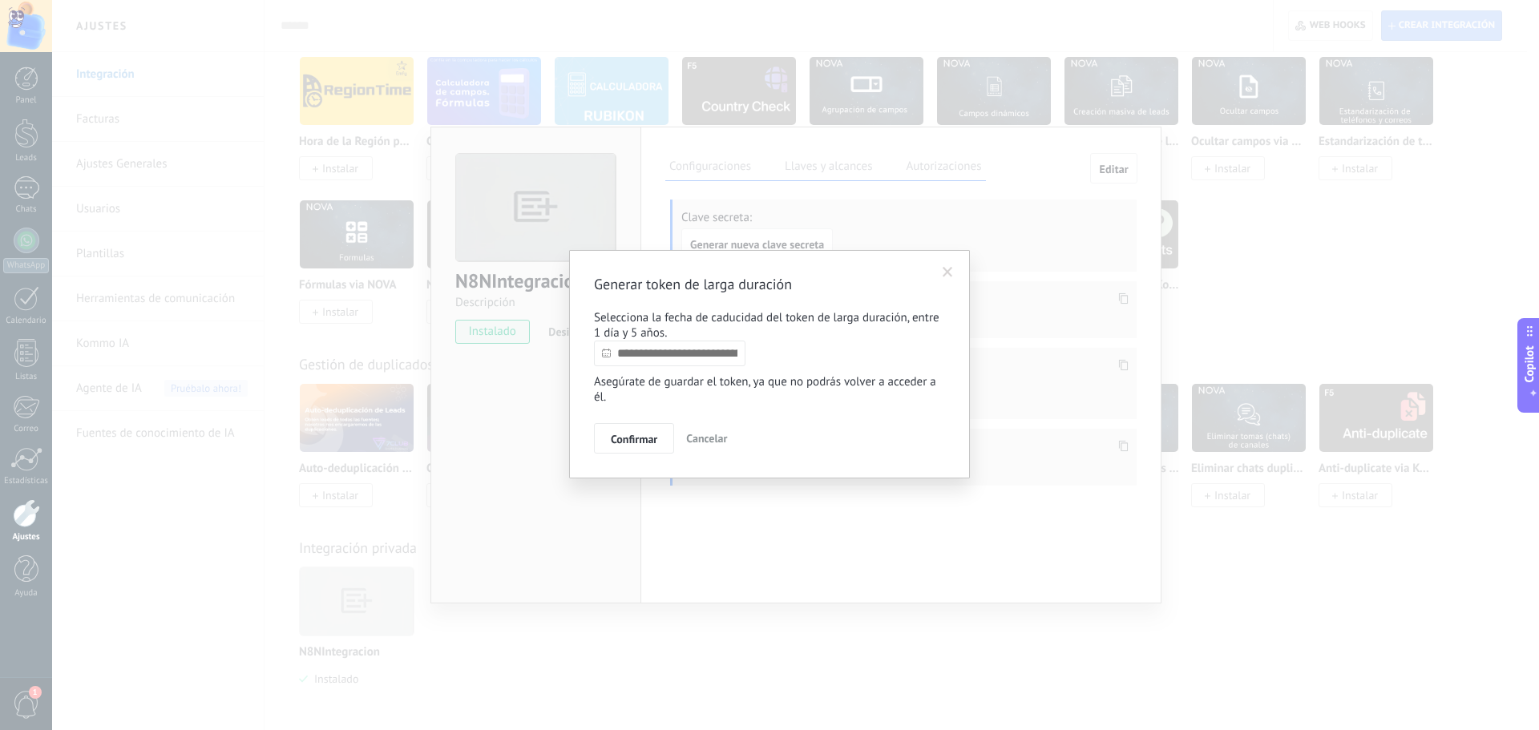
click at [705, 356] on input "text" at bounding box center [669, 354] width 151 height 26
click at [762, 383] on link at bounding box center [765, 382] width 9 height 9
click at [763, 383] on link at bounding box center [765, 382] width 9 height 9
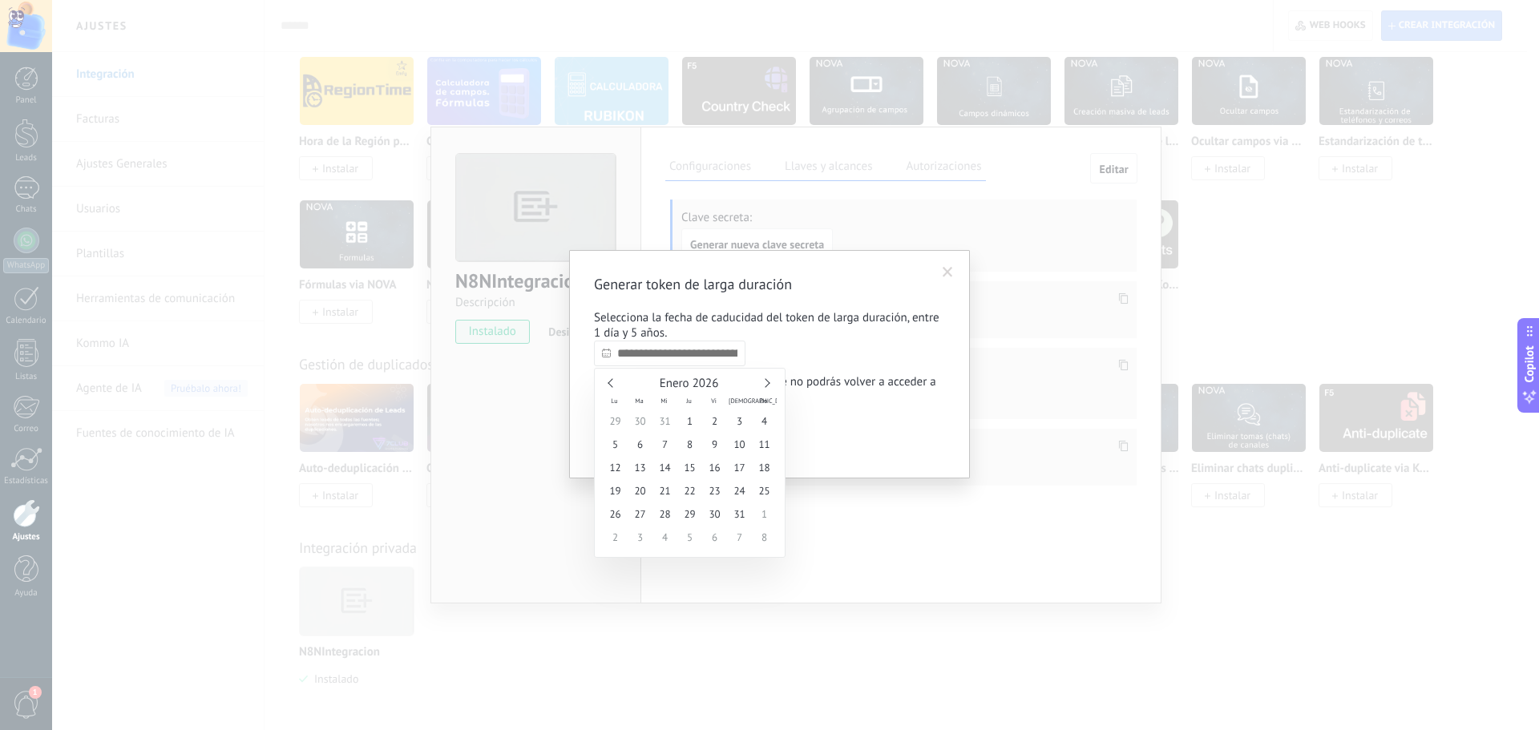
click at [763, 383] on link at bounding box center [765, 382] width 9 height 9
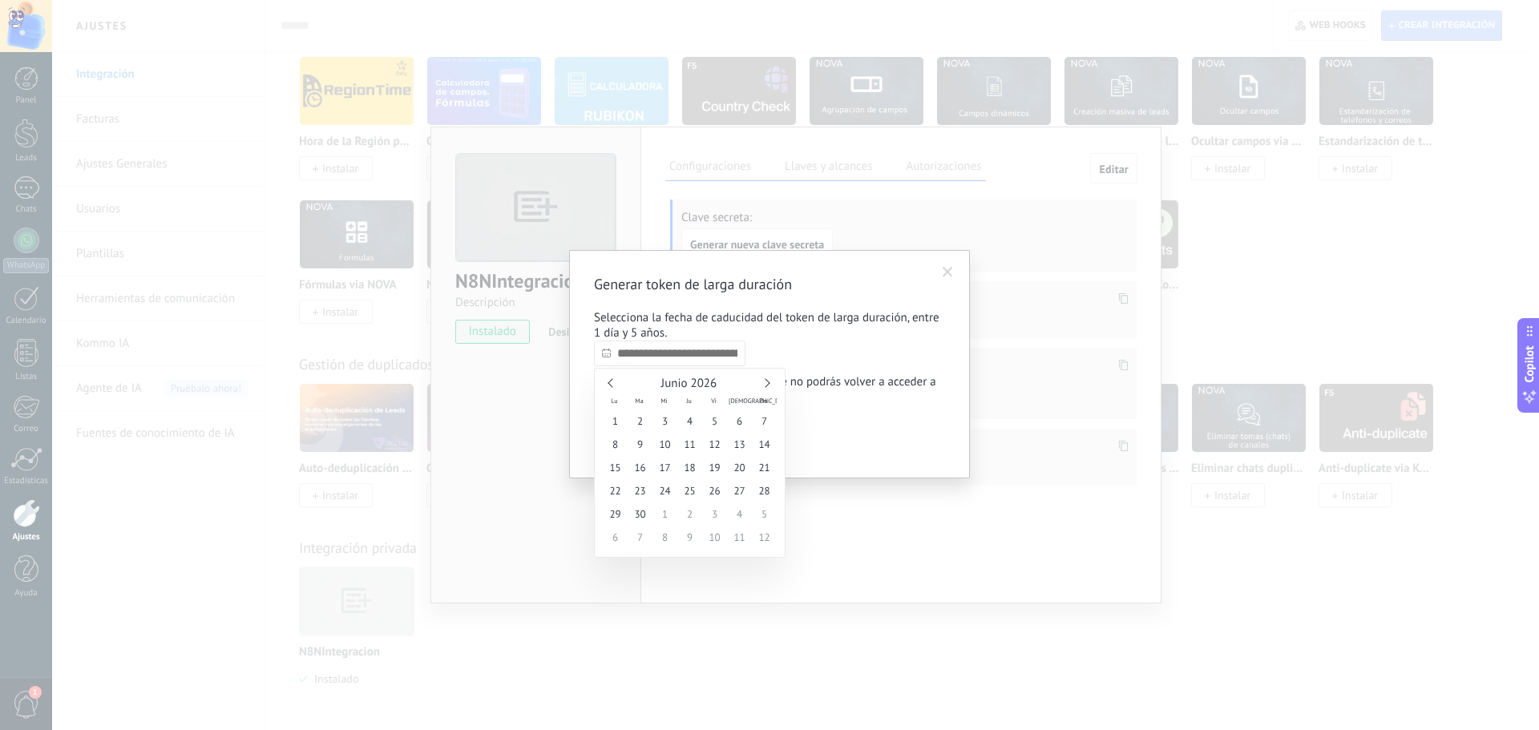
click at [763, 383] on link at bounding box center [765, 382] width 9 height 9
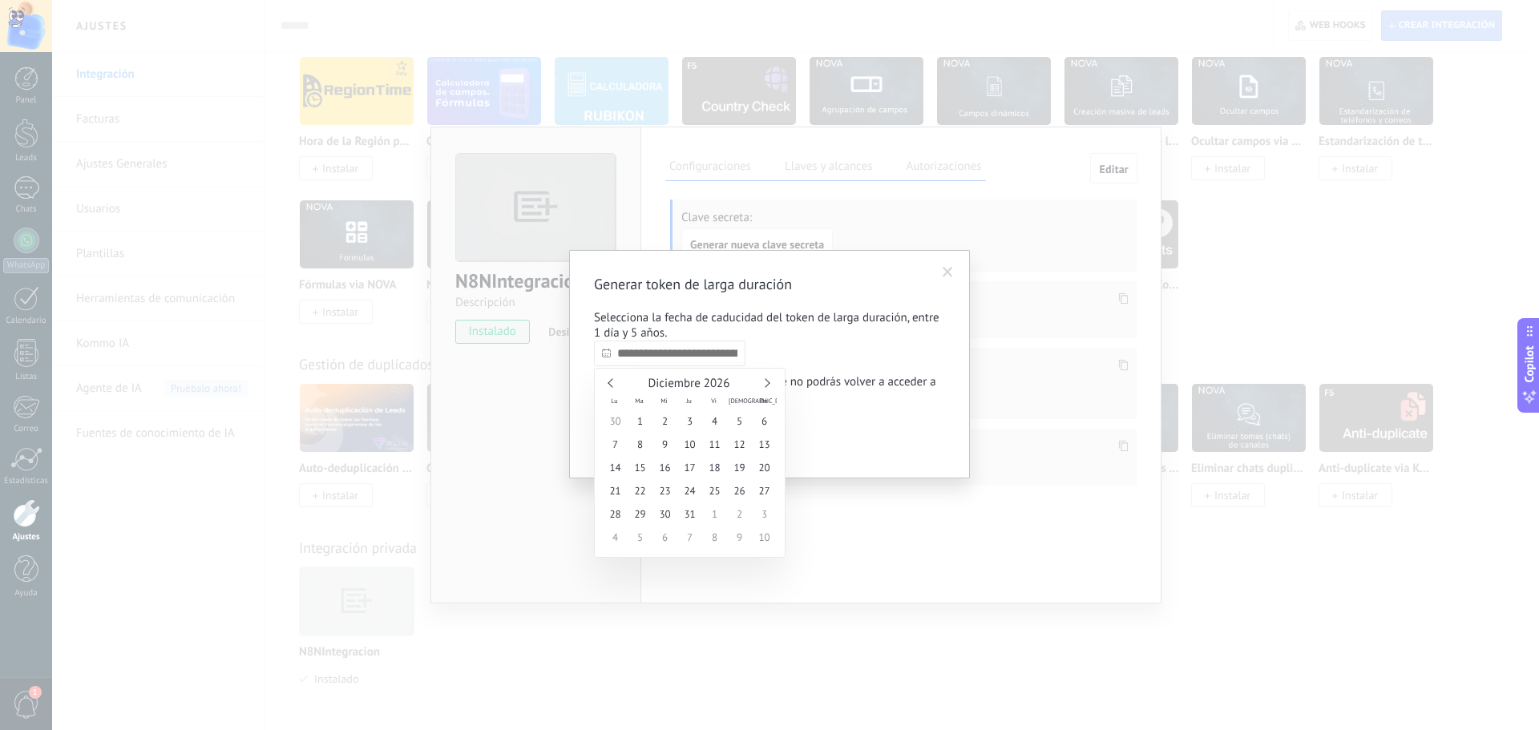
click at [763, 382] on link at bounding box center [765, 382] width 9 height 9
click at [763, 381] on link at bounding box center [765, 382] width 9 height 9
click at [763, 380] on link at bounding box center [765, 382] width 9 height 9
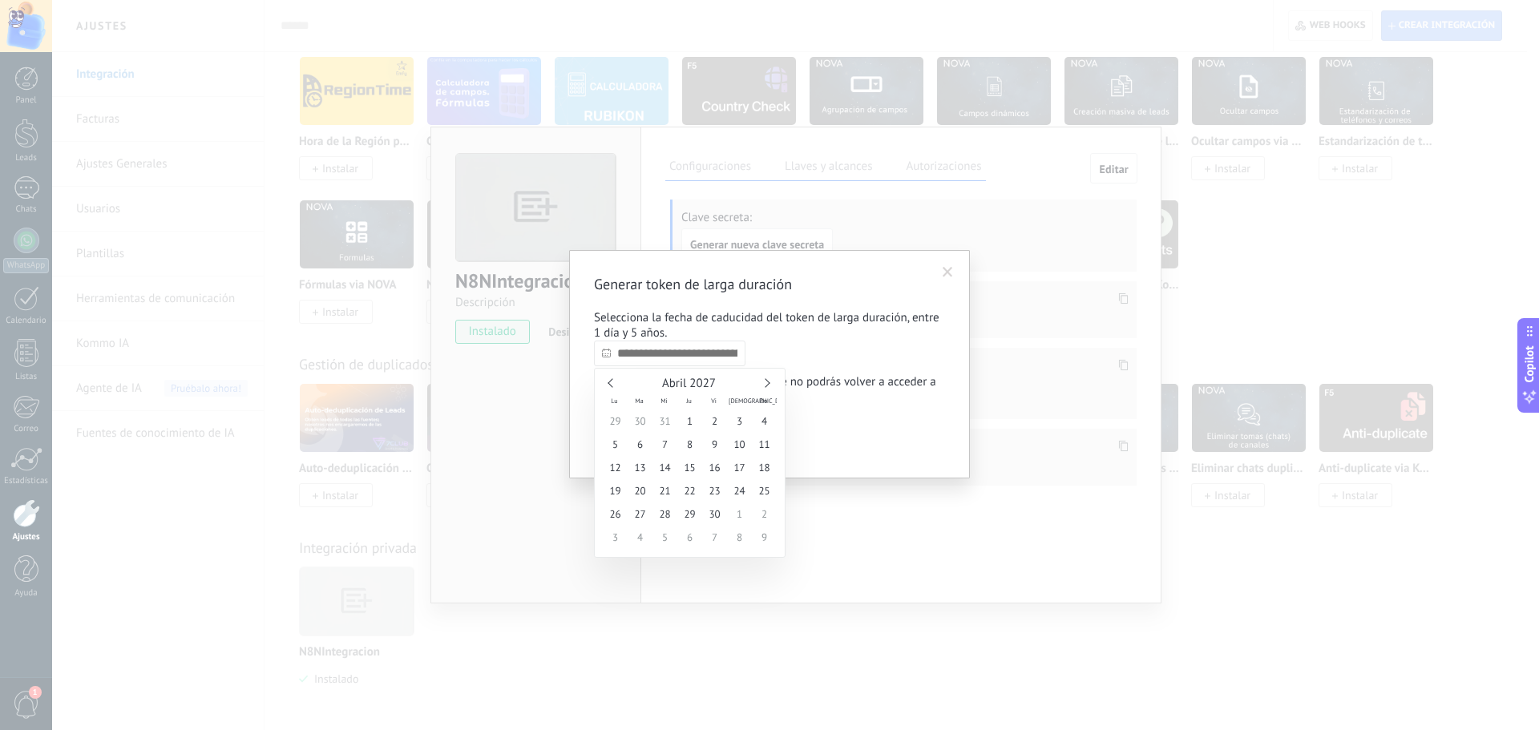
click at [763, 379] on div "Abril 2027" at bounding box center [690, 384] width 174 height 14
click at [763, 378] on div "Abril 2027" at bounding box center [690, 384] width 174 height 14
click at [762, 377] on div "Abril 2027" at bounding box center [690, 384] width 174 height 14
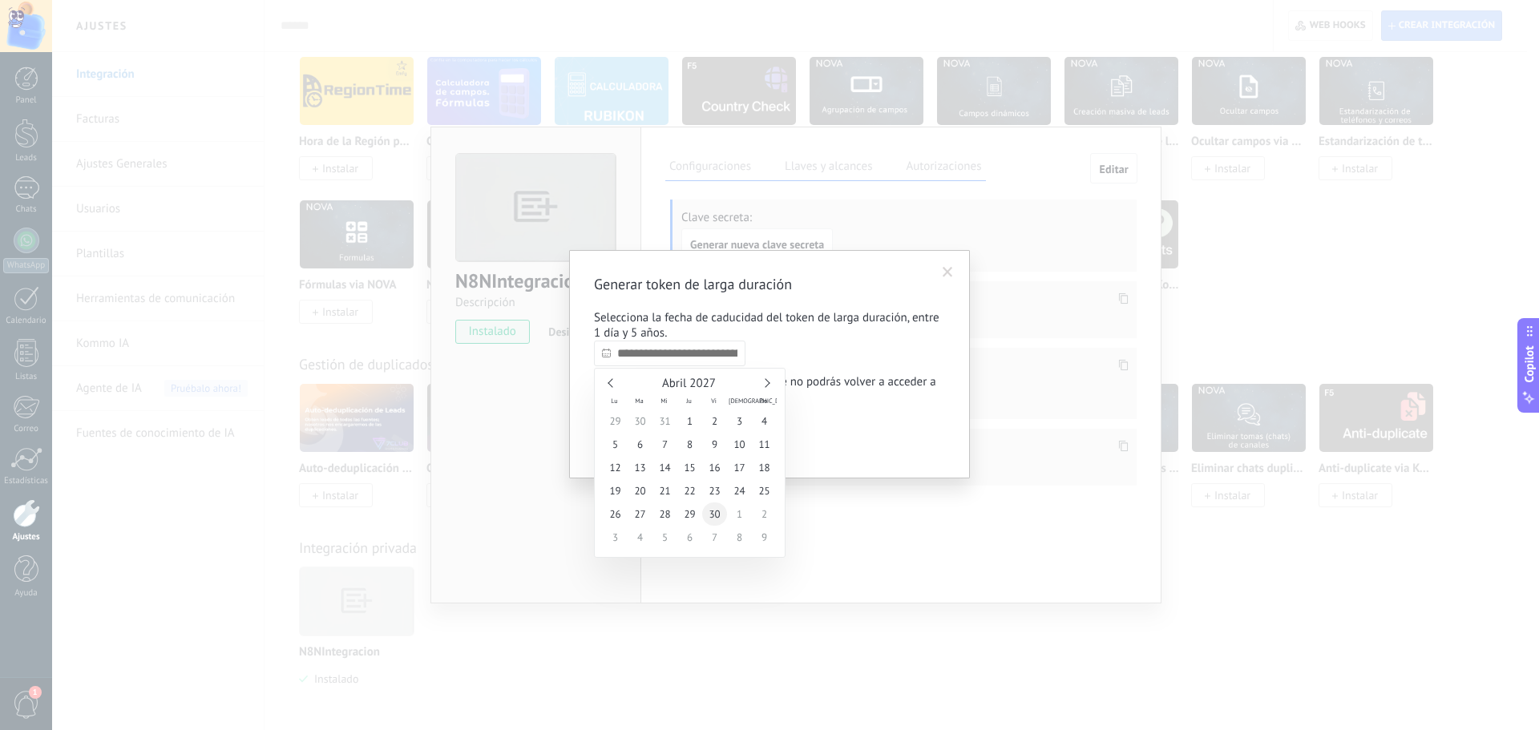
type input "**********"
click at [719, 512] on span "30" at bounding box center [714, 514] width 25 height 23
click at [622, 442] on span "Confirmar" at bounding box center [634, 439] width 46 height 11
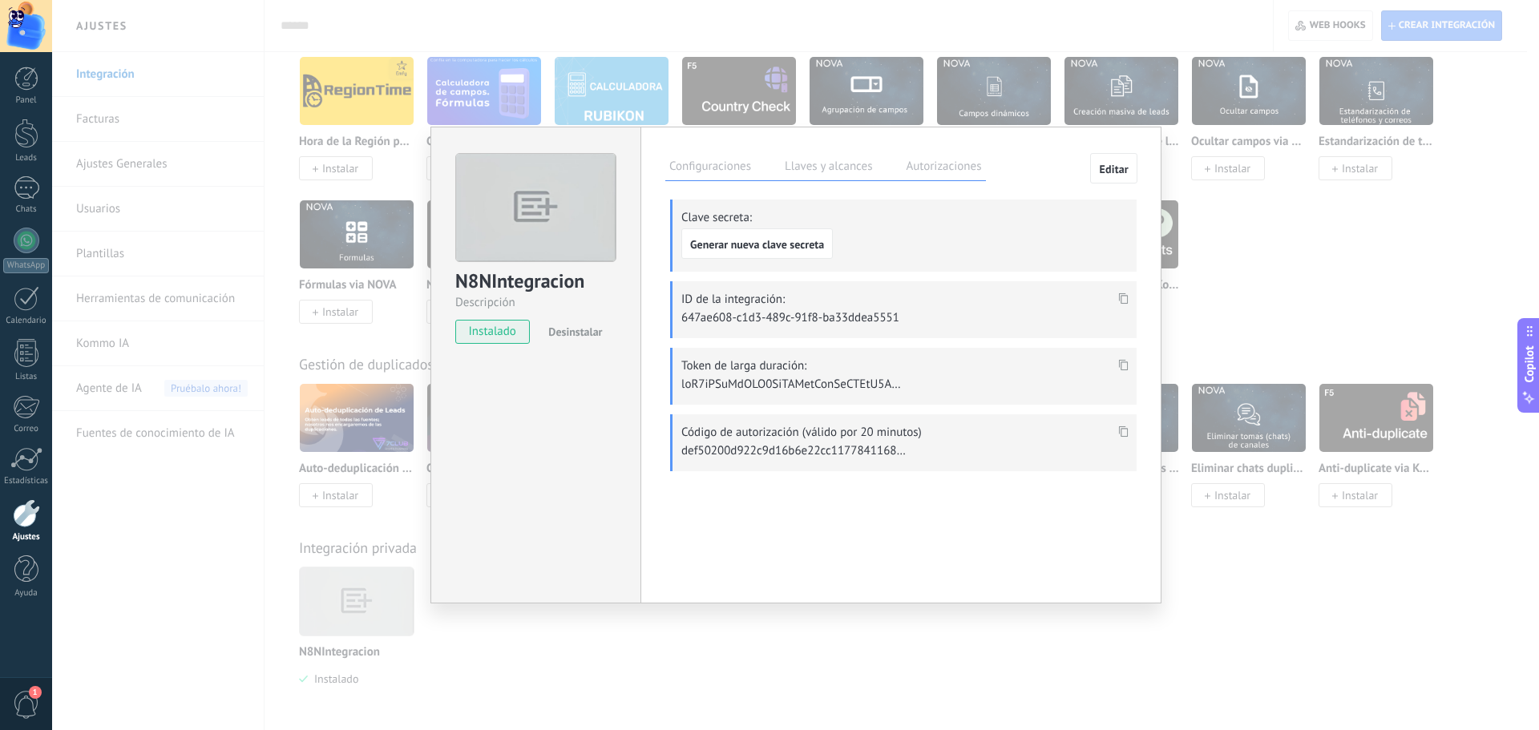
click at [1126, 365] on icon at bounding box center [1124, 364] width 10 height 11
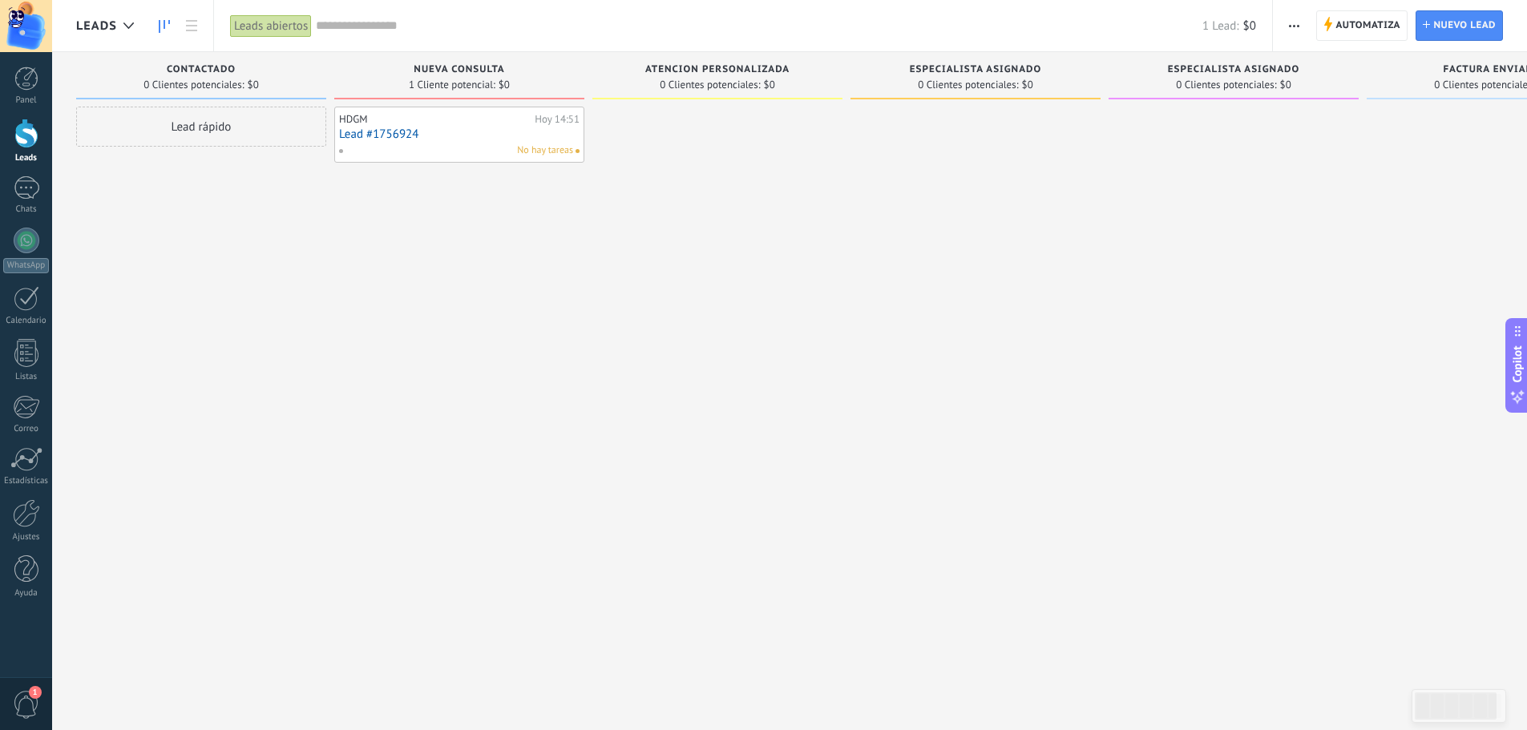
click at [579, 412] on div "HDGM [DATE] 14:51 Lead #1756924 No hay tareas" at bounding box center [459, 367] width 250 height 521
click at [1366, 27] on span "Automatiza" at bounding box center [1367, 25] width 65 height 29
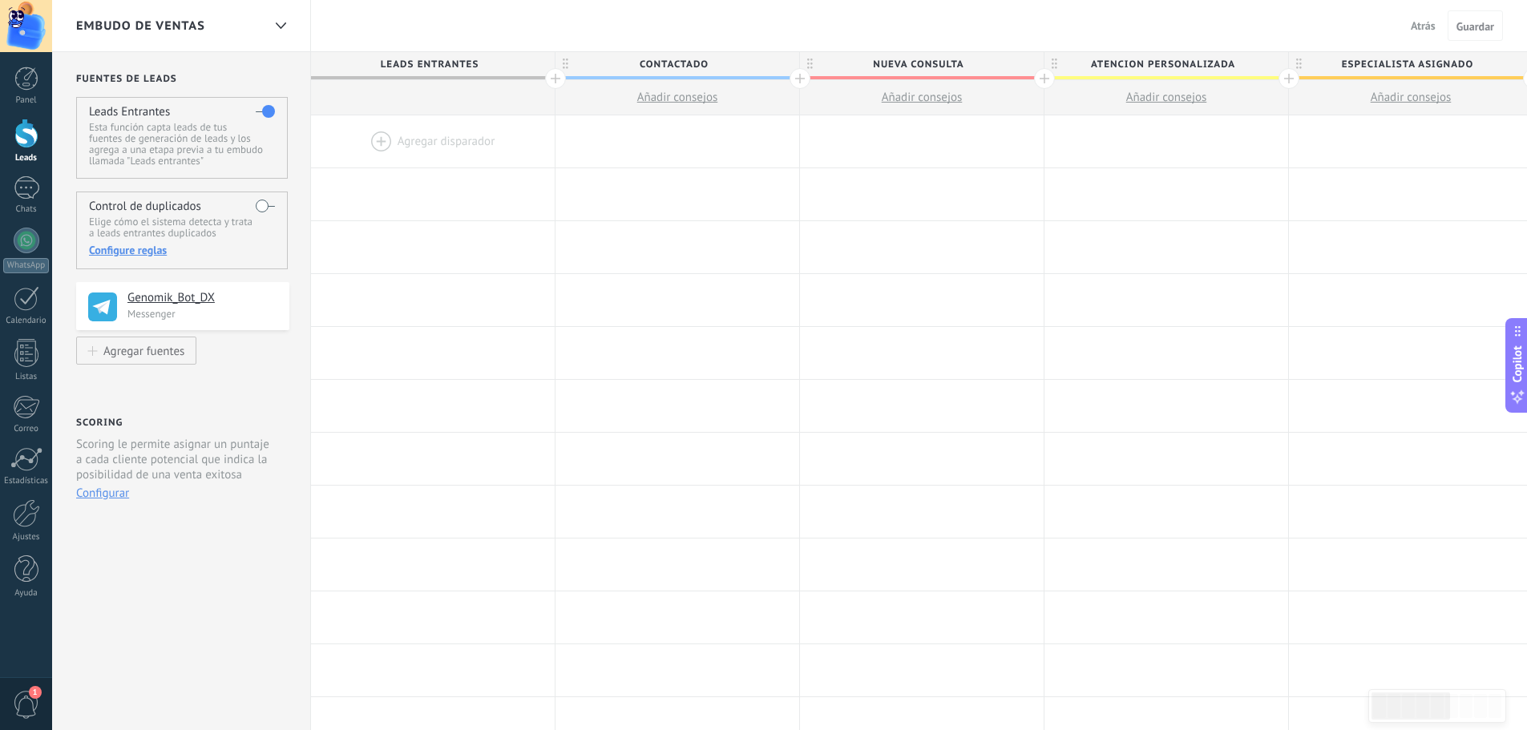
click at [1427, 24] on span "Atrás" at bounding box center [1423, 25] width 25 height 14
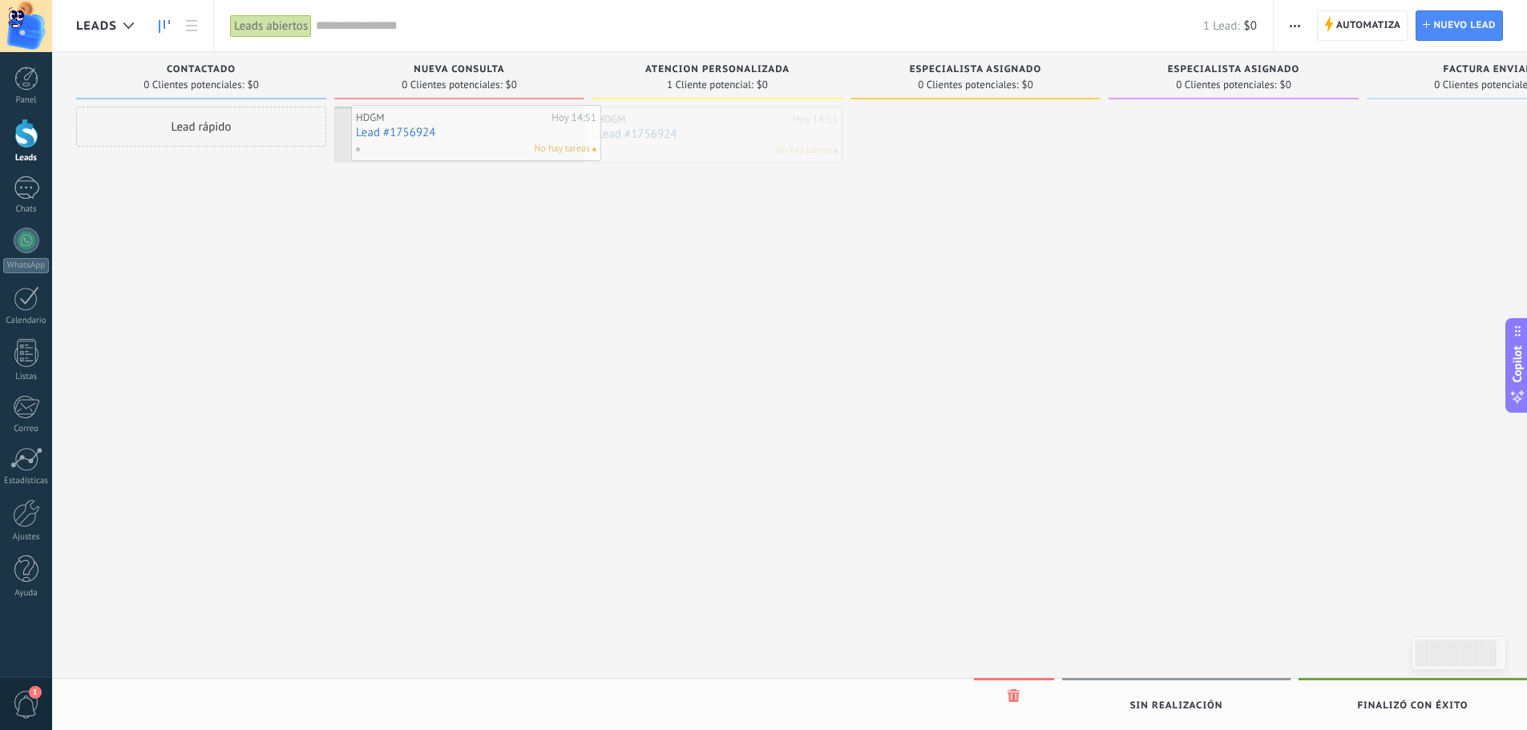
drag, startPoint x: 611, startPoint y: 135, endPoint x: 369, endPoint y: 134, distance: 241.2
click at [1291, 23] on span "button" at bounding box center [1295, 25] width 10 height 30
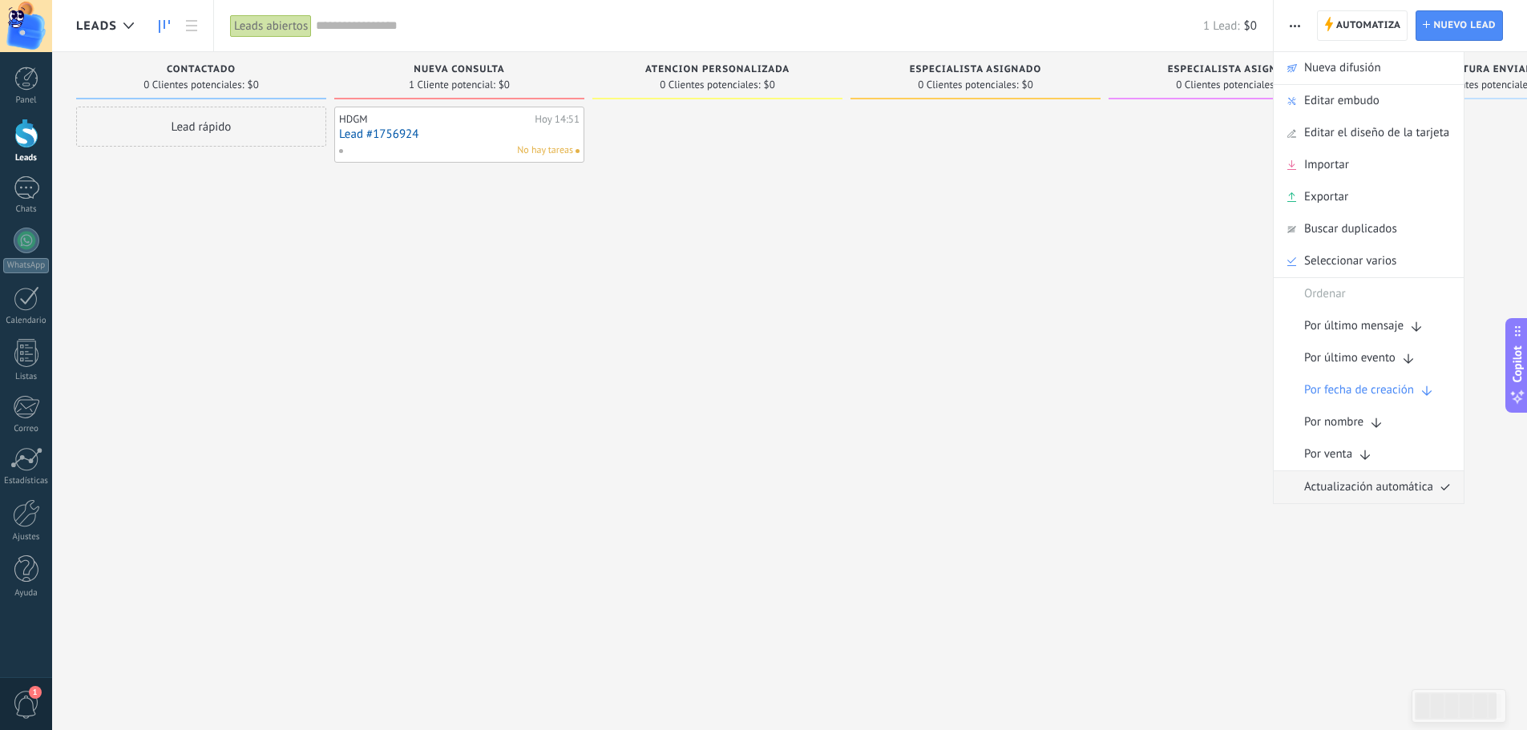
click at [1338, 484] on span "Actualización automática" at bounding box center [1368, 487] width 129 height 32
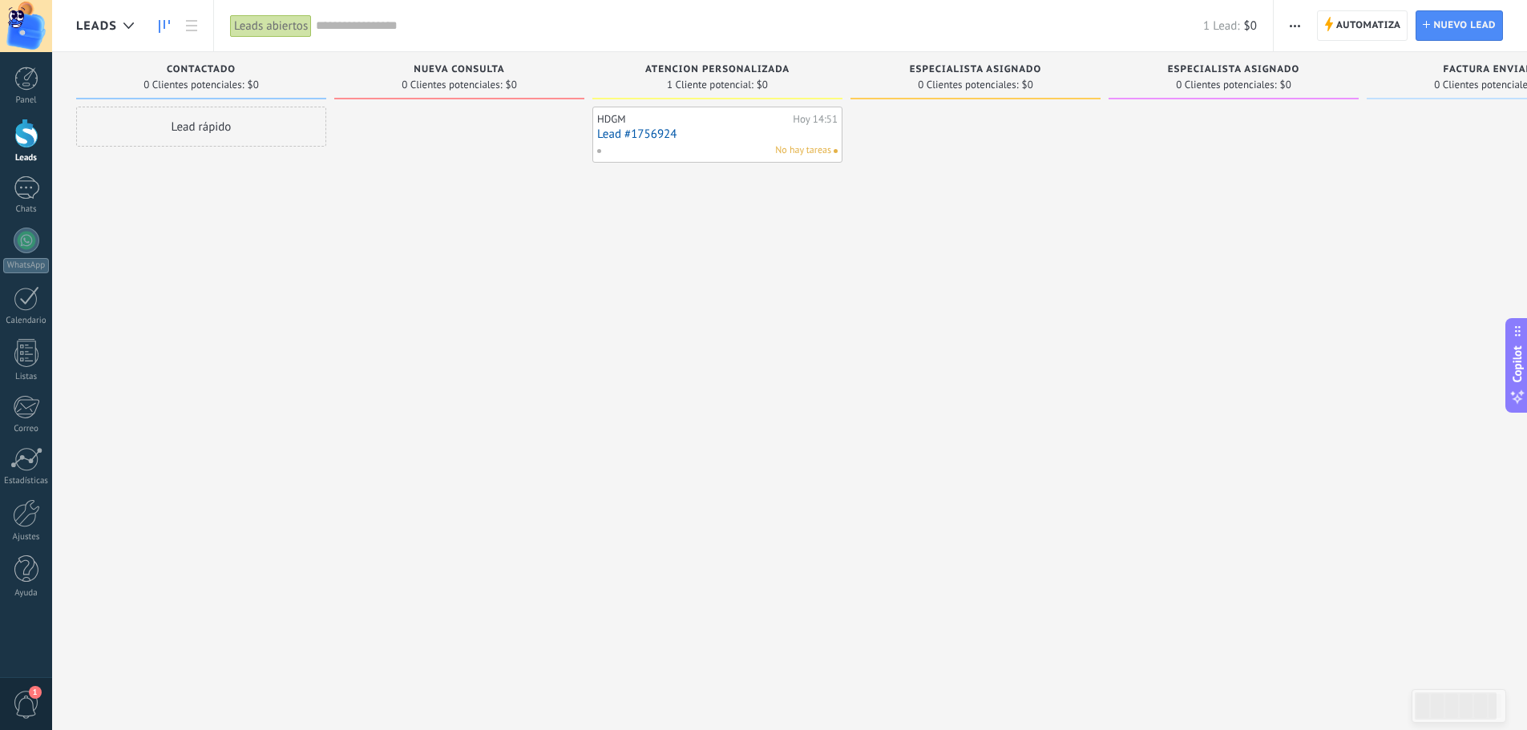
click at [1291, 26] on use "button" at bounding box center [1295, 26] width 10 height 2
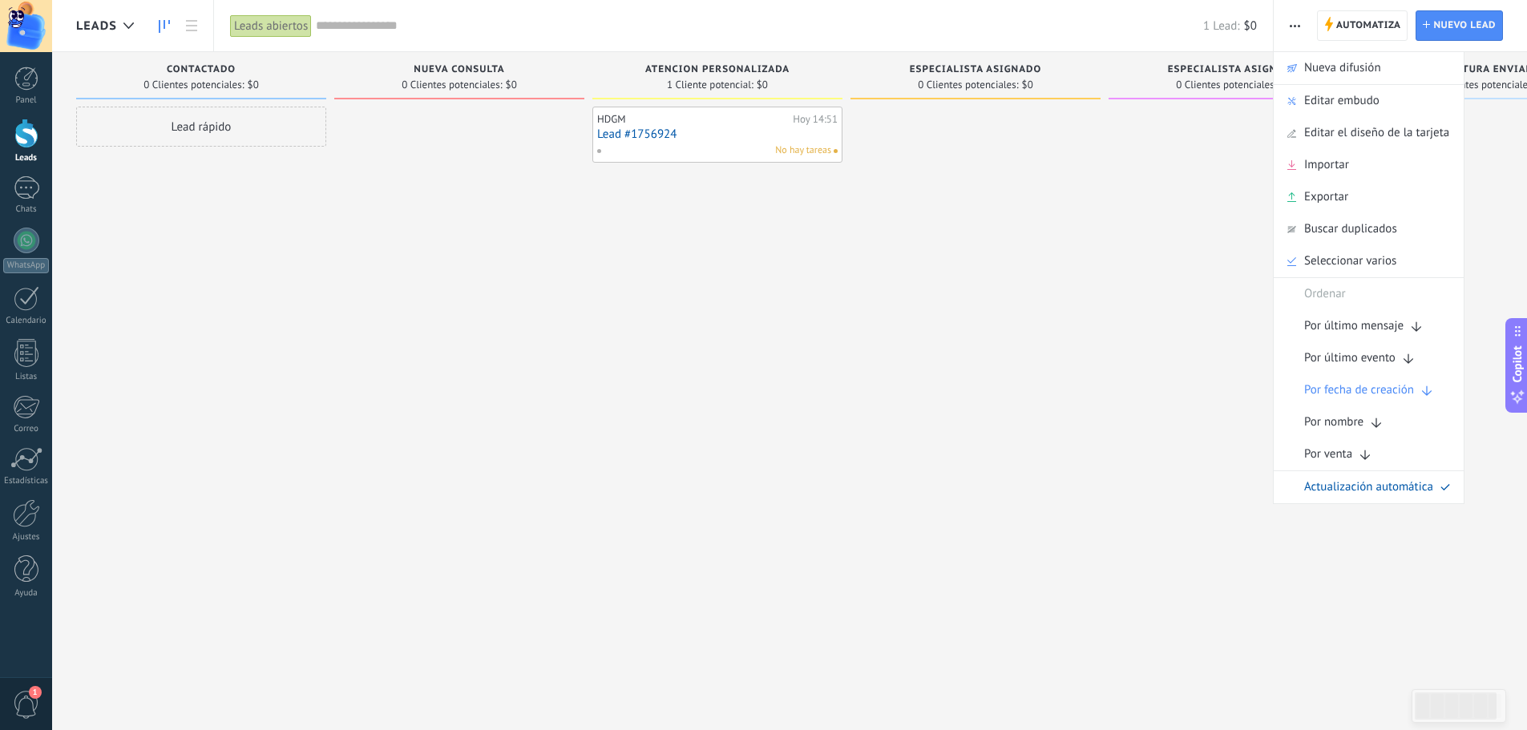
click at [753, 421] on div "HDGM [DATE] 14:51 Lead #1756924 No hay tareas" at bounding box center [717, 367] width 250 height 521
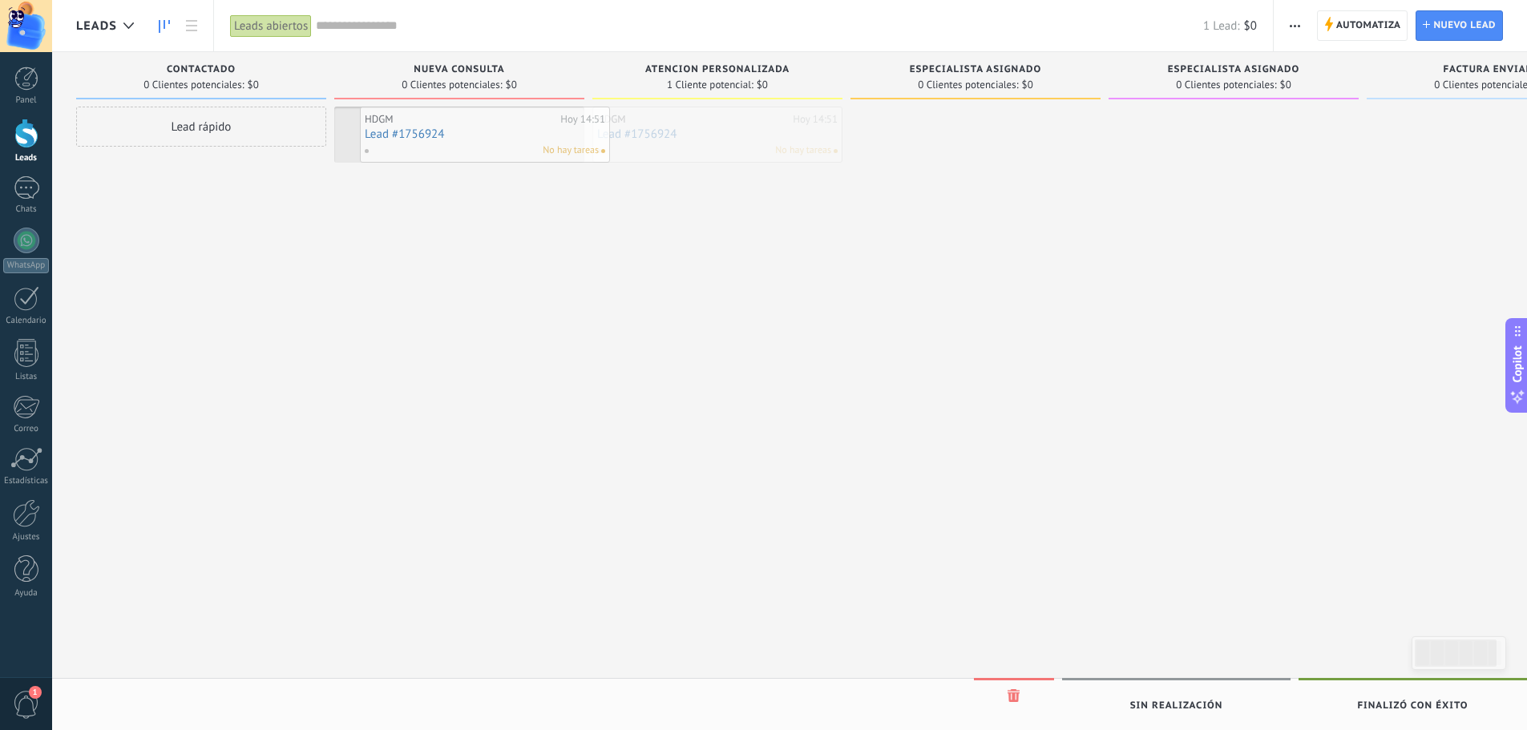
drag, startPoint x: 617, startPoint y: 133, endPoint x: 382, endPoint y: 133, distance: 234.8
